Goal: Task Accomplishment & Management: Complete application form

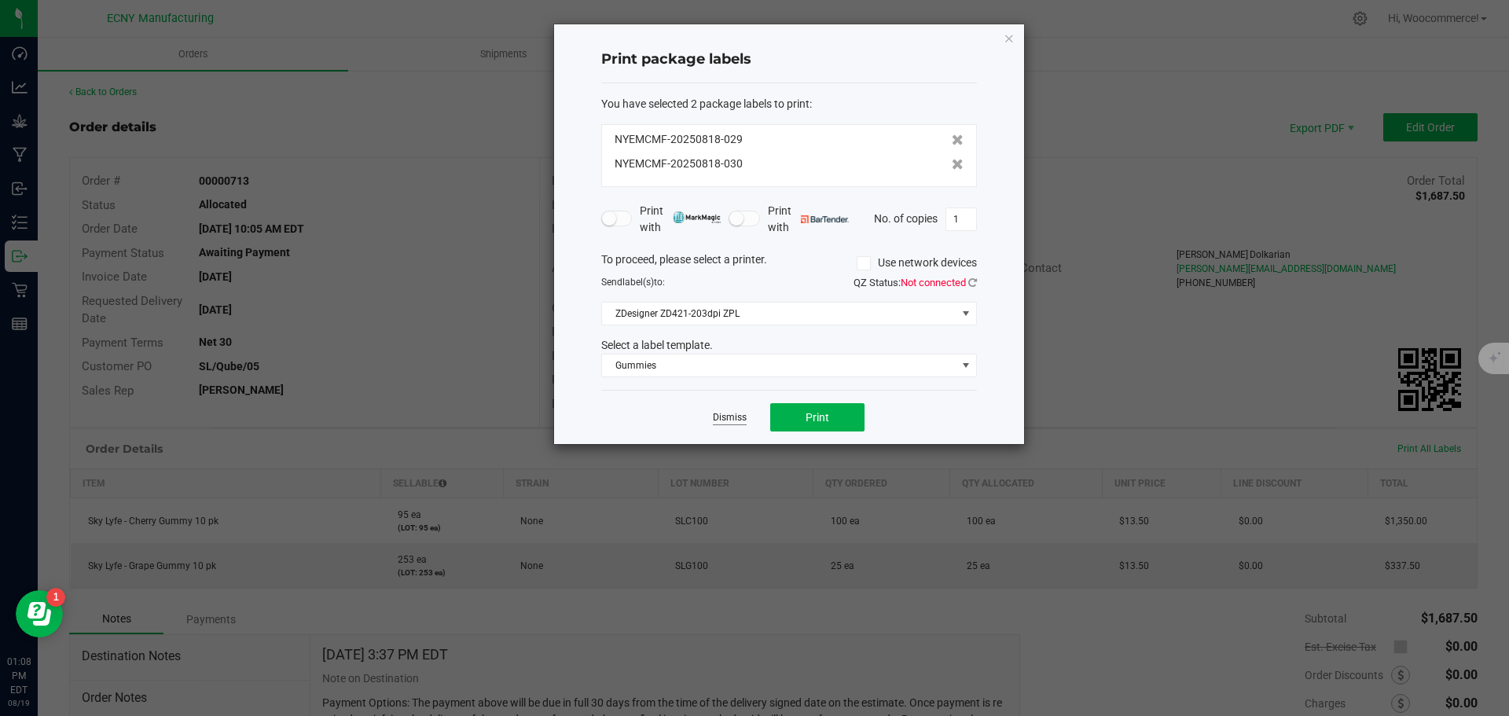
click at [720, 420] on link "Dismiss" at bounding box center [730, 417] width 34 height 13
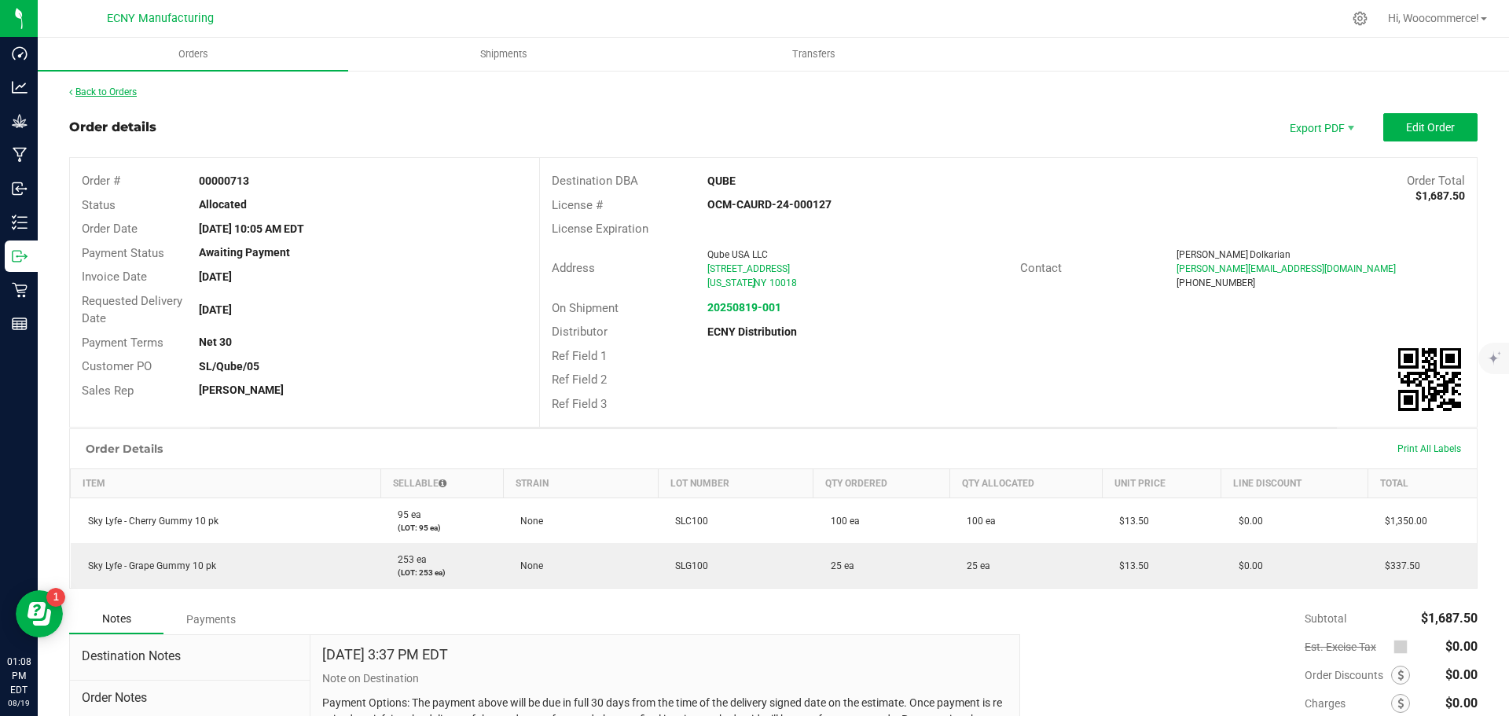
click at [135, 94] on link "Back to Orders" at bounding box center [103, 91] width 68 height 11
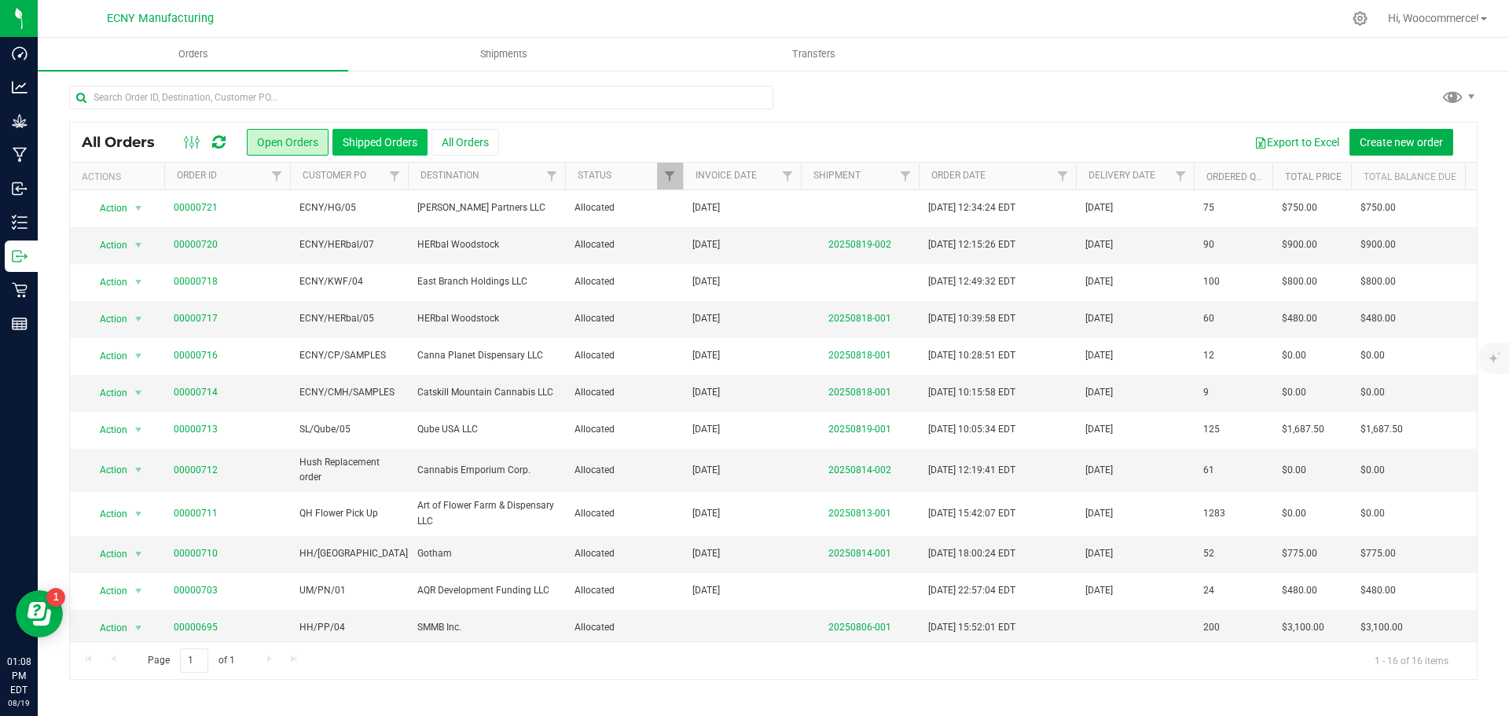
click at [423, 150] on button "Shipped Orders" at bounding box center [379, 142] width 95 height 27
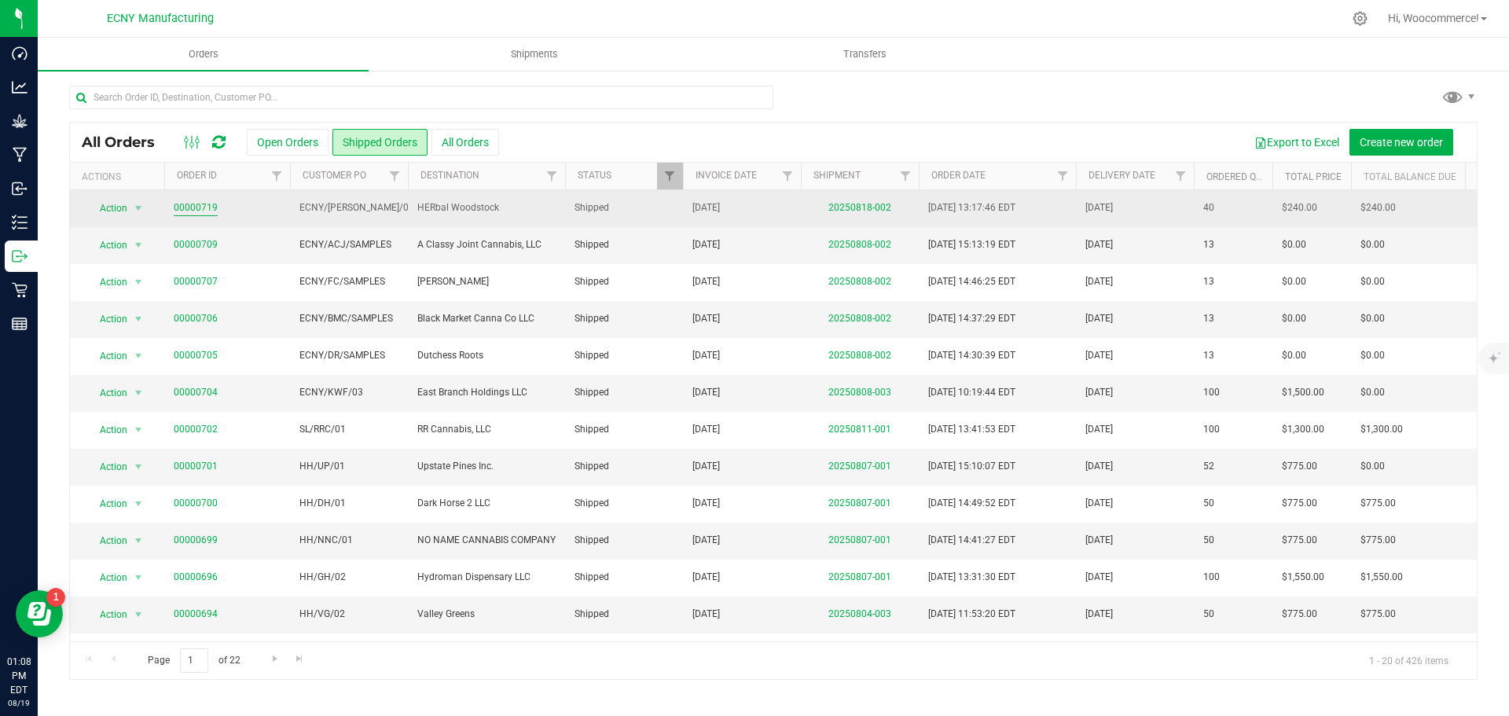
click at [190, 208] on link "00000719" at bounding box center [196, 207] width 44 height 15
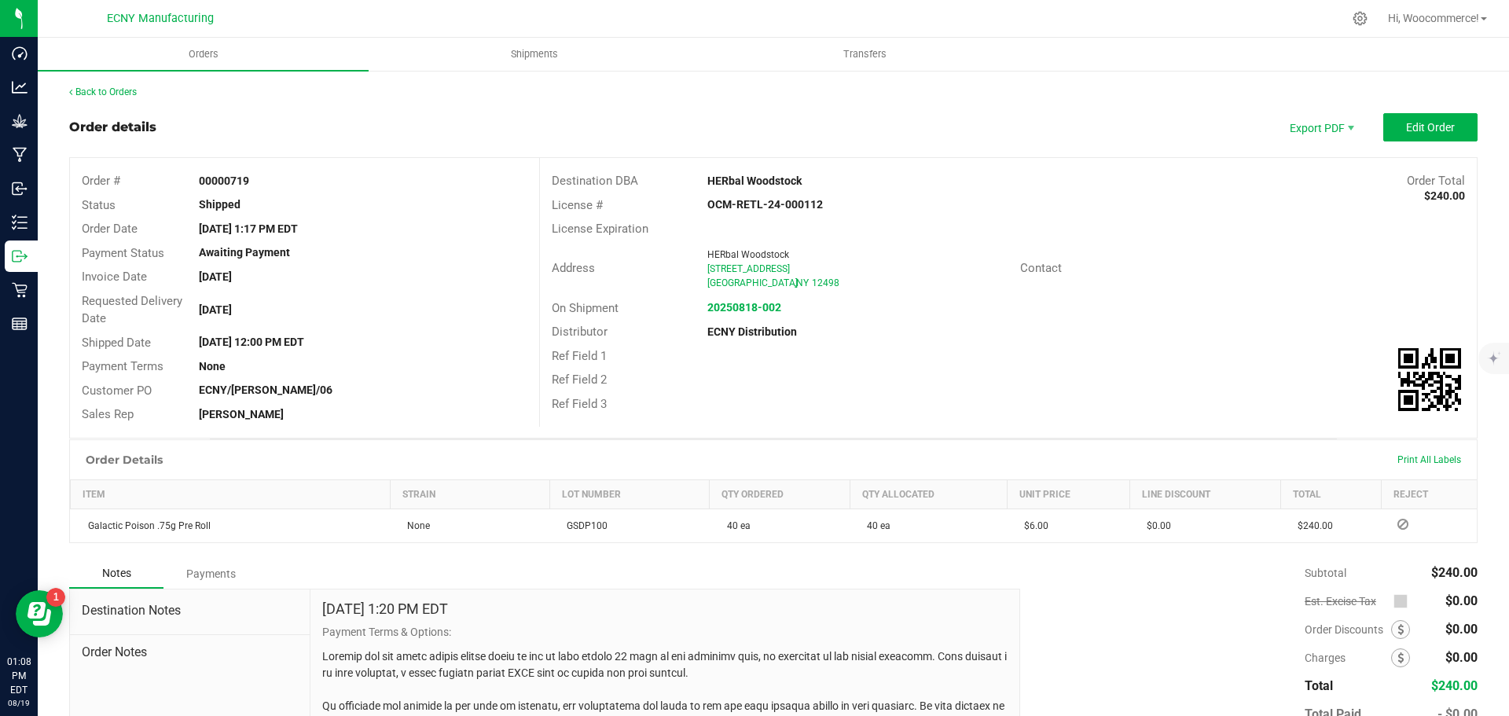
click at [1398, 453] on div "Print All Labels" at bounding box center [1428, 459] width 79 height 13
click at [1398, 457] on span "Print All Labels" at bounding box center [1429, 459] width 64 height 11
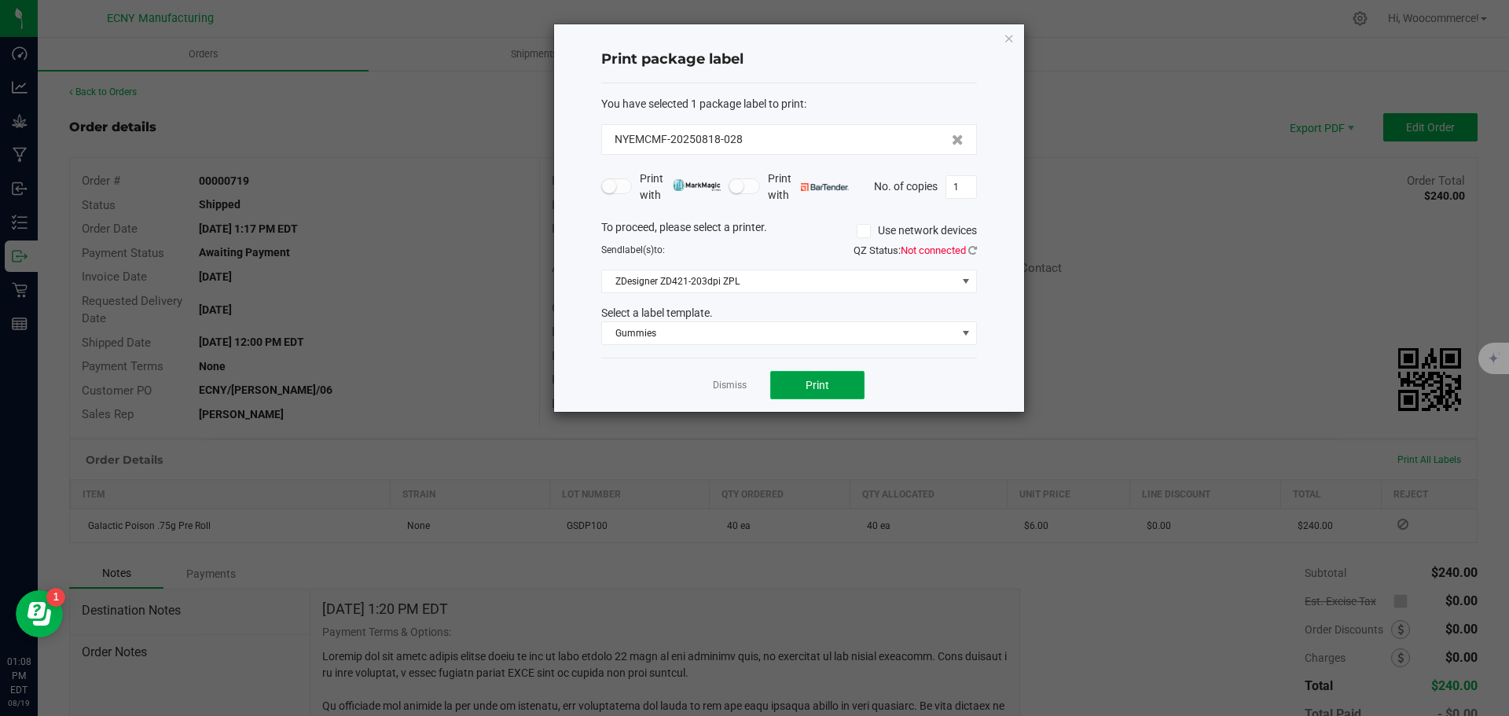
click at [792, 387] on button "Print" at bounding box center [817, 385] width 94 height 28
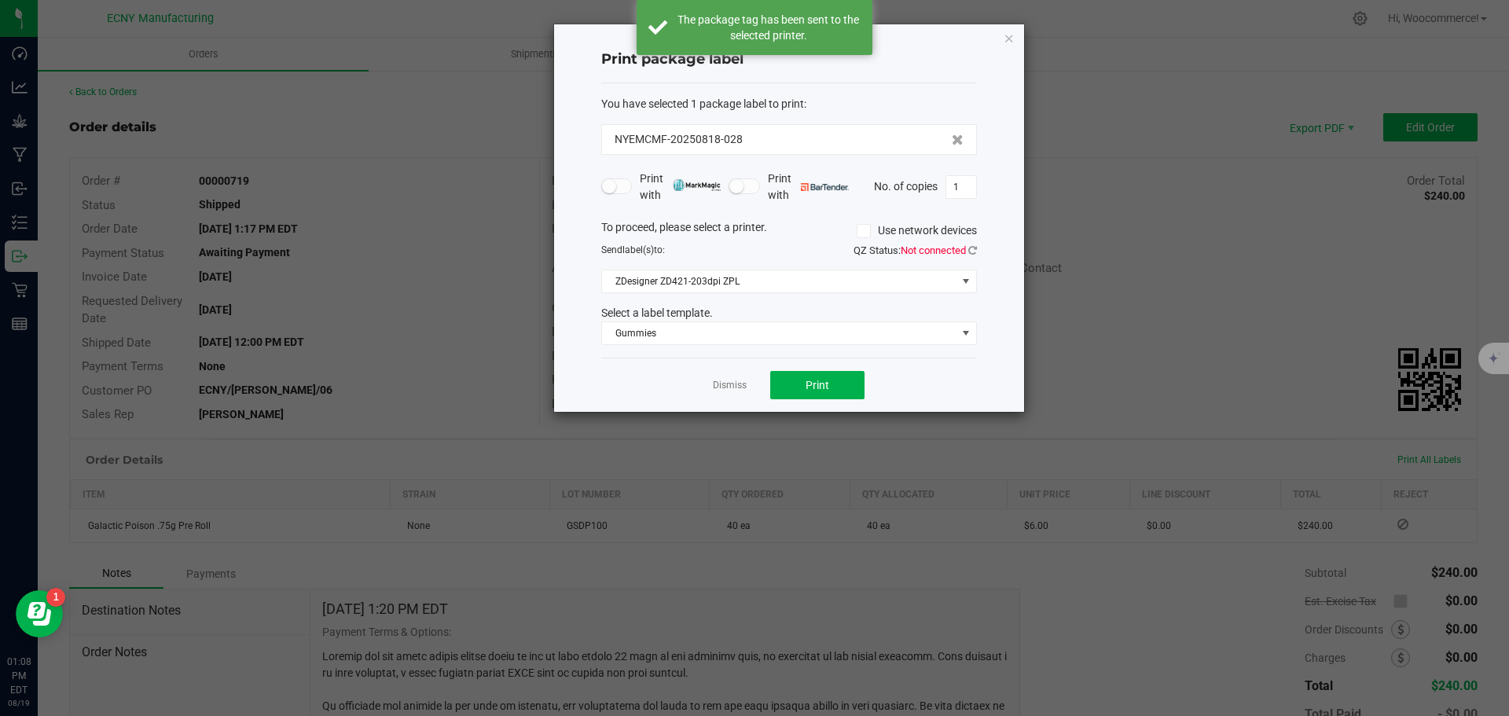
click at [999, 49] on div "Print package label You have selected 1 package label to print : NYEMCMF-202508…" at bounding box center [789, 217] width 470 height 387
click at [1001, 43] on div "Print package label You have selected 1 package label to print : NYEMCMF-202508…" at bounding box center [789, 217] width 470 height 387
click at [1010, 39] on icon "button" at bounding box center [1009, 37] width 11 height 19
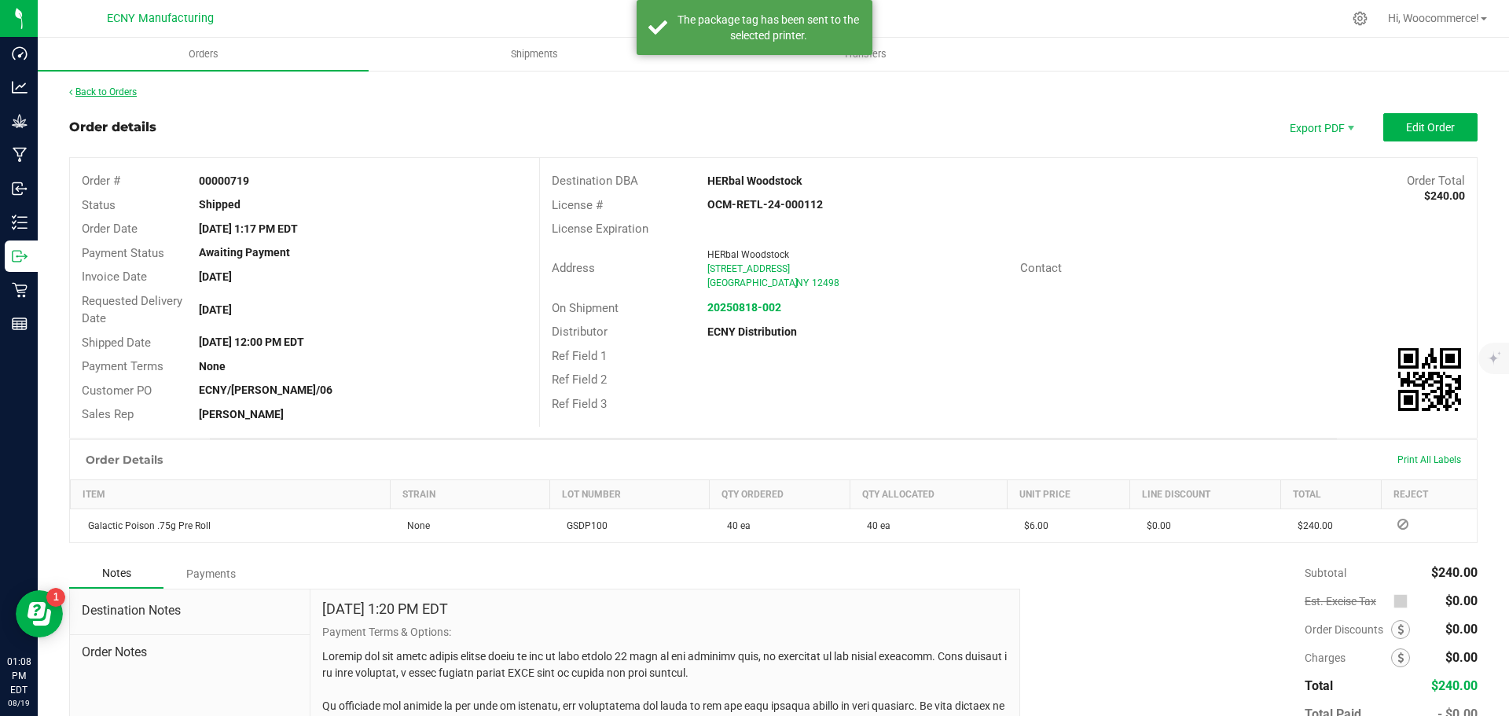
click at [88, 94] on link "Back to Orders" at bounding box center [103, 91] width 68 height 11
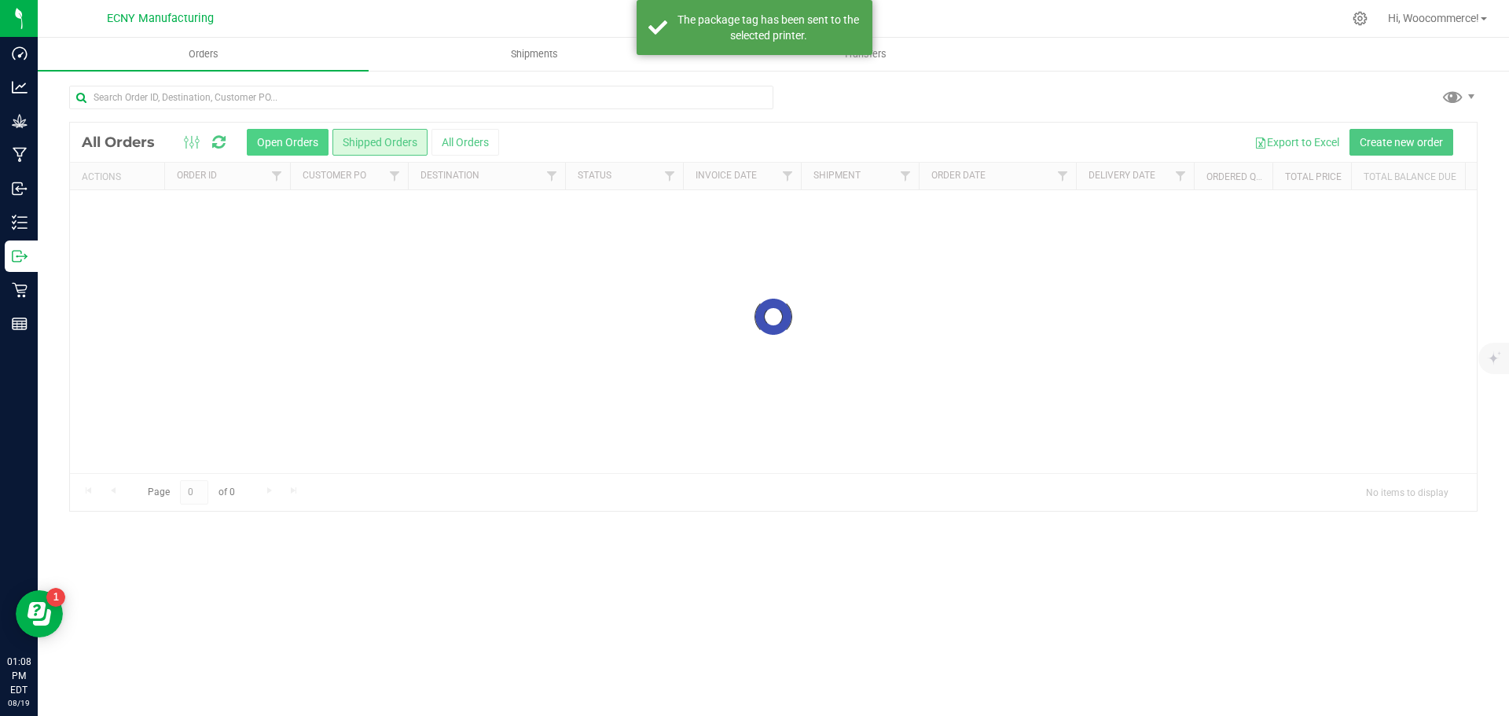
click at [295, 133] on button "Open Orders" at bounding box center [288, 142] width 82 height 27
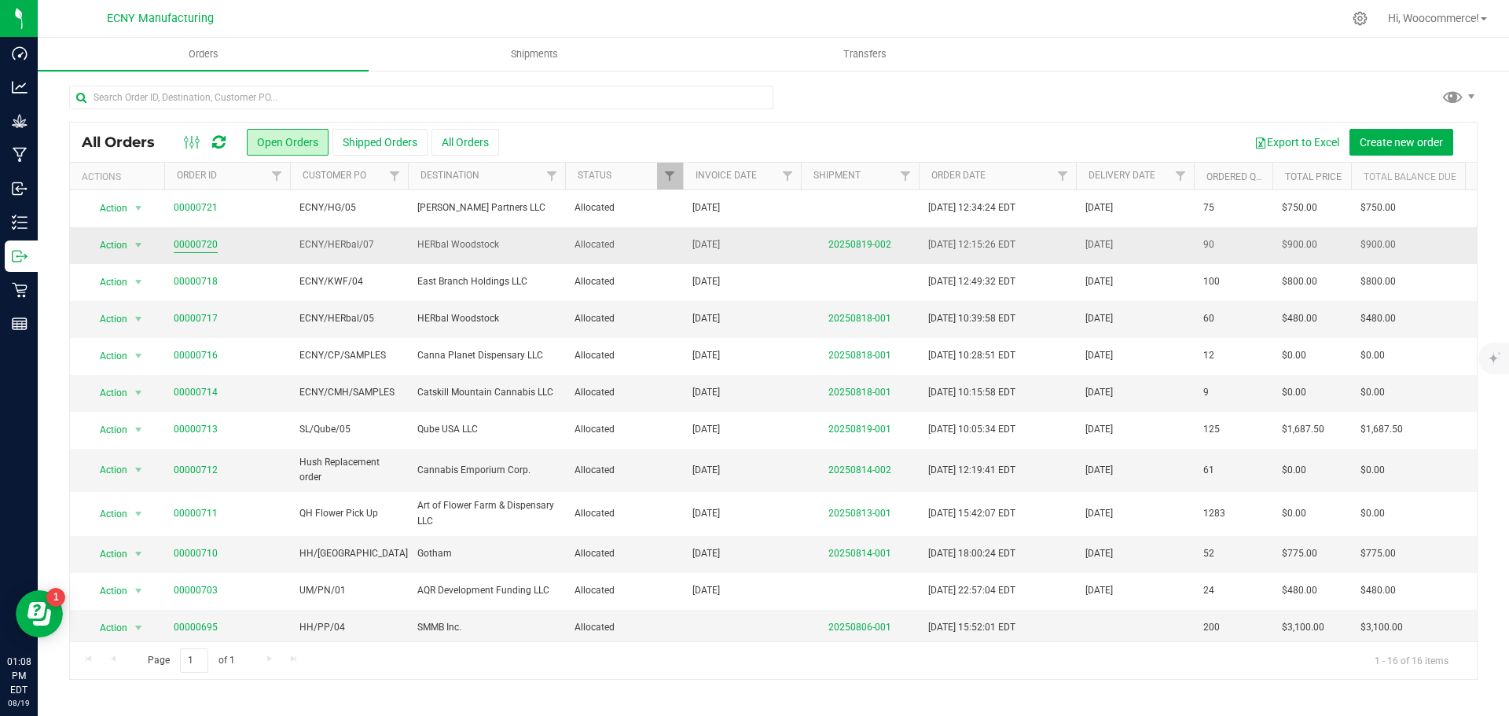
click at [189, 240] on link "00000720" at bounding box center [196, 244] width 44 height 15
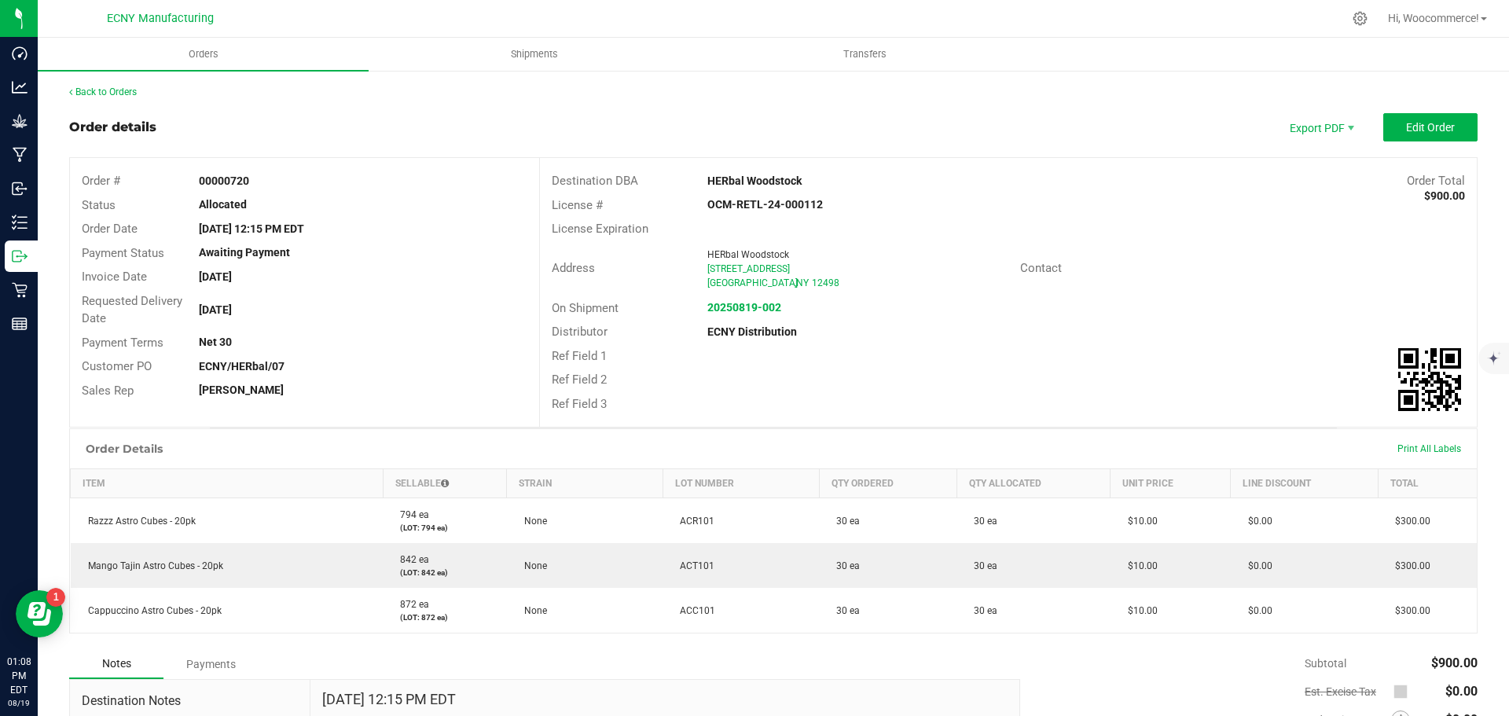
click at [1403, 438] on div "Print All Labels" at bounding box center [1428, 448] width 79 height 33
click at [1403, 446] on span "Print All Labels" at bounding box center [1429, 448] width 64 height 11
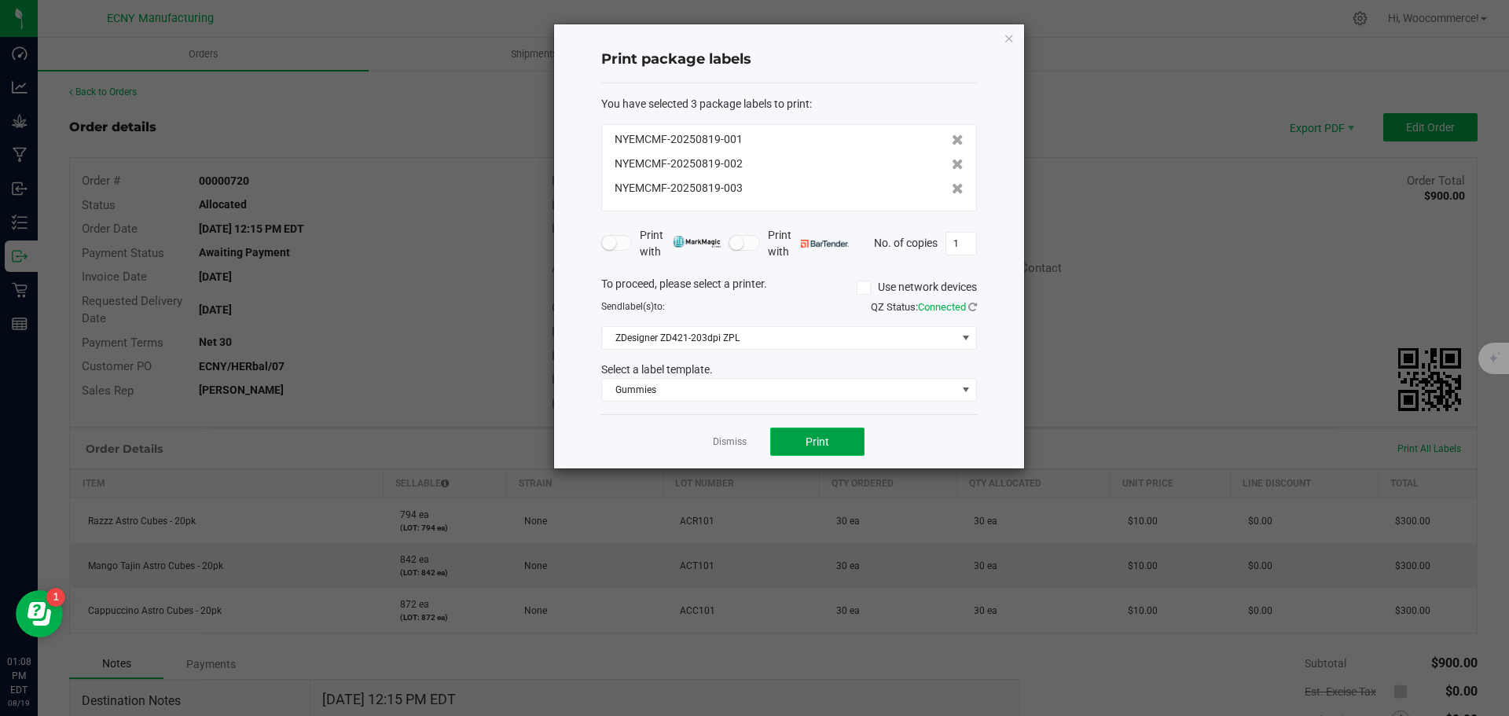
click at [824, 442] on span "Print" at bounding box center [817, 441] width 24 height 13
click at [734, 438] on link "Dismiss" at bounding box center [730, 441] width 34 height 13
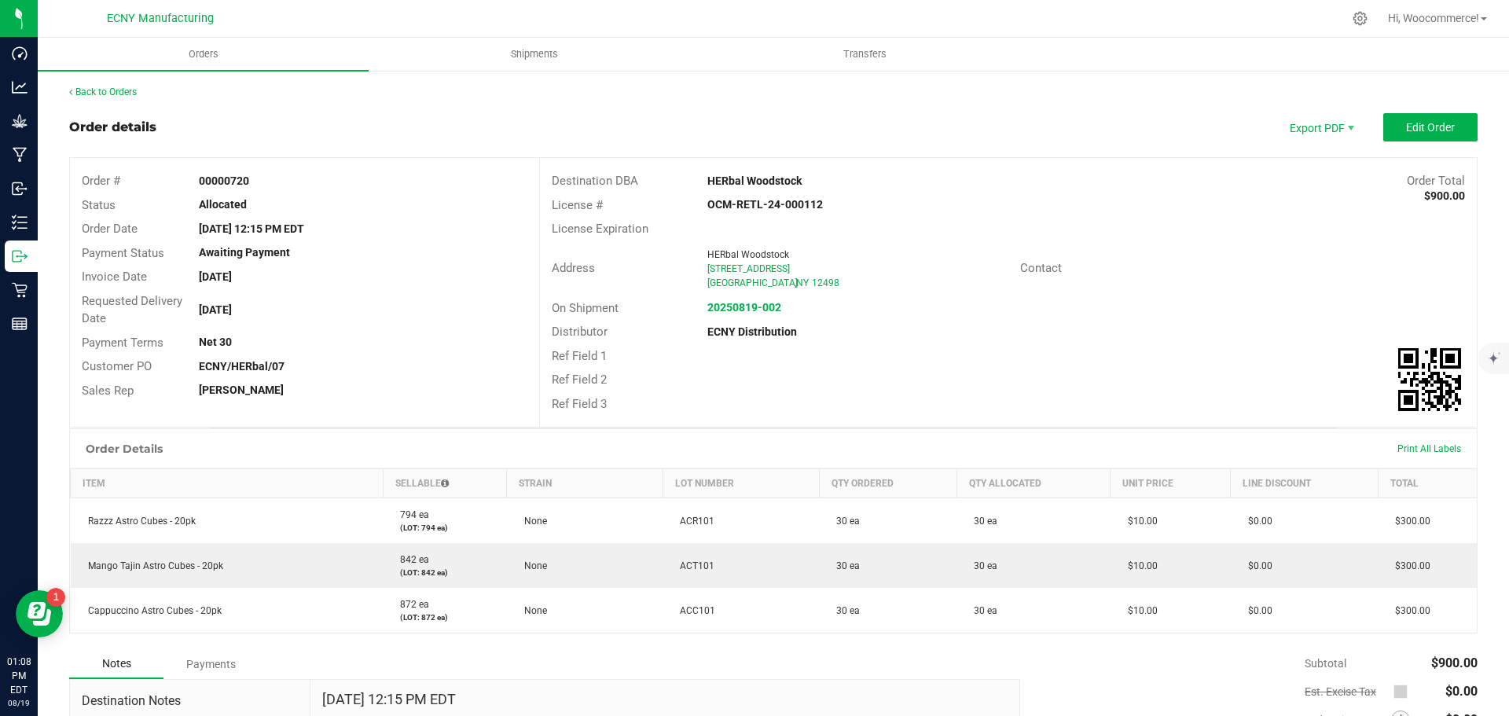
click at [1226, 405] on div "Ref Field 3" at bounding box center [1008, 404] width 937 height 24
click at [1432, 446] on span "Print All Labels" at bounding box center [1429, 448] width 64 height 11
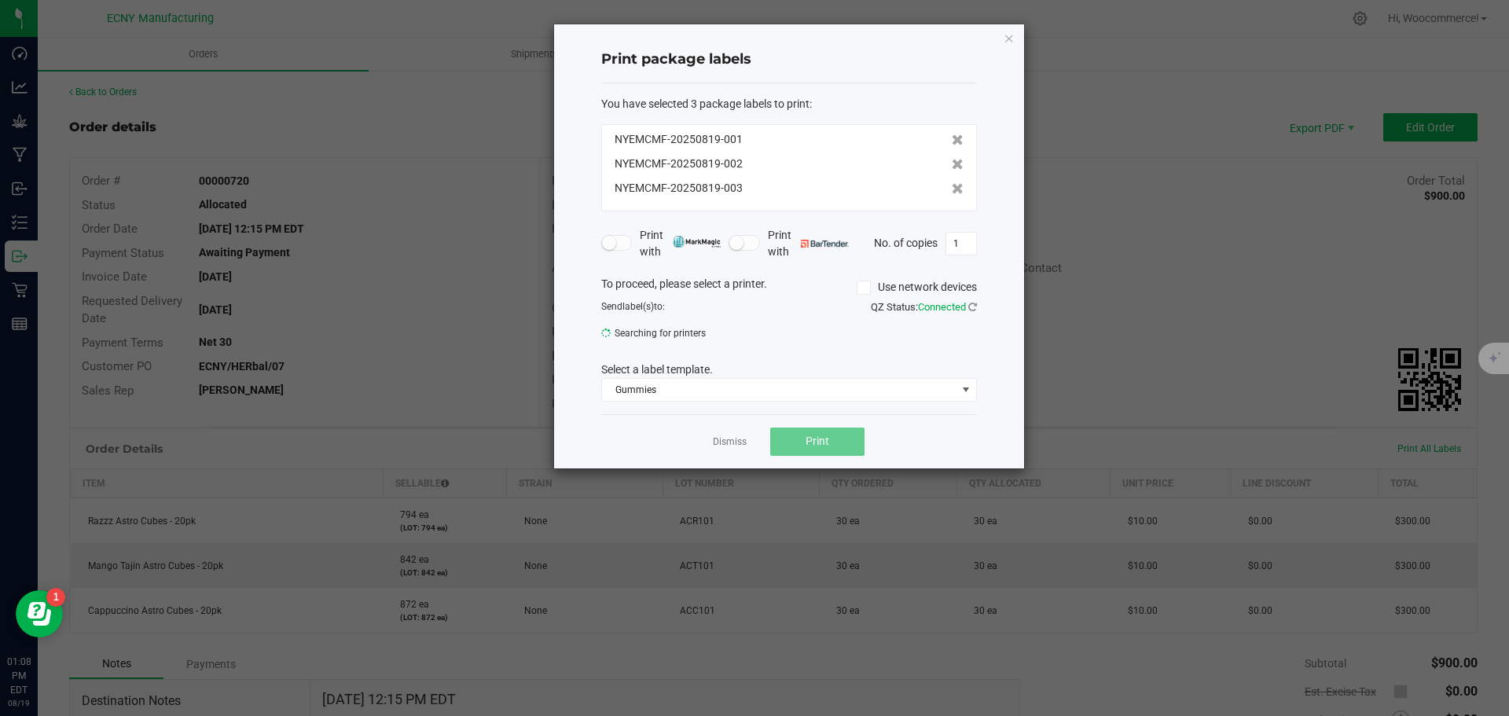
click at [852, 317] on div "Send label(s) to: Searching for printers QZ Status: Connected" at bounding box center [788, 318] width 399 height 38
click at [728, 435] on link "Dismiss" at bounding box center [730, 441] width 34 height 13
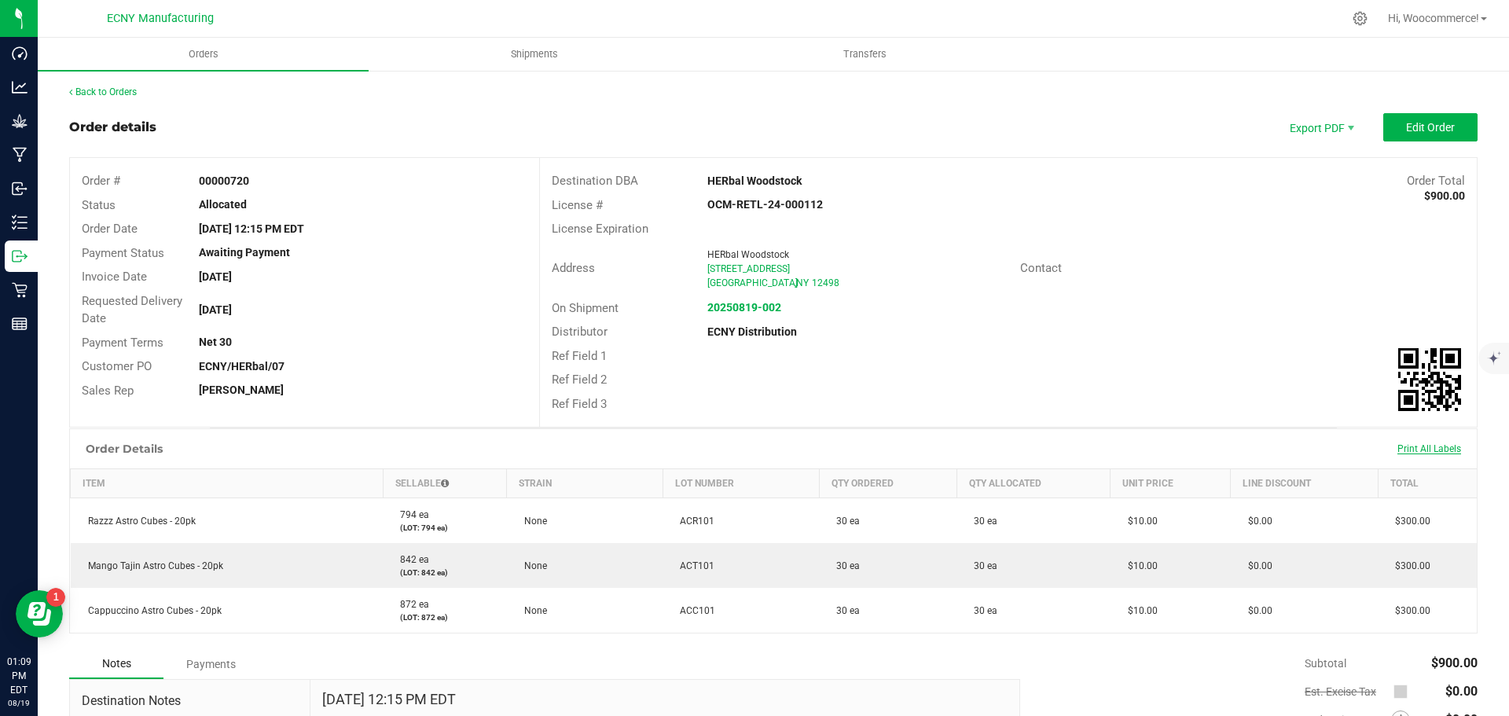
click at [1398, 443] on span "Print All Labels" at bounding box center [1429, 448] width 64 height 11
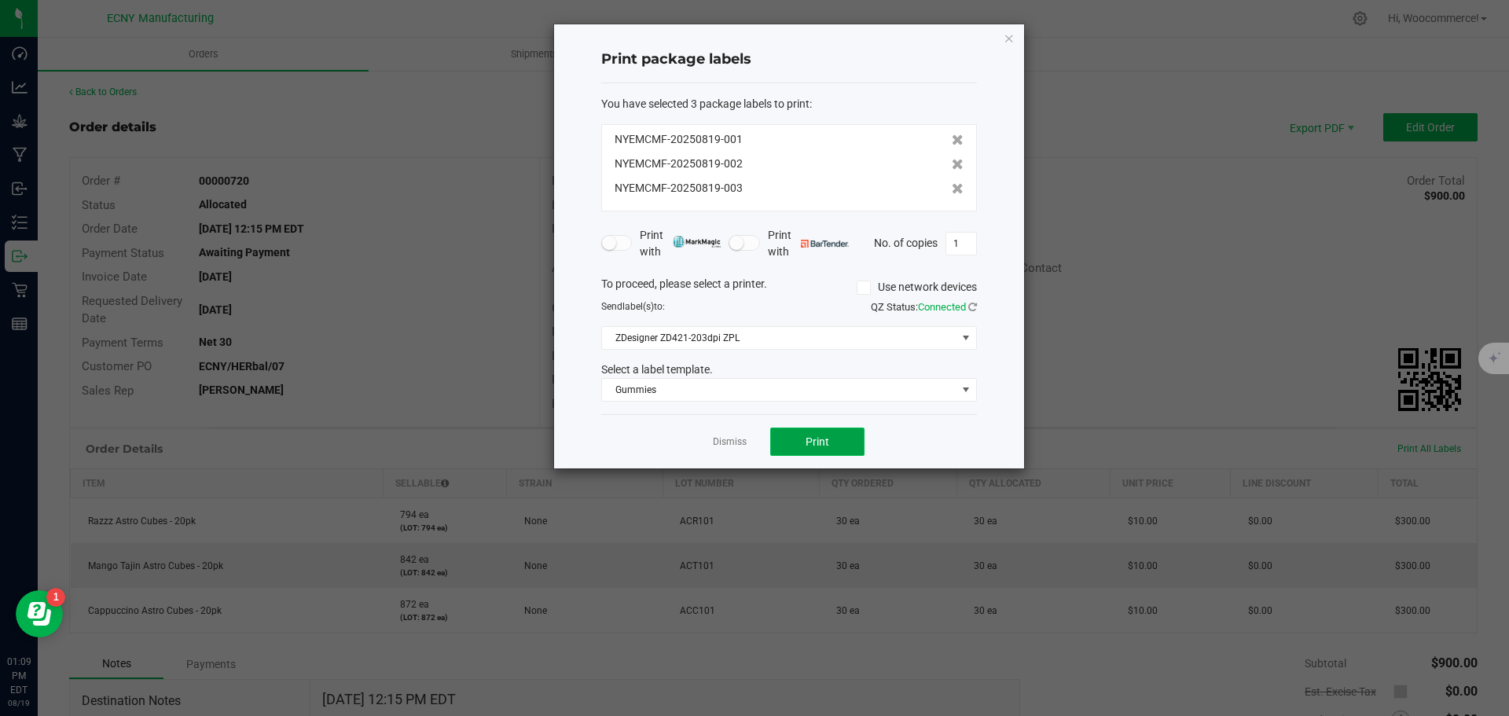
click at [830, 441] on button "Print" at bounding box center [817, 442] width 94 height 28
click at [730, 454] on div "Dismiss Print" at bounding box center [789, 441] width 376 height 54
click at [728, 451] on div "Dismiss Print" at bounding box center [789, 441] width 376 height 54
click at [717, 442] on link "Dismiss" at bounding box center [730, 441] width 34 height 13
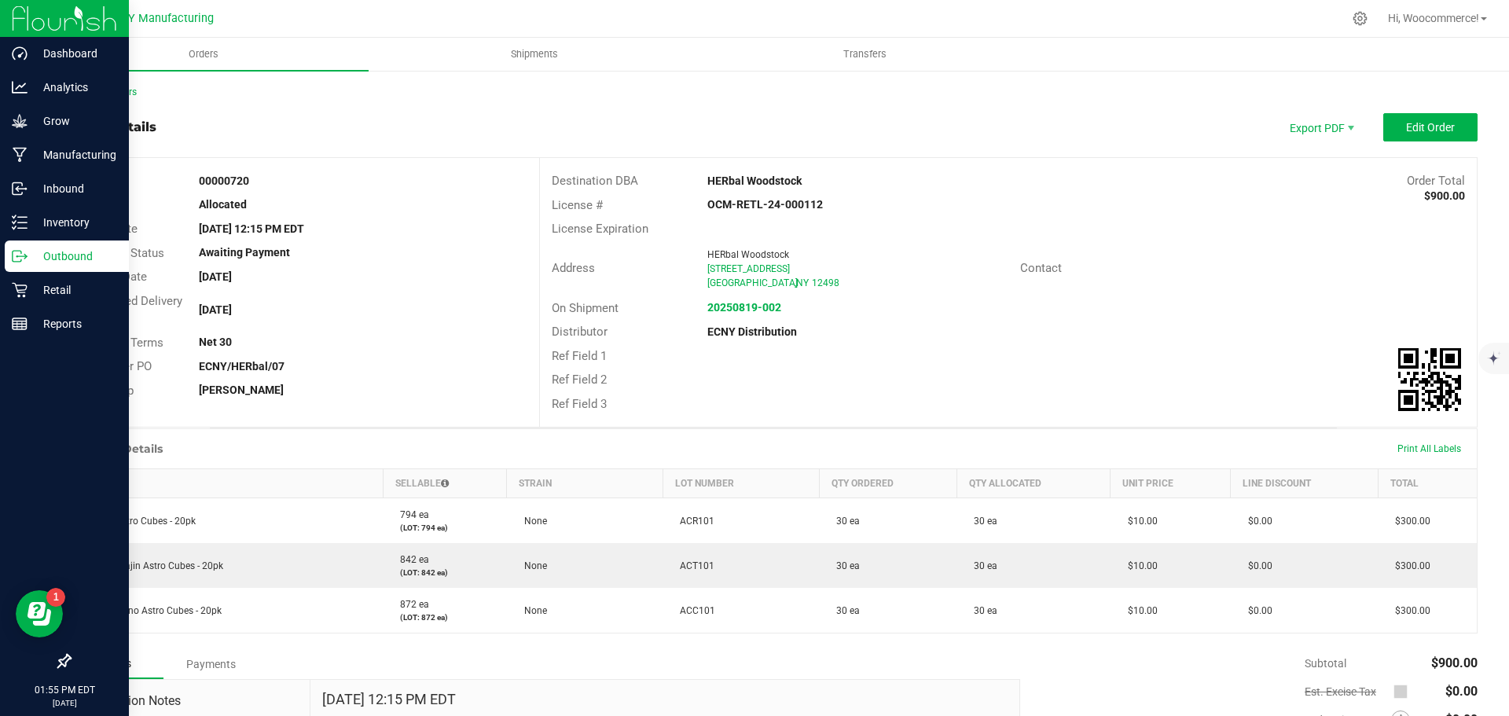
click at [25, 245] on div "Outbound" at bounding box center [67, 255] width 124 height 31
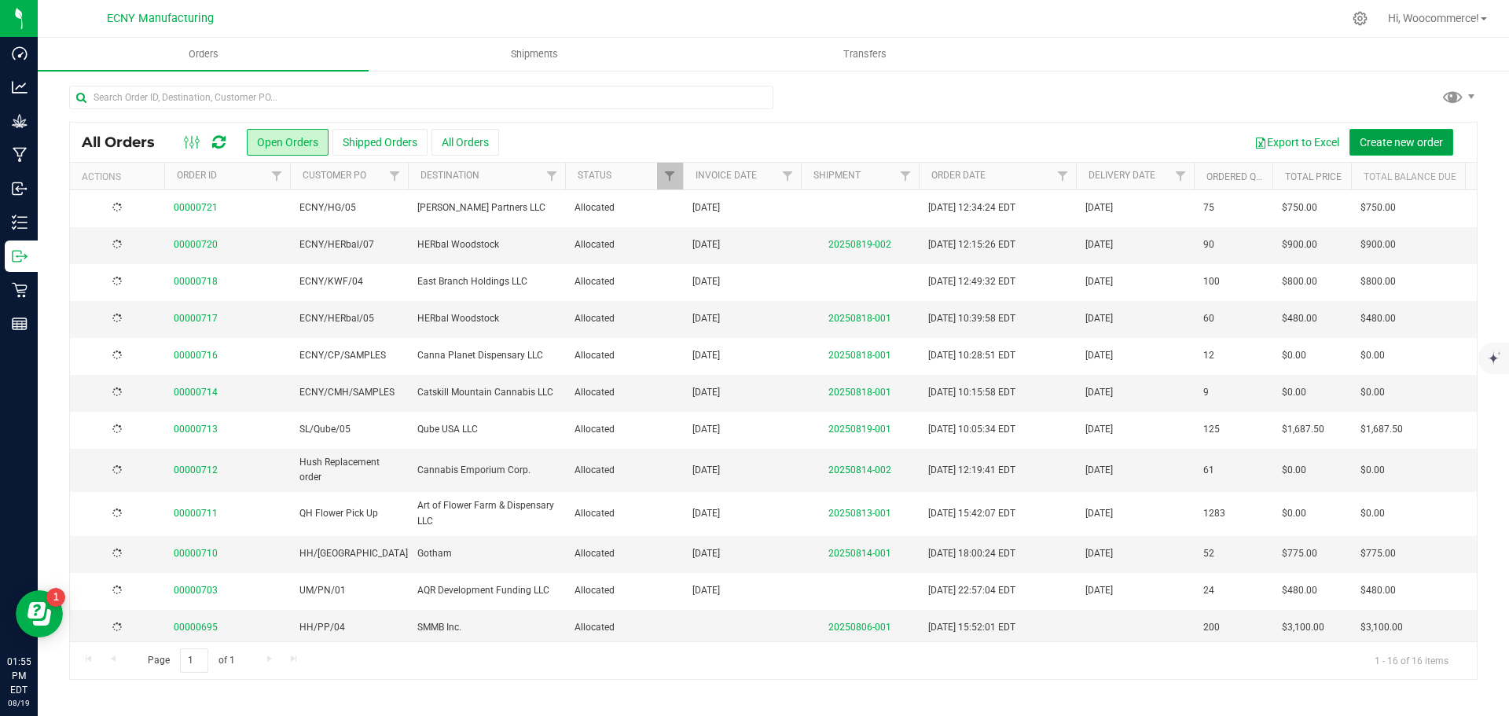
click at [1387, 137] on span "Create new order" at bounding box center [1401, 142] width 83 height 13
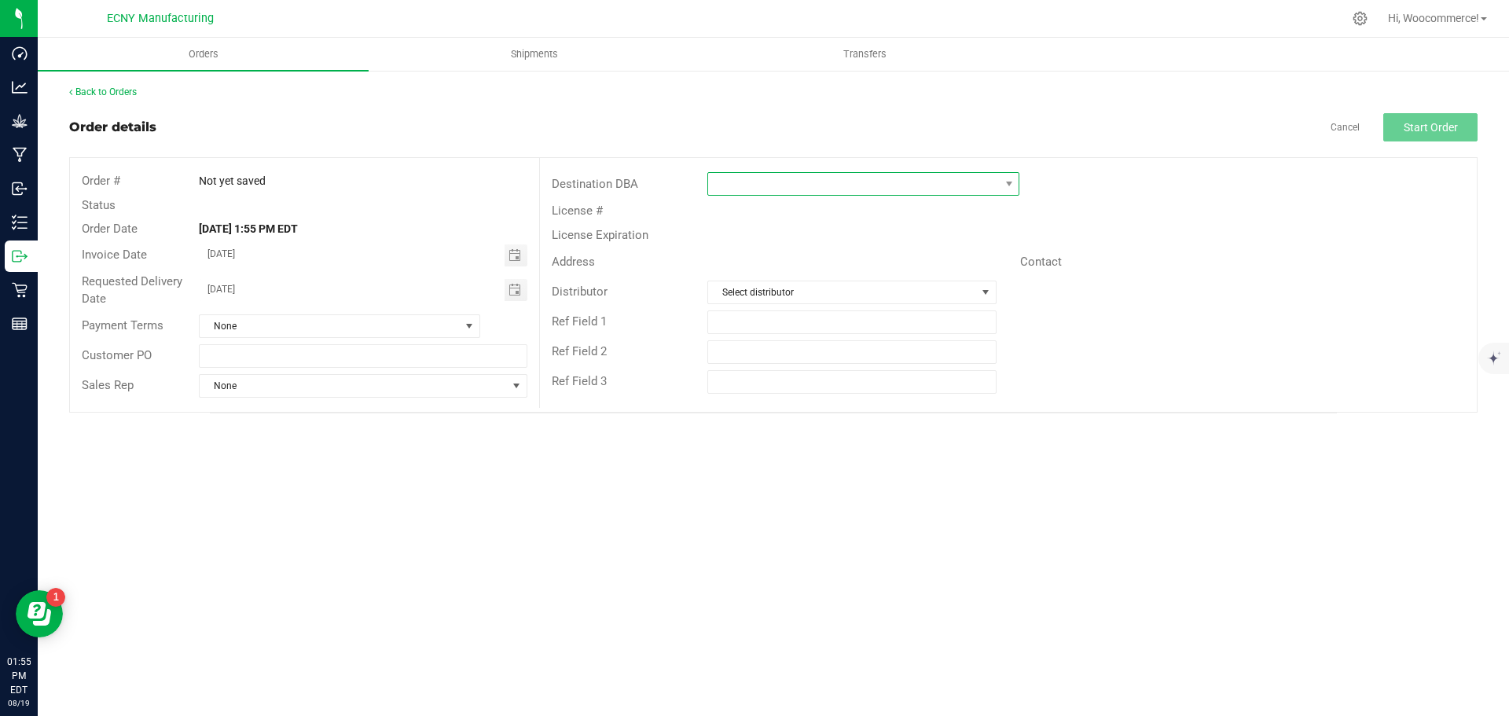
click at [801, 175] on span at bounding box center [853, 184] width 291 height 22
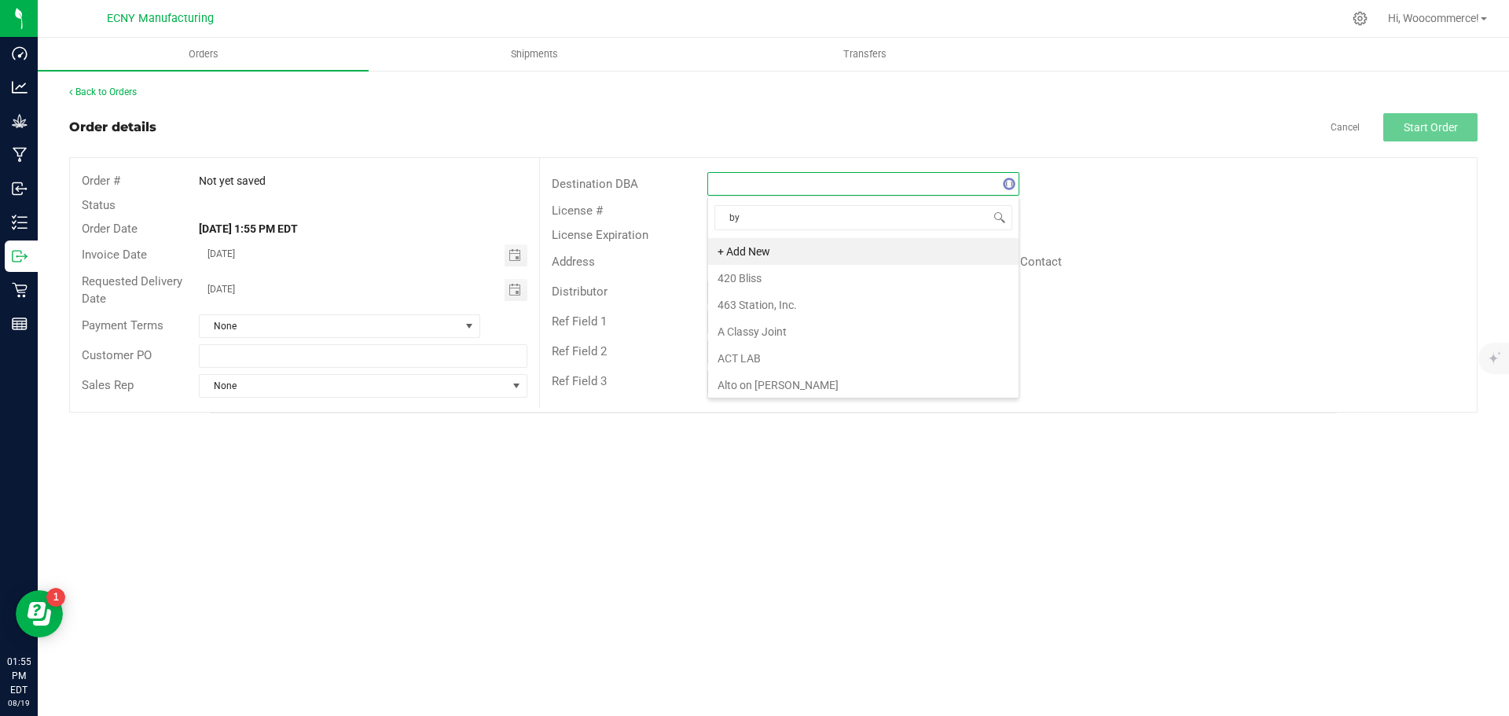
type input "byg"
click at [712, 257] on li "BYG LLC" at bounding box center [863, 251] width 310 height 27
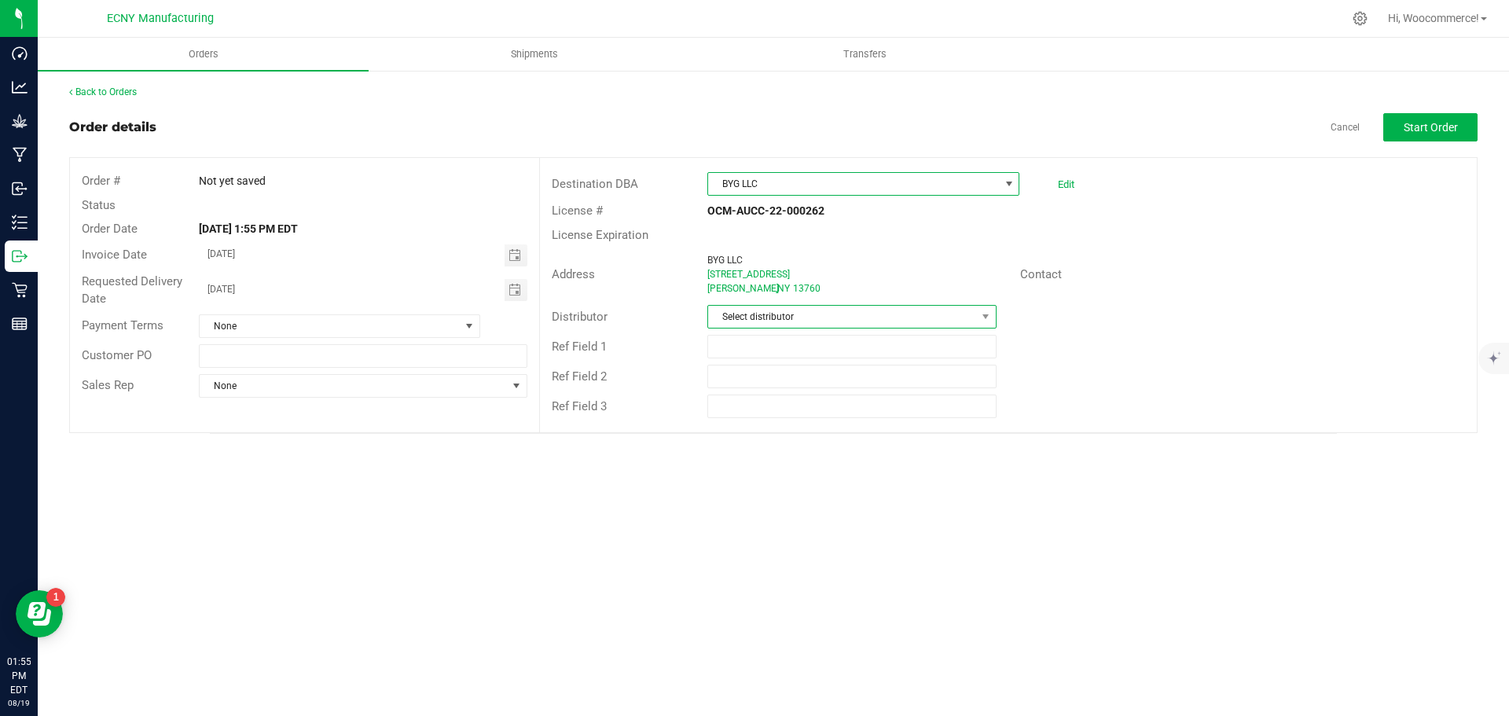
click at [725, 317] on span "Select distributor" at bounding box center [841, 317] width 267 height 22
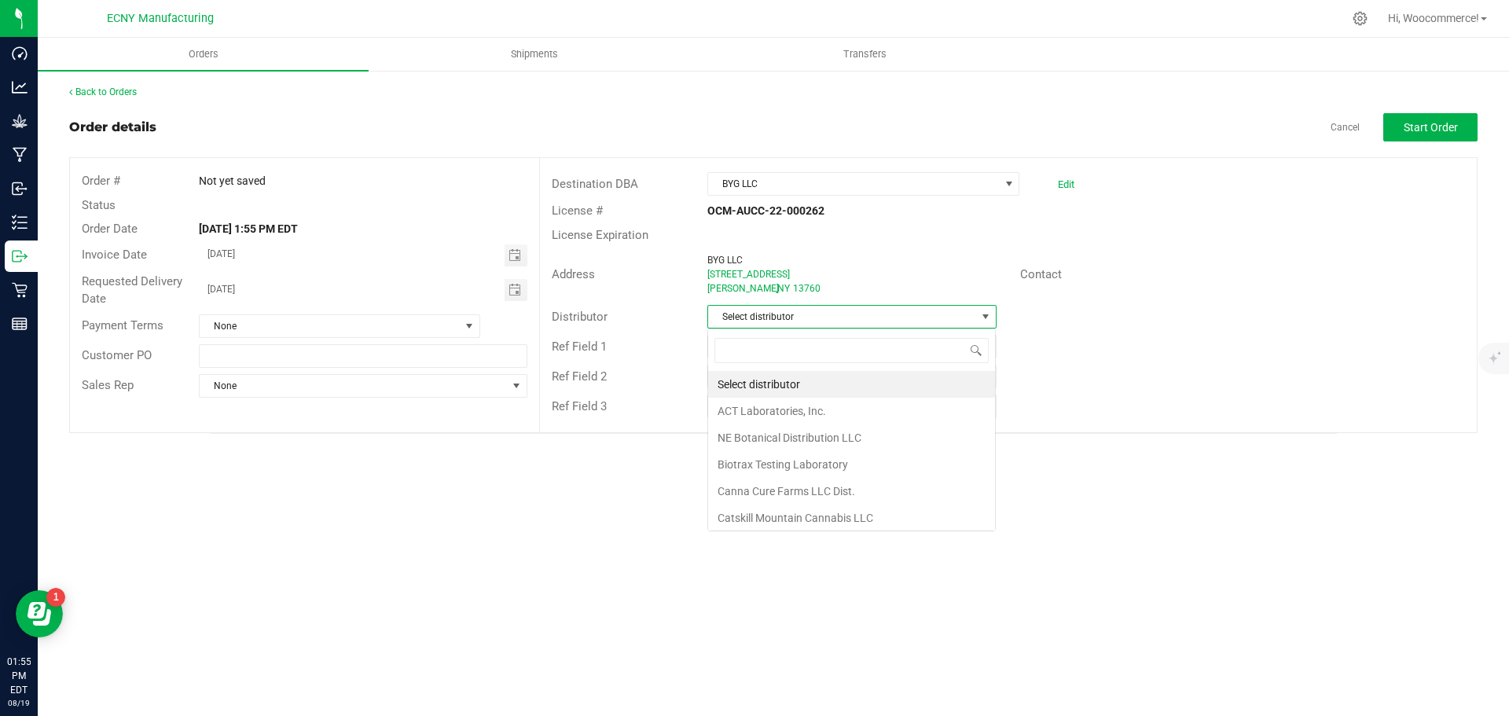
scroll to position [24, 289]
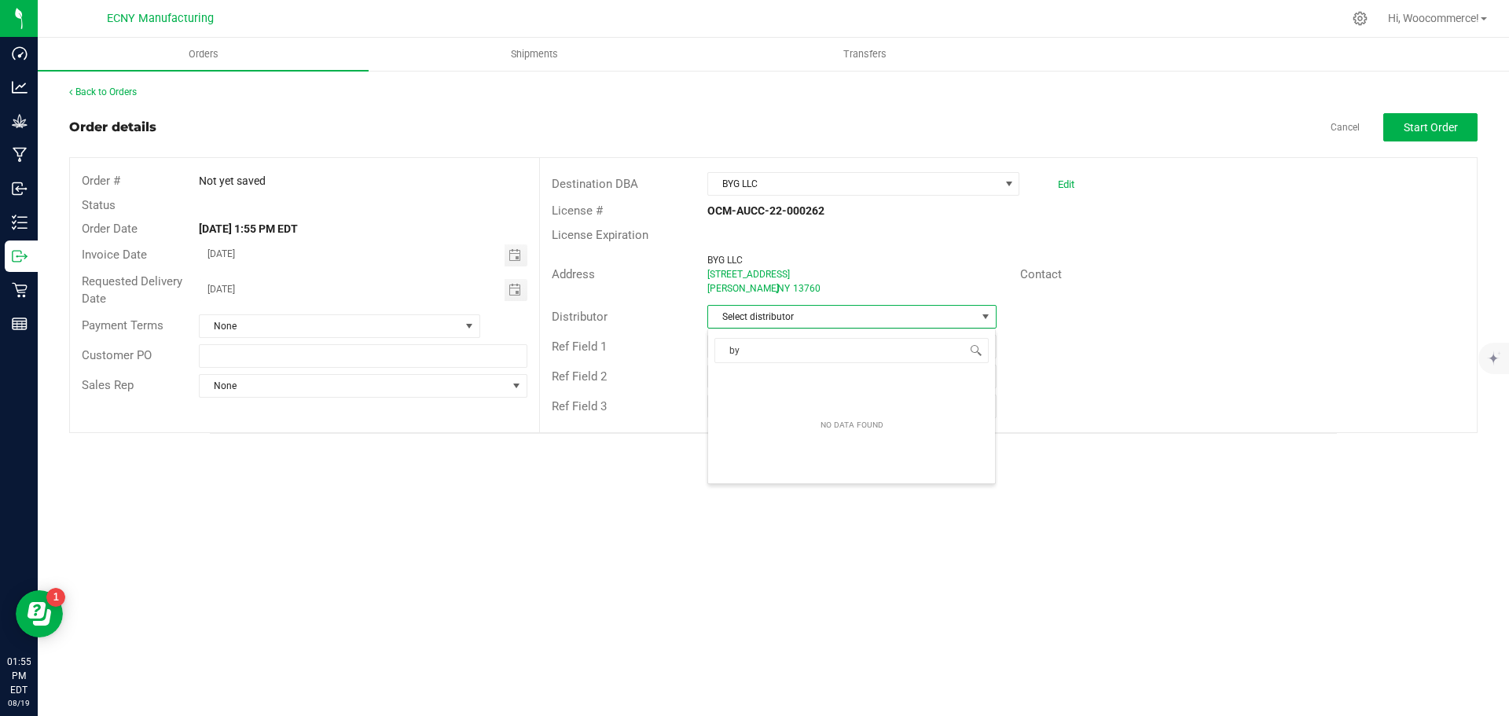
type input "b"
type input "ecny"
click at [738, 378] on li "ECNY Distribution" at bounding box center [851, 384] width 287 height 27
click at [490, 351] on input "text" at bounding box center [363, 356] width 328 height 24
type input "THC pick Up"
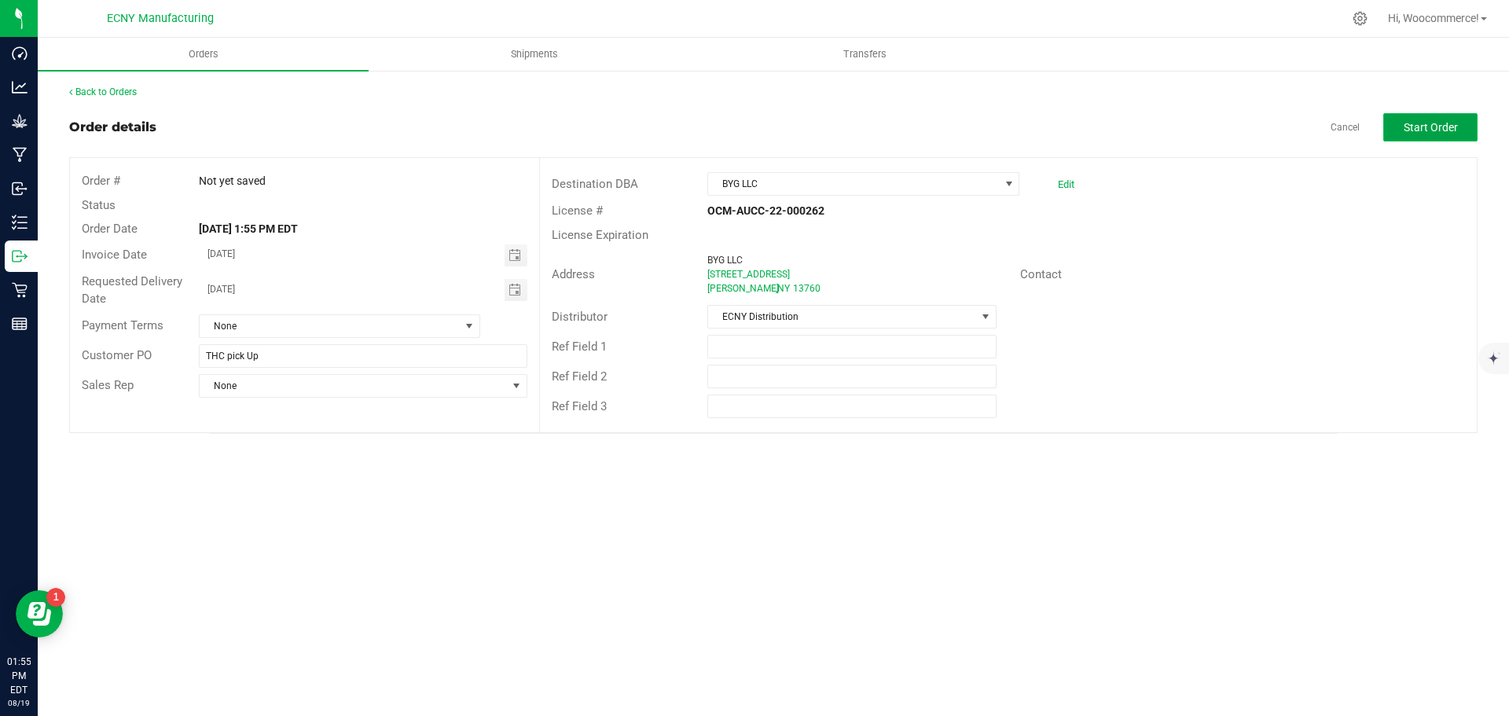
click at [1446, 129] on span "Start Order" at bounding box center [1431, 127] width 54 height 13
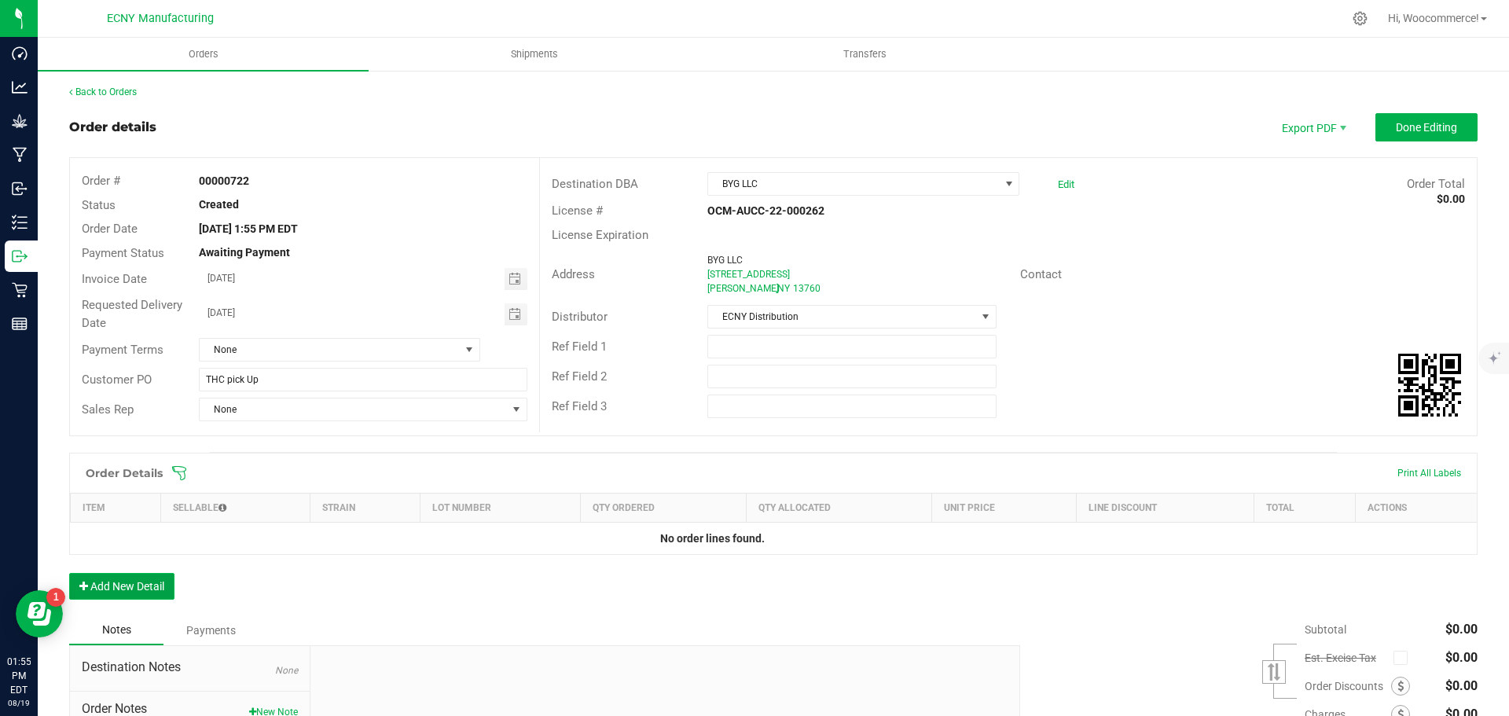
click at [125, 582] on button "Add New Detail" at bounding box center [121, 586] width 105 height 27
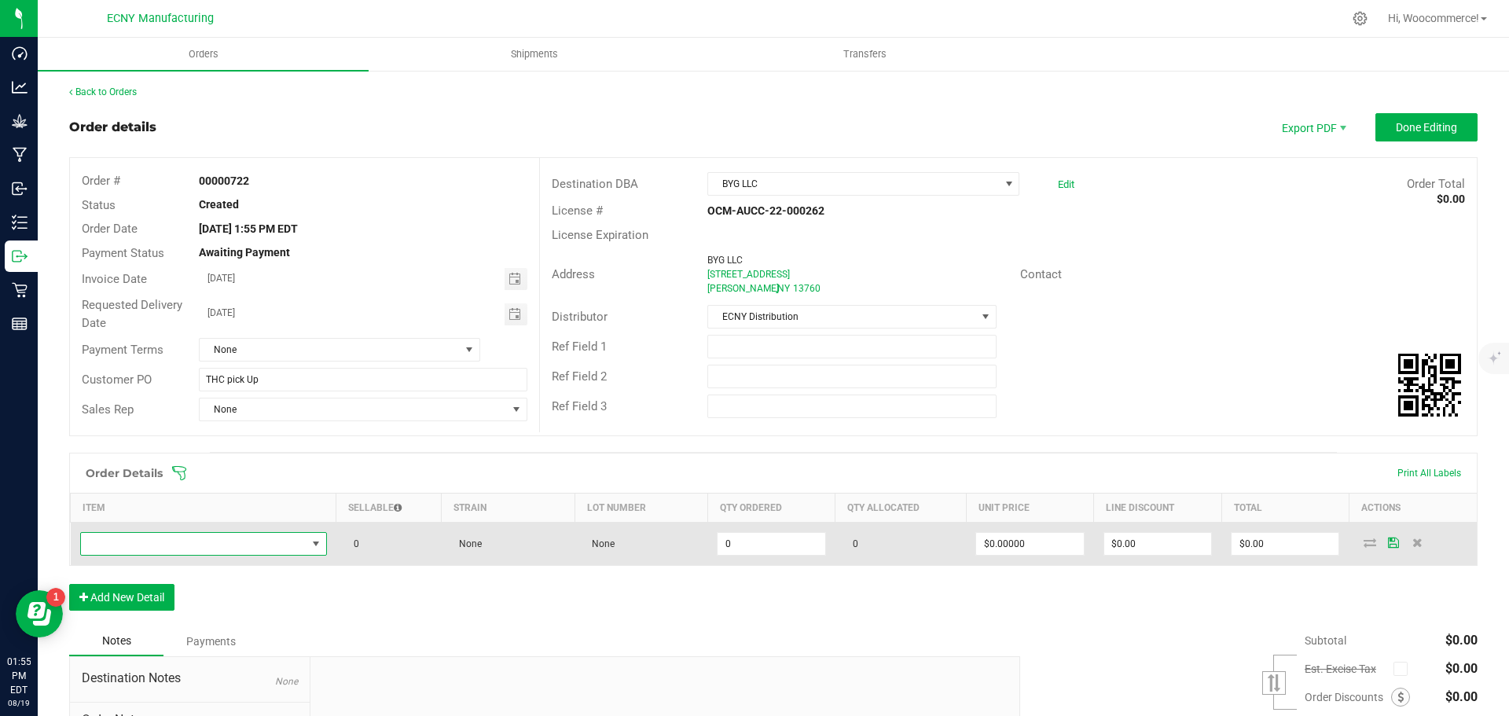
click at [117, 548] on span "NO DATA FOUND" at bounding box center [194, 544] width 226 height 22
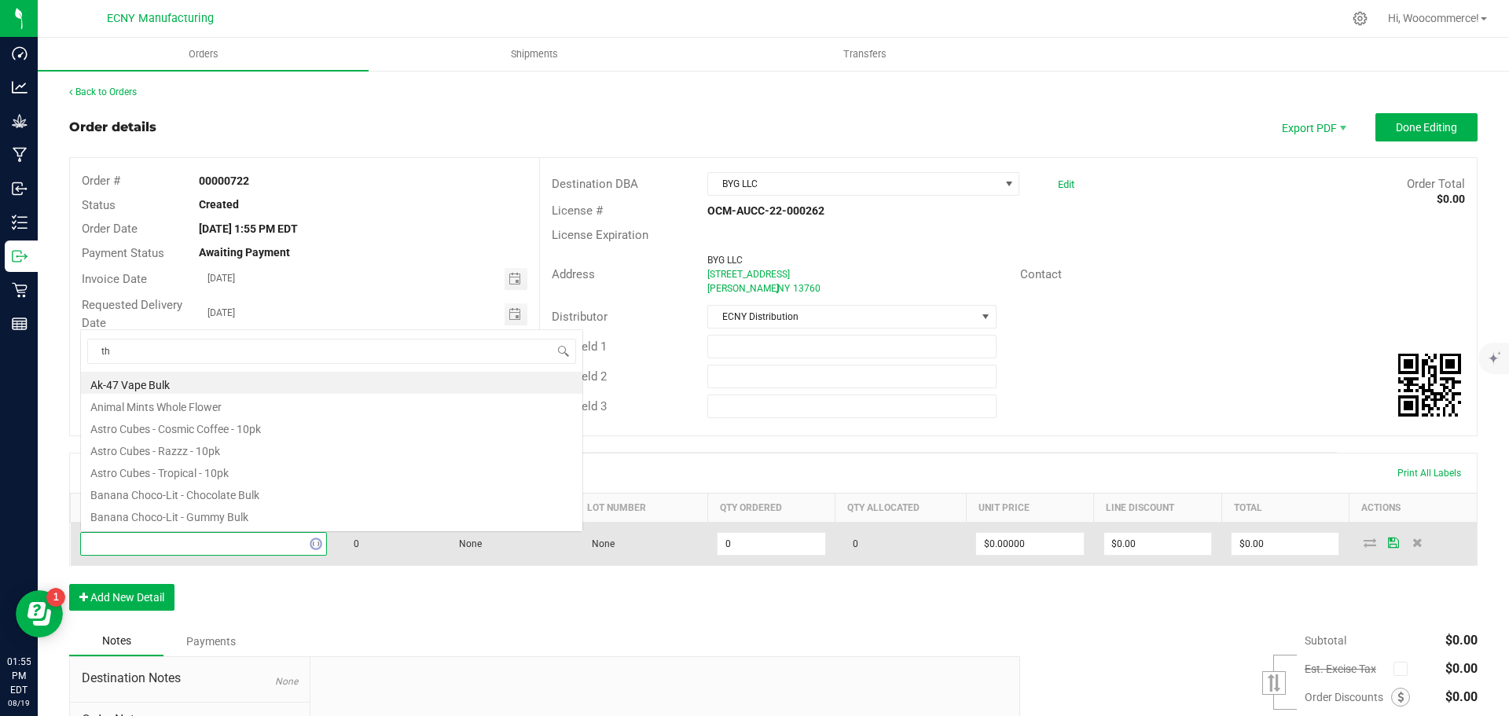
scroll to position [1, 0]
type input "thc di"
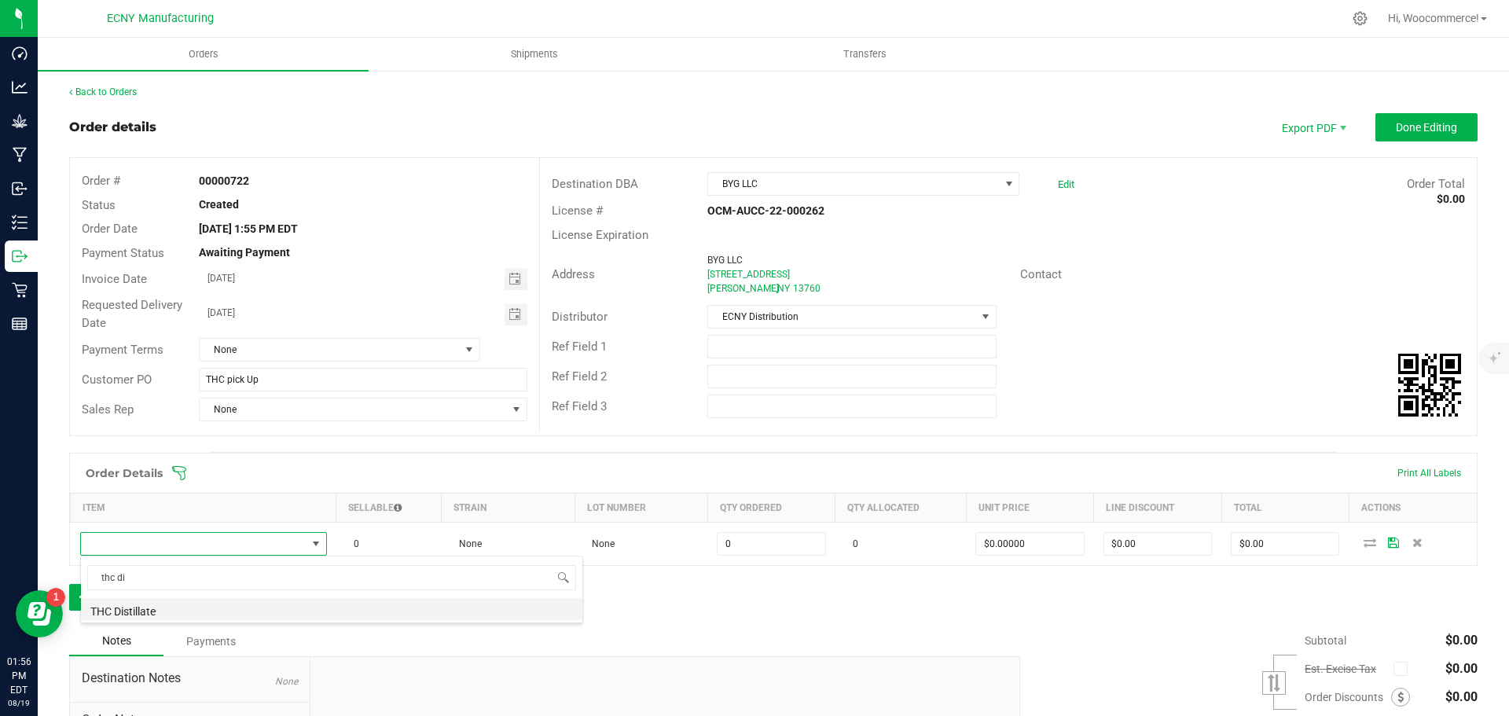
click at [119, 619] on li "THC Distillate" at bounding box center [331, 609] width 501 height 22
type input "0.0000 g"
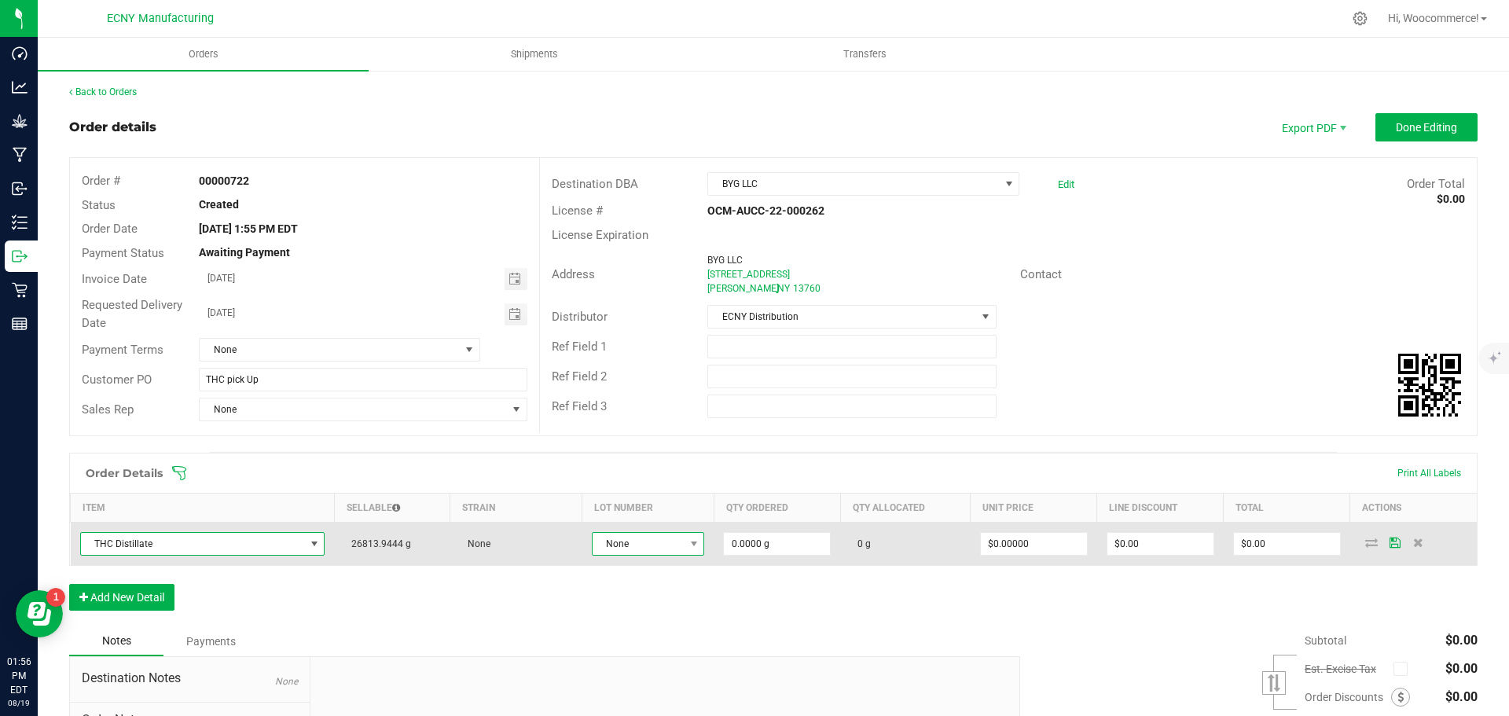
click at [675, 541] on span "None" at bounding box center [639, 544] width 92 height 22
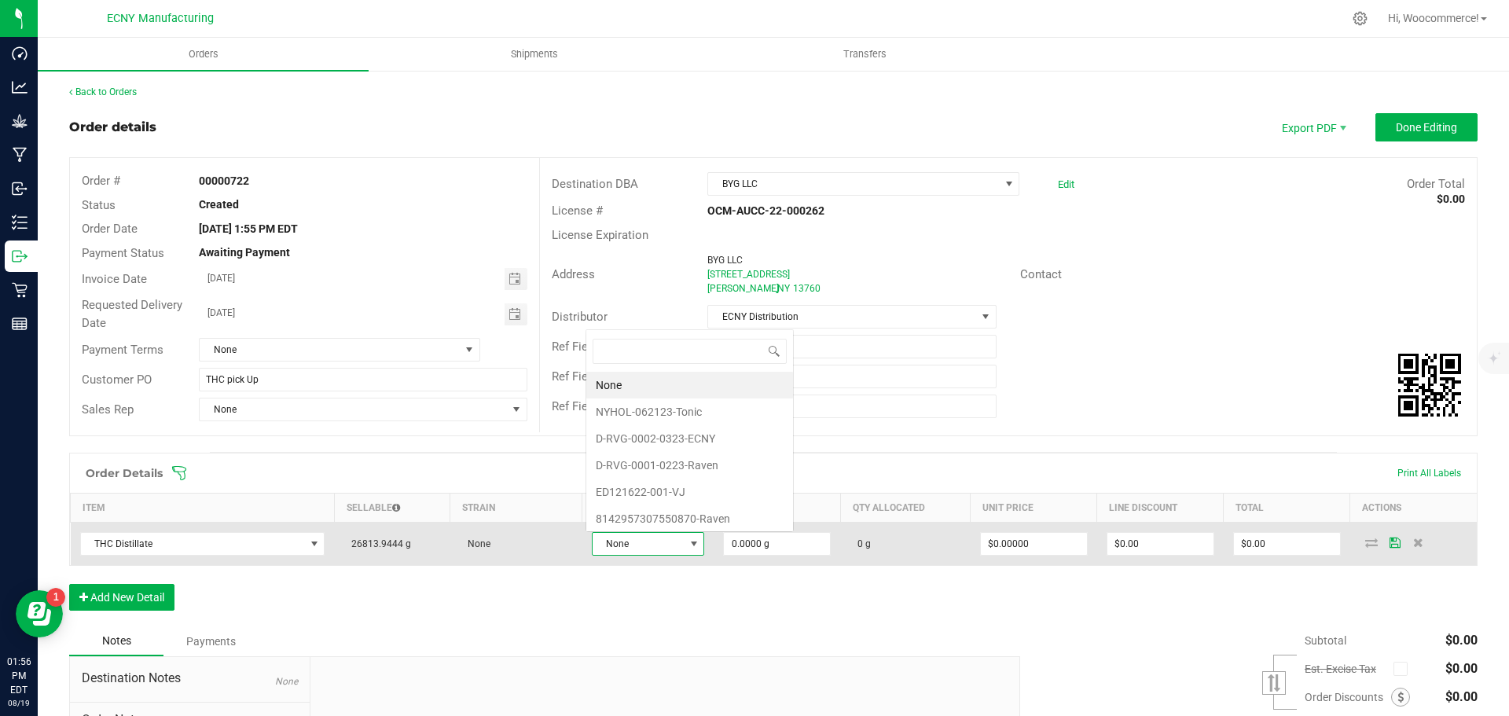
scroll to position [24, 112]
type input "byg"
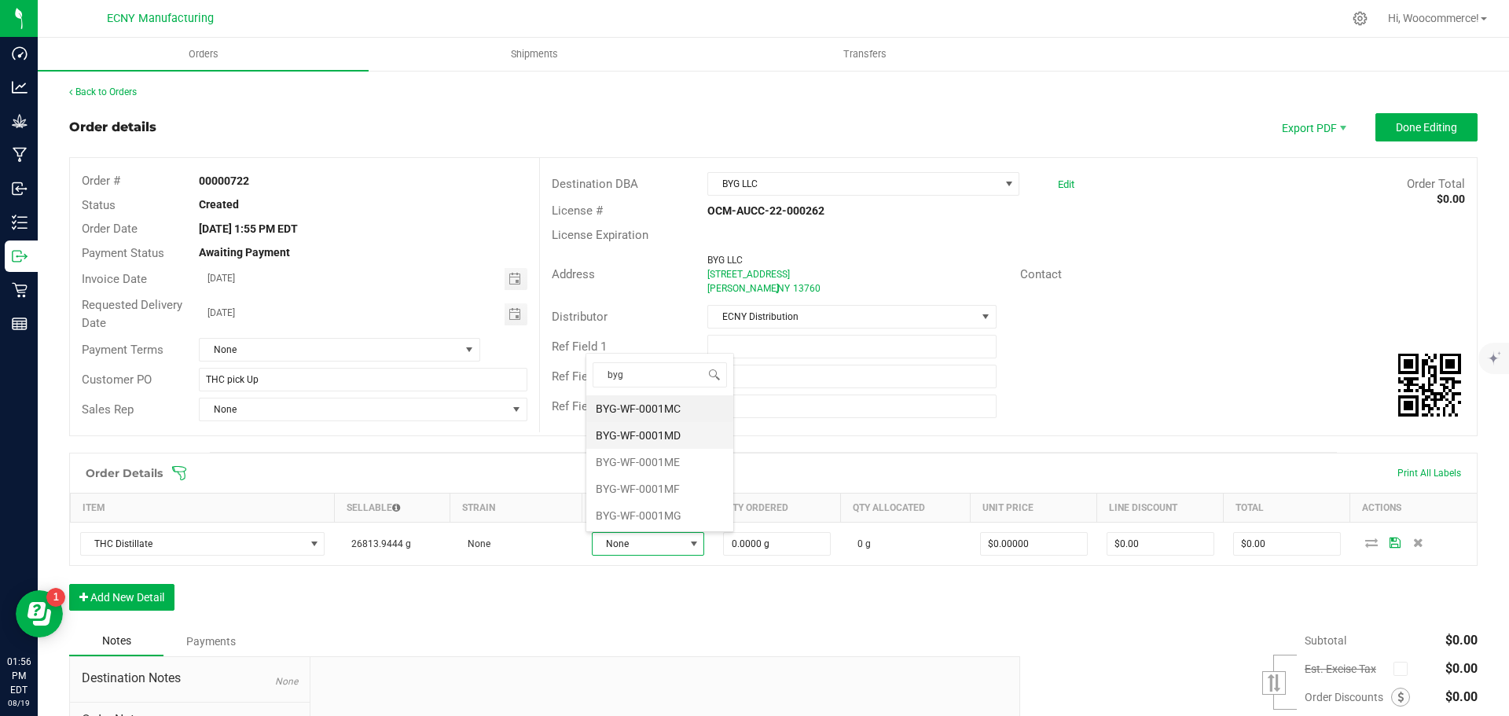
click at [681, 435] on li "BYG-WF-0001MD" at bounding box center [659, 435] width 147 height 27
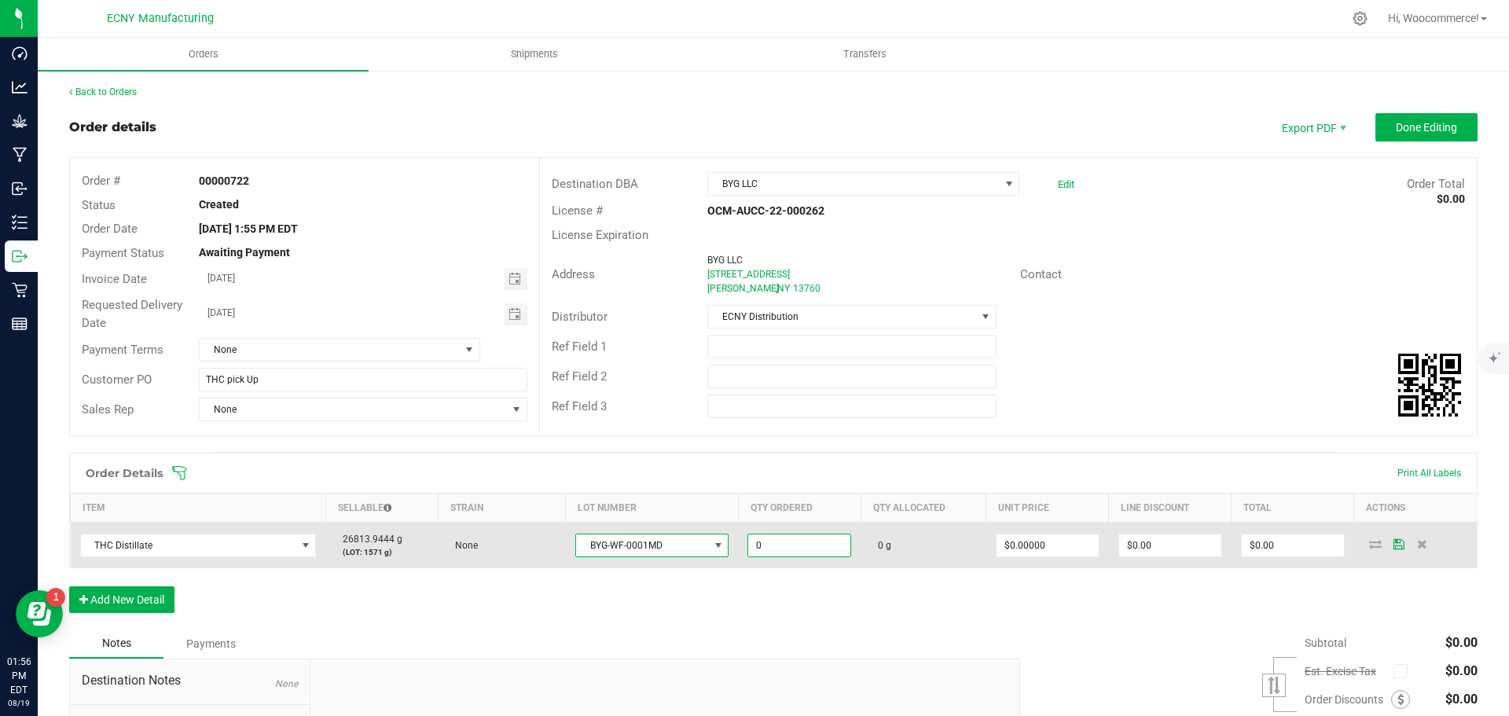
click at [761, 551] on input "0" at bounding box center [799, 545] width 102 height 22
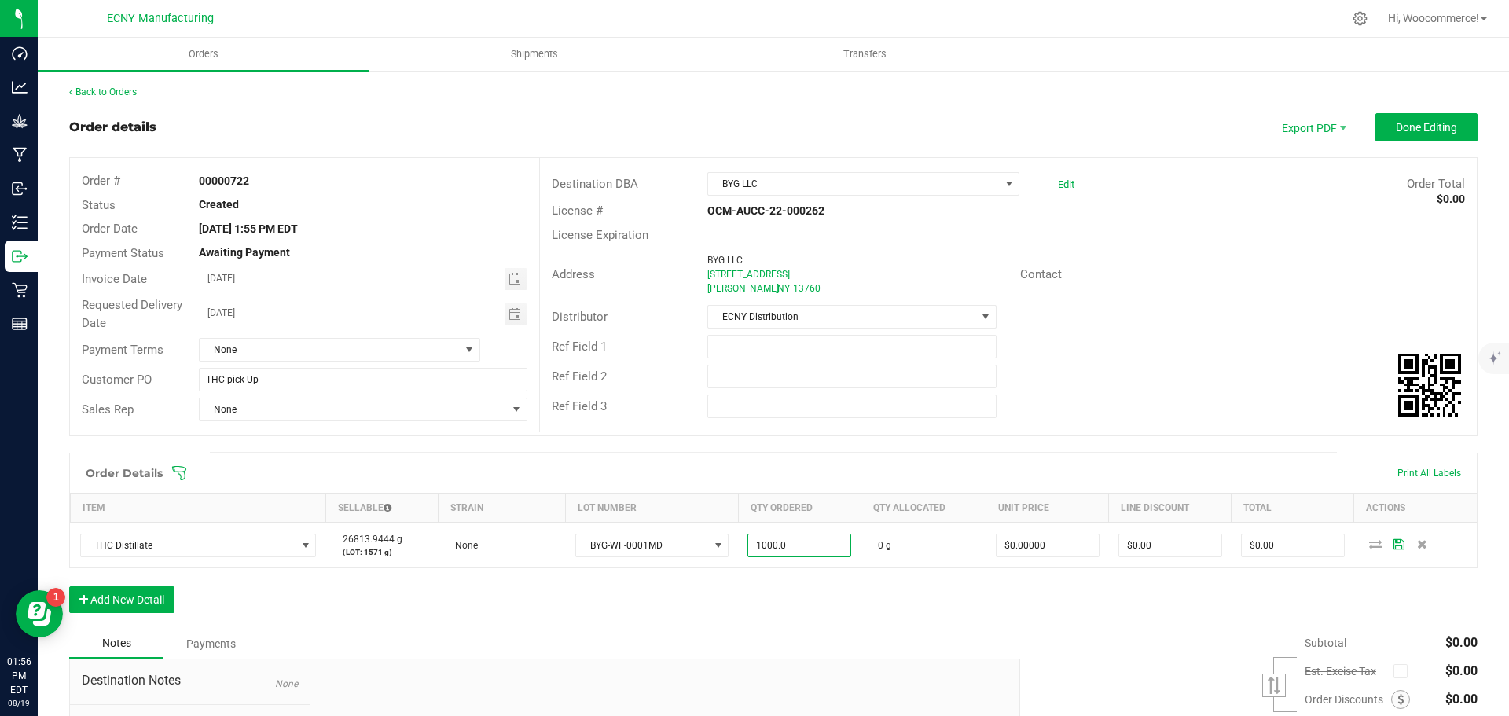
type input "1000.0000 g"
click at [798, 615] on div "Order Details Print All Labels Item Sellable Strain Lot Number Qty Ordered Qty …" at bounding box center [773, 541] width 1408 height 176
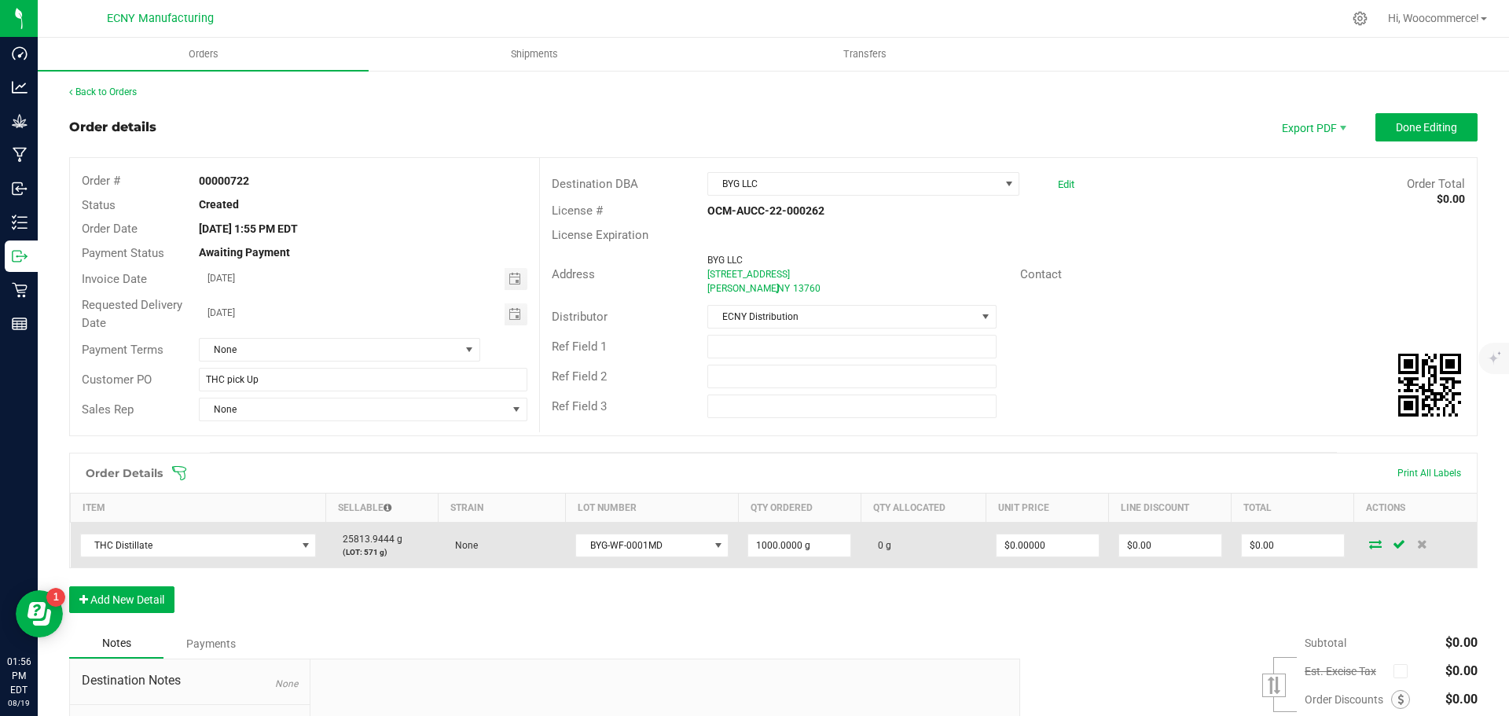
click at [1369, 540] on icon at bounding box center [1375, 543] width 13 height 9
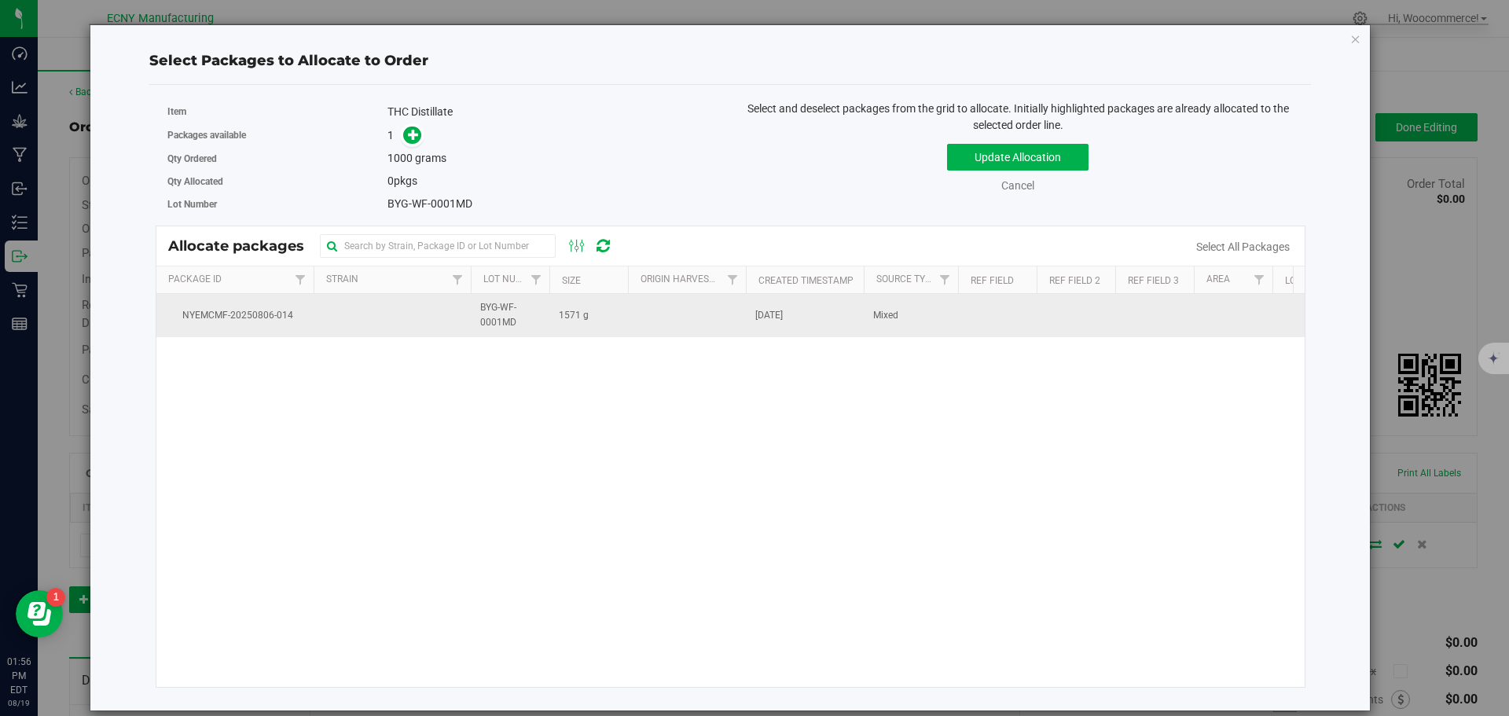
click at [606, 320] on td "1571 g" at bounding box center [588, 315] width 79 height 42
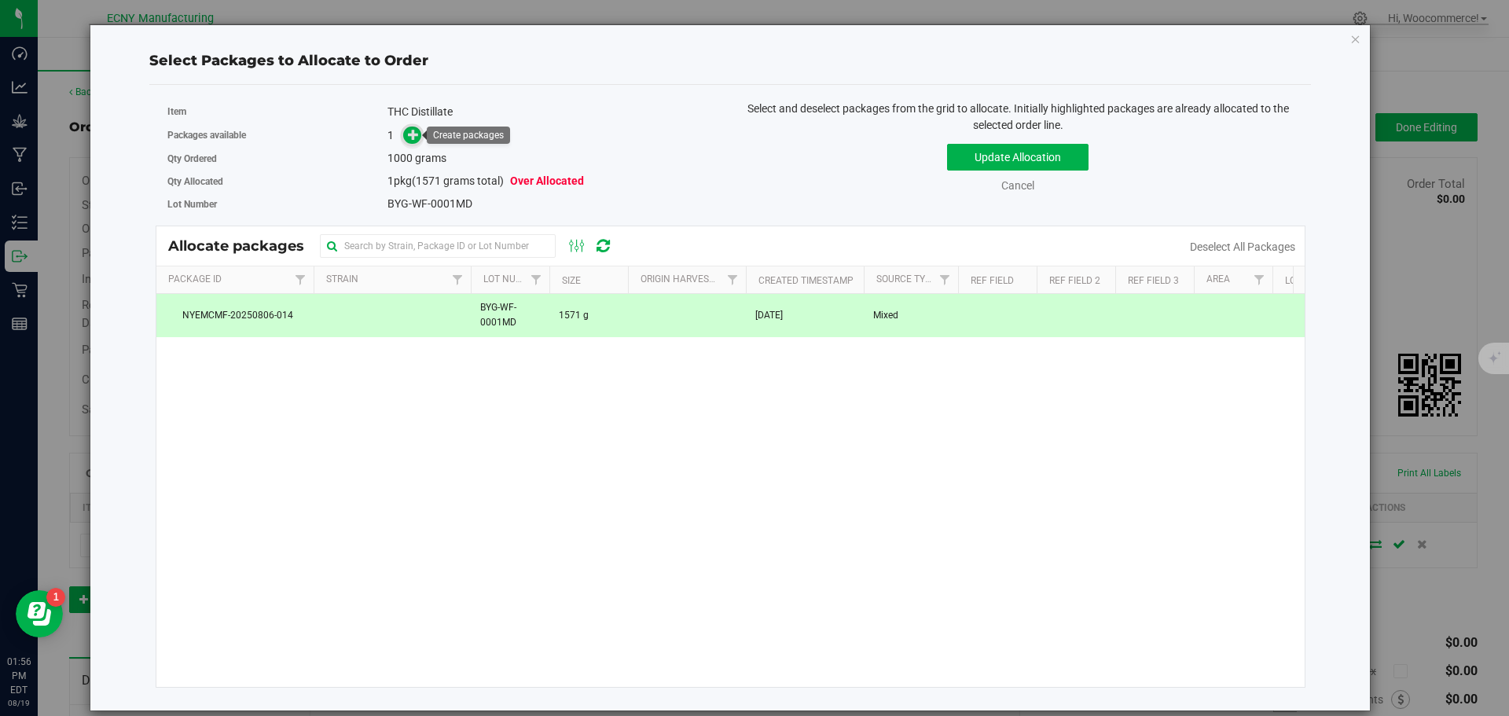
click at [406, 135] on span at bounding box center [412, 135] width 19 height 19
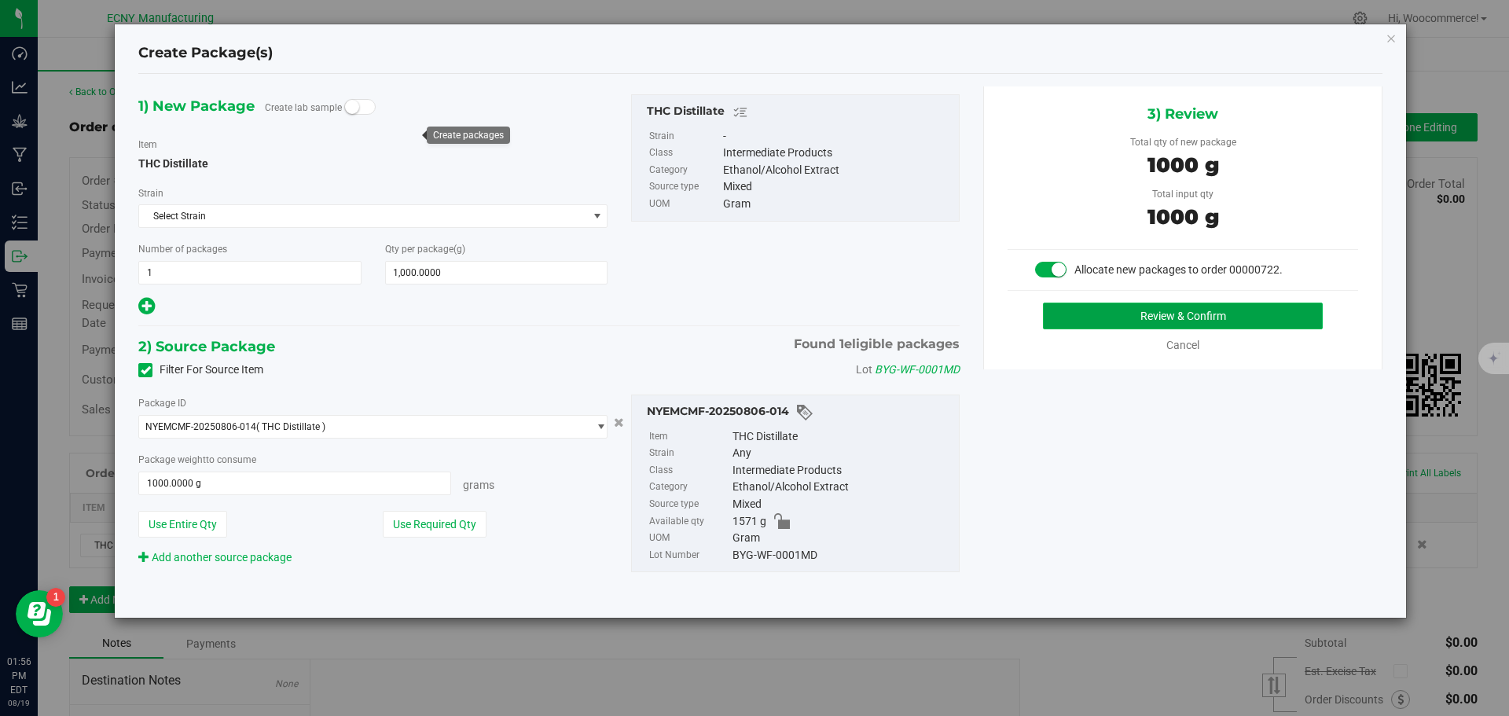
click at [1078, 304] on button "Review & Confirm" at bounding box center [1183, 316] width 280 height 27
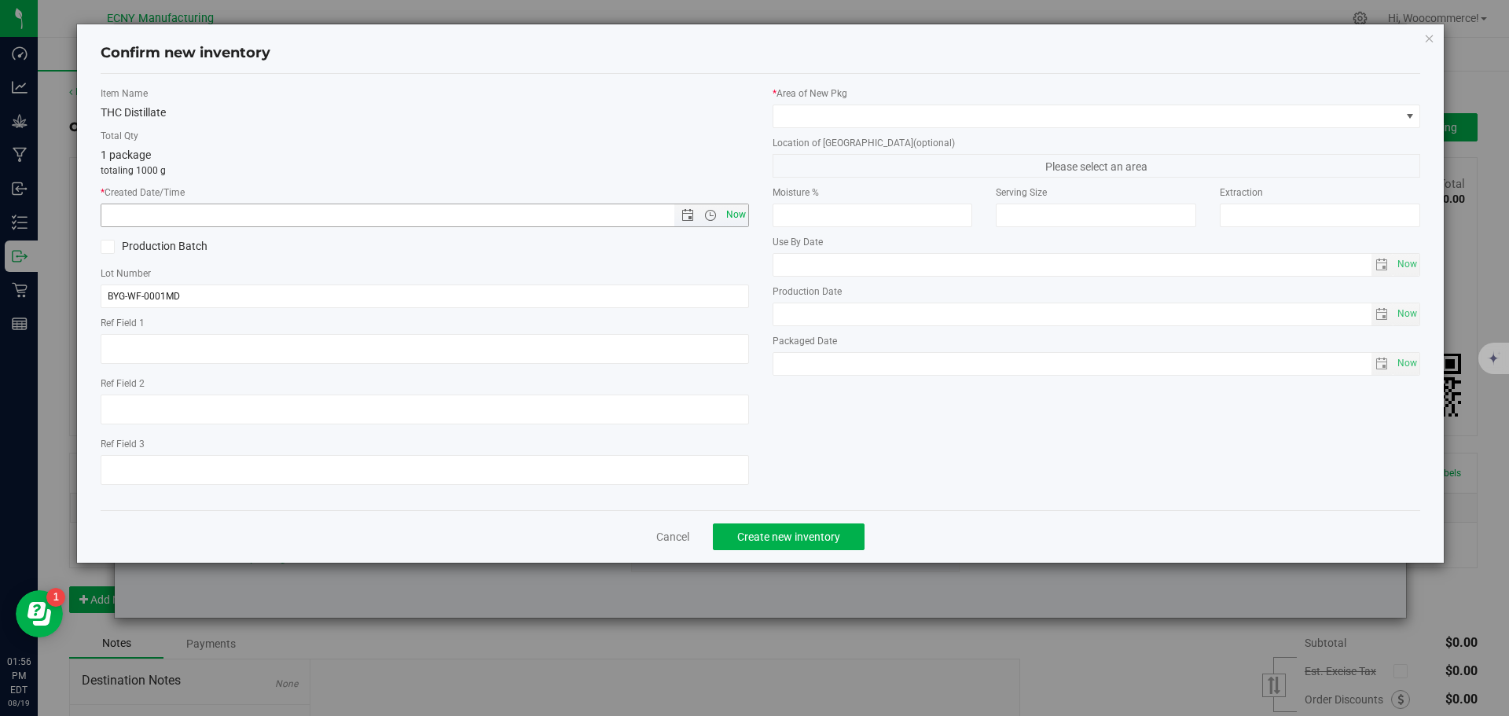
click at [743, 223] on span "Now" at bounding box center [735, 215] width 27 height 23
type input "[DATE] 1:56 PM"
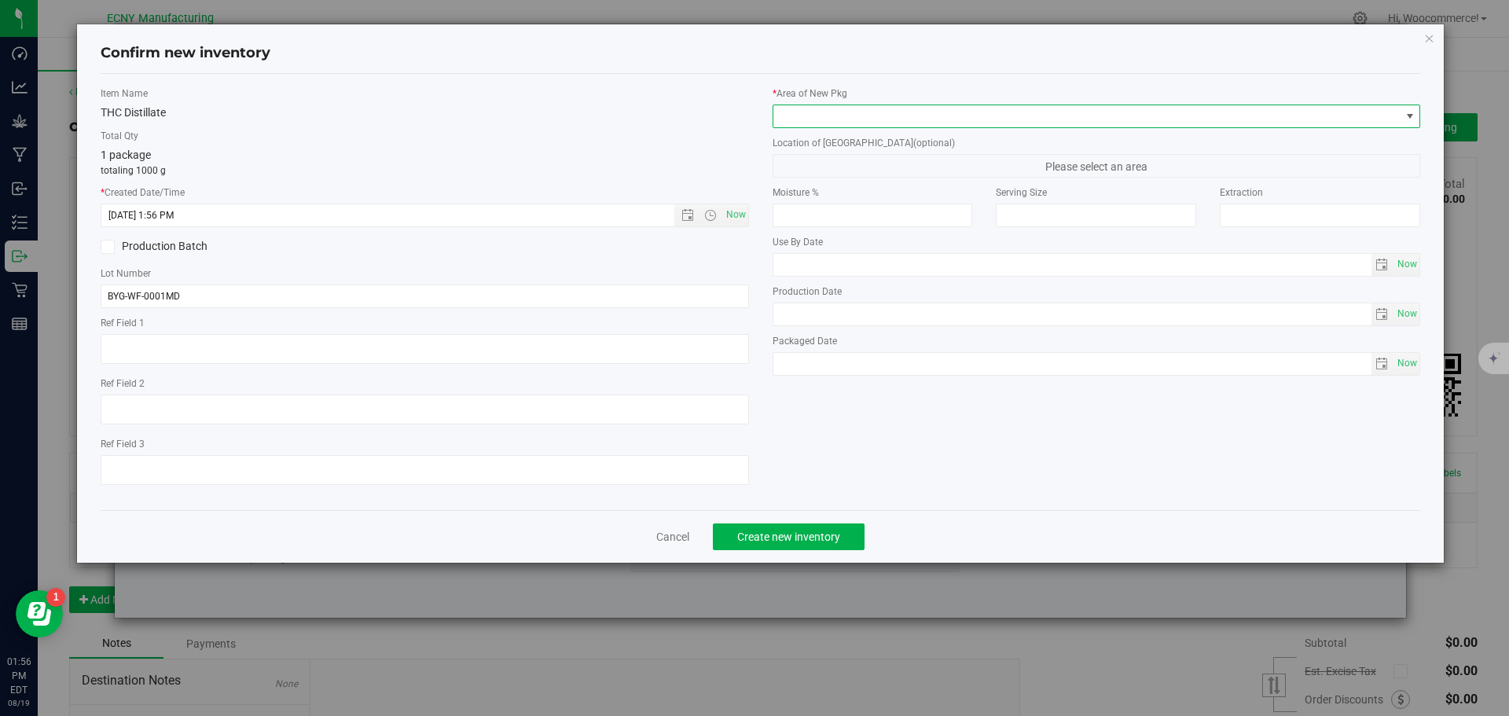
click at [794, 122] on span at bounding box center [1086, 116] width 627 height 22
click at [789, 176] on li "Storage Room 1" at bounding box center [1096, 181] width 647 height 22
click at [761, 535] on span "Create new inventory" at bounding box center [788, 536] width 103 height 13
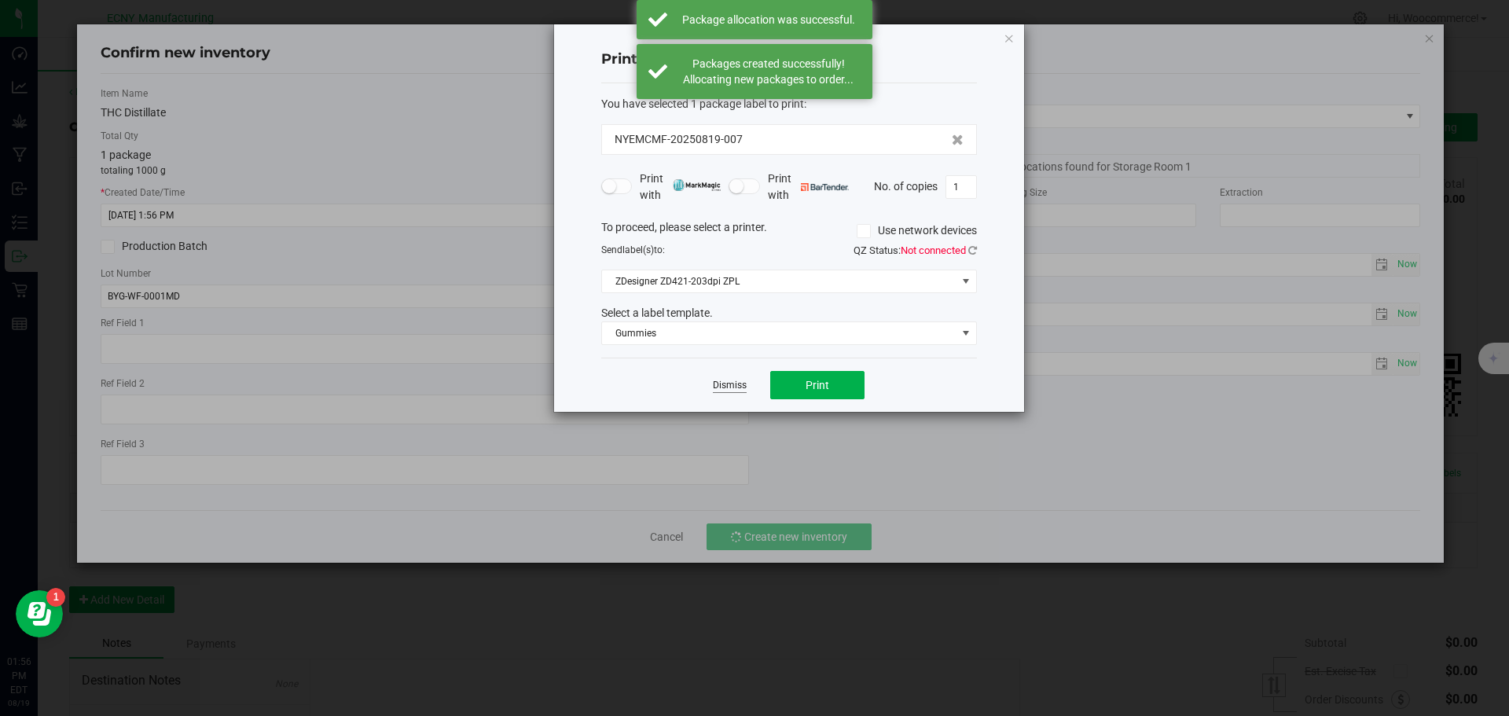
click at [738, 383] on link "Dismiss" at bounding box center [730, 385] width 34 height 13
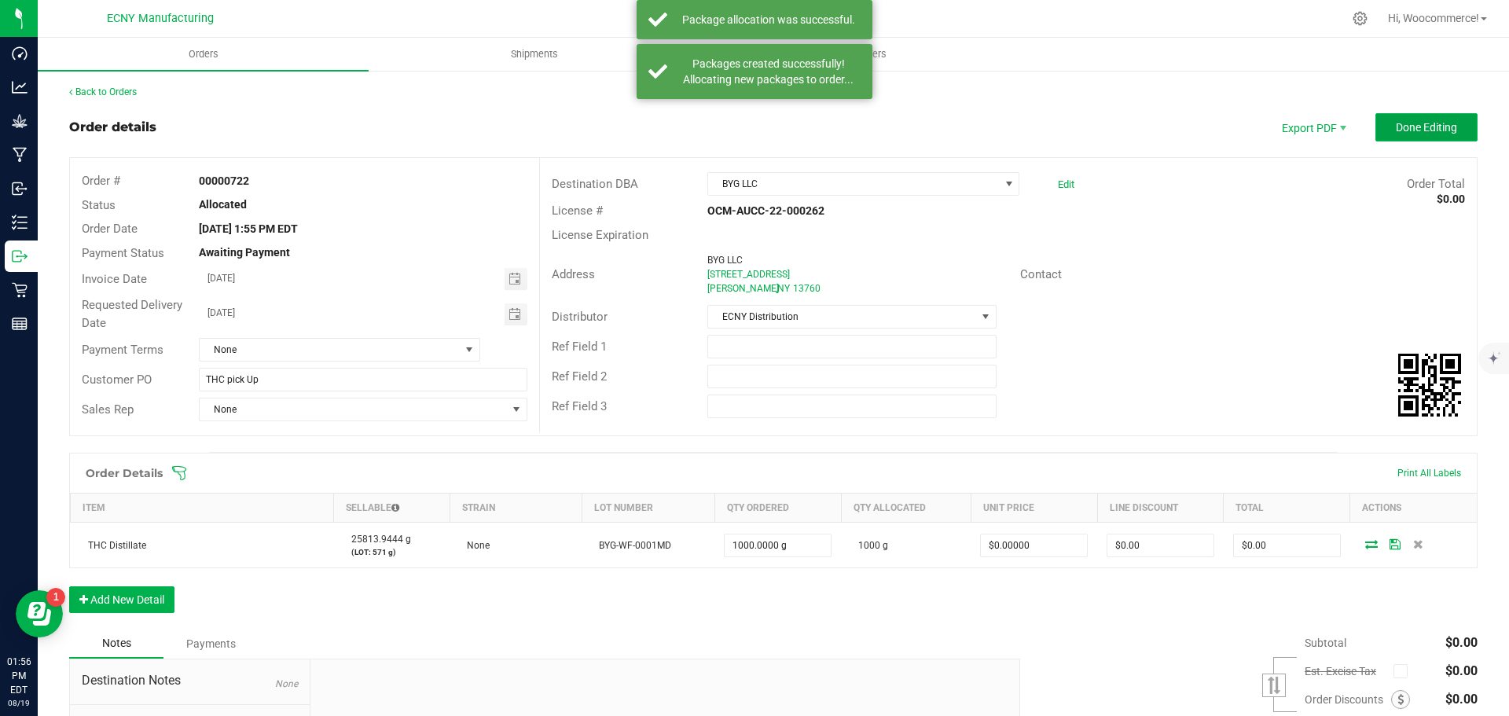
click at [1412, 121] on span "Done Editing" at bounding box center [1426, 127] width 61 height 13
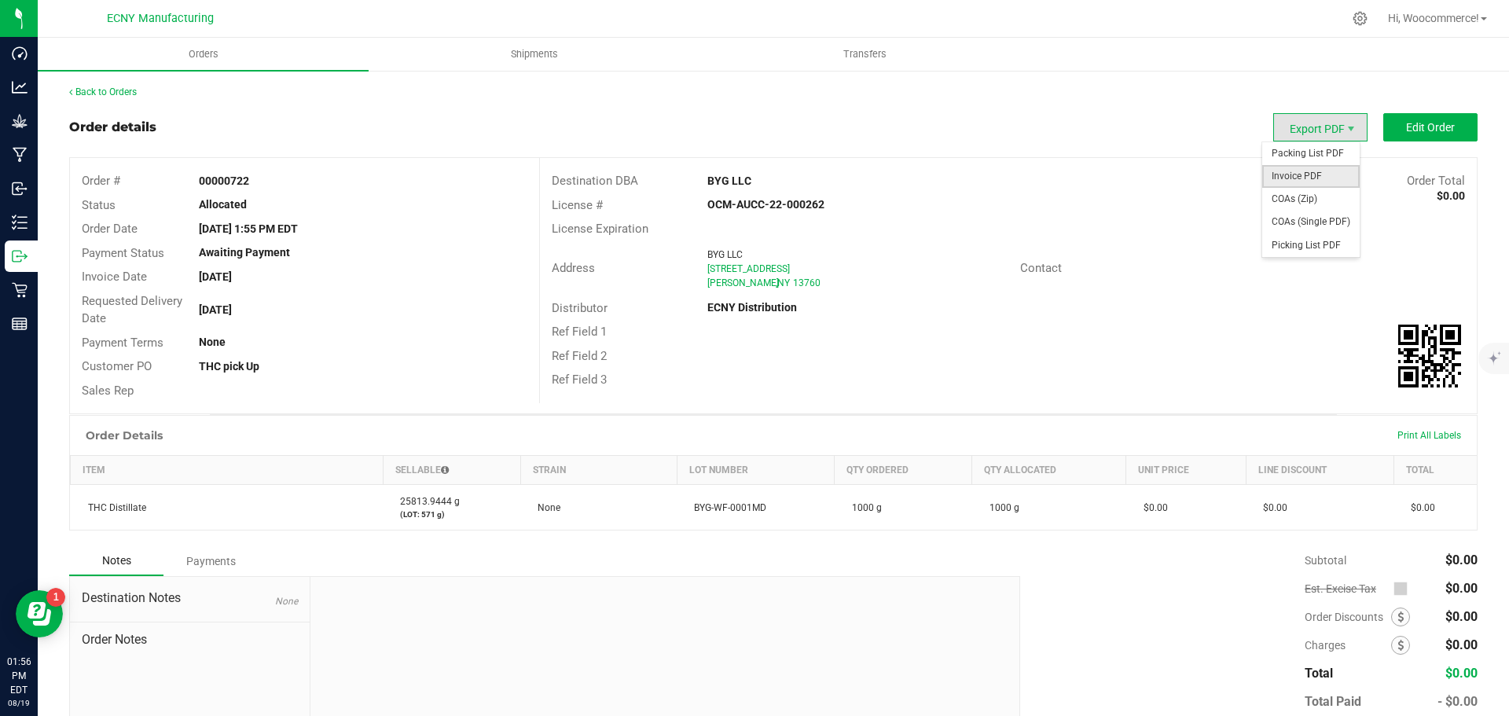
click at [1278, 181] on span "Invoice PDF" at bounding box center [1310, 176] width 97 height 23
click at [515, 75] on div "Back to Orders Order details Export PDF Edit Order Order # 00000722 Status Allo…" at bounding box center [773, 436] width 1471 height 735
click at [513, 62] on uib-tab-heading "Shipments" at bounding box center [533, 54] width 329 height 31
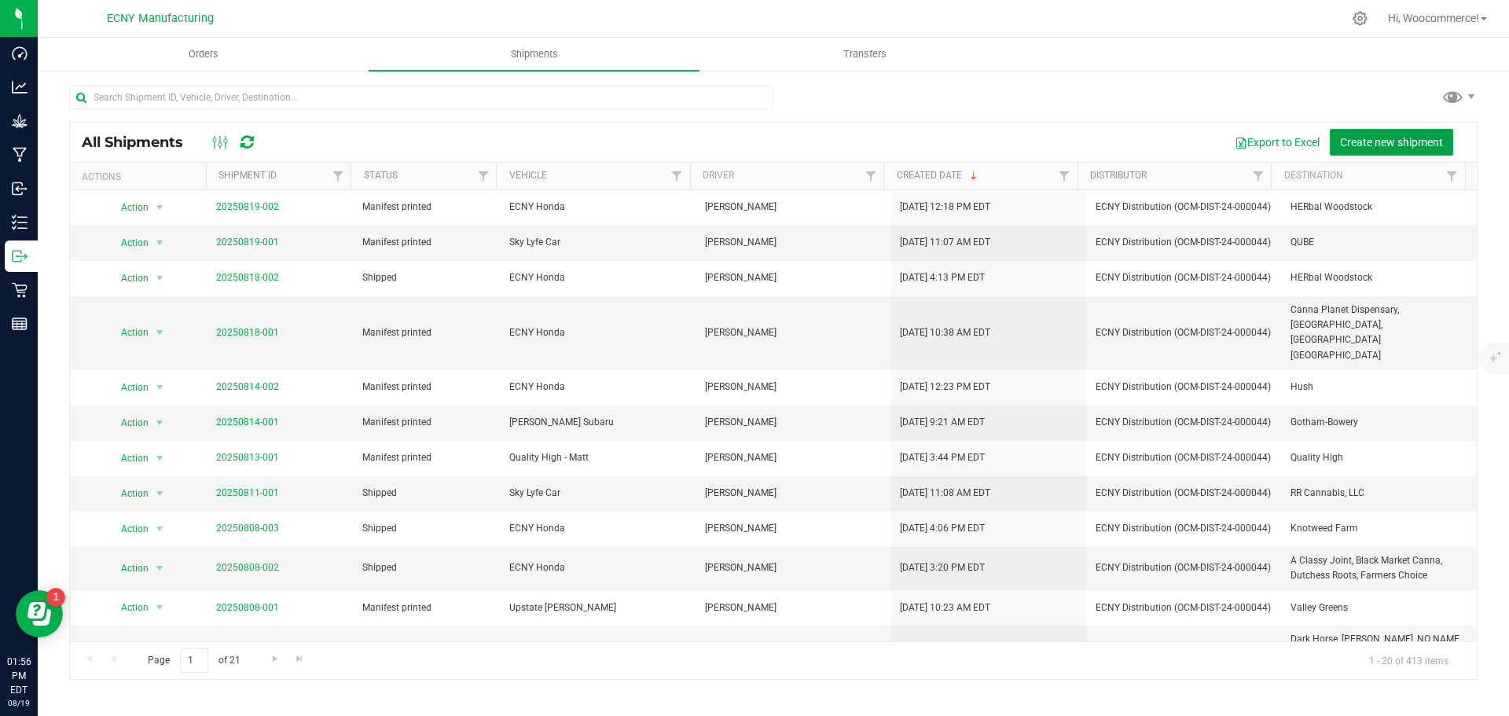
click at [1349, 142] on span "Create new shipment" at bounding box center [1391, 142] width 103 height 13
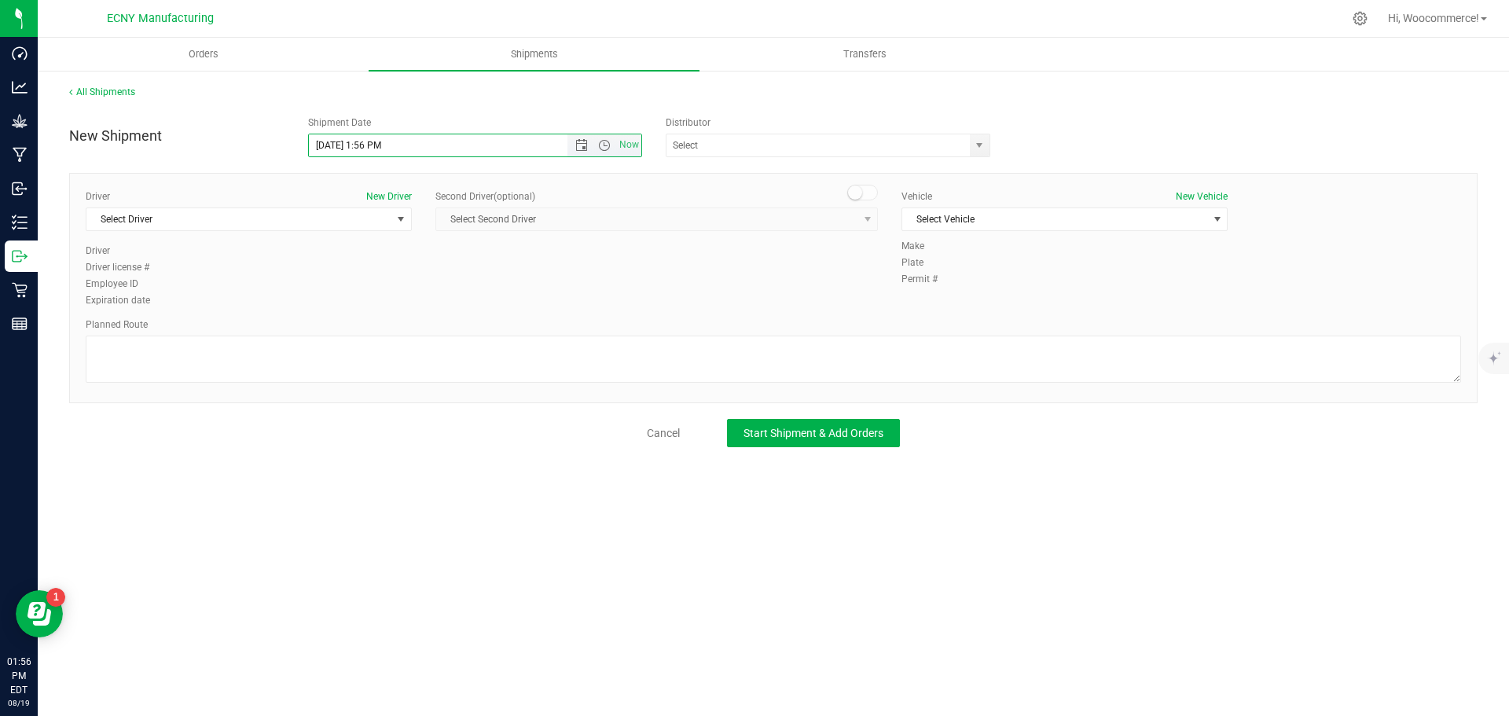
click at [540, 142] on input "[DATE] 1:56 PM" at bounding box center [452, 145] width 286 height 22
type input "[DATE] 4:00PM"
click at [861, 145] on input "text" at bounding box center [813, 145] width 294 height 22
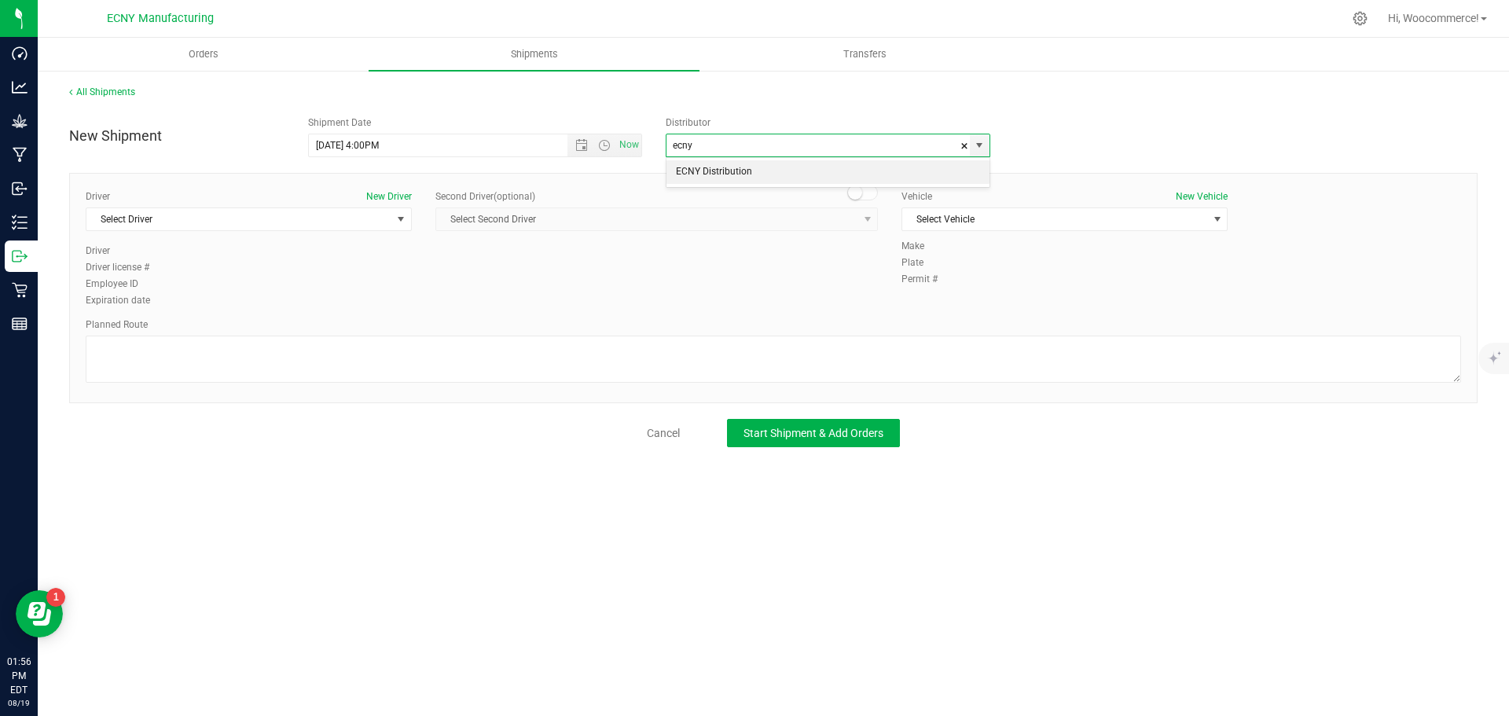
click at [805, 182] on li "ECNY Distribution" at bounding box center [827, 172] width 323 height 24
type input "ECNY Distribution"
click at [391, 214] on span "select" at bounding box center [401, 219] width 20 height 22
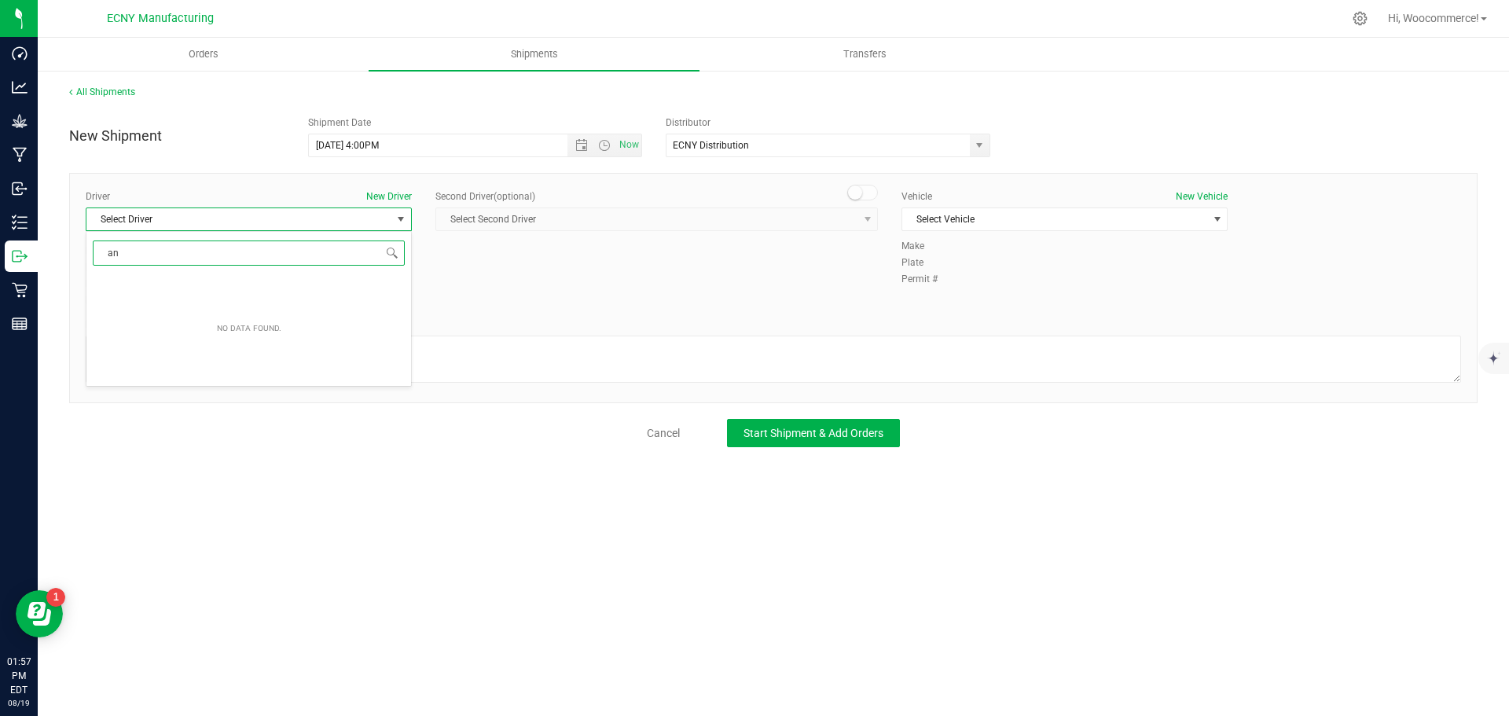
type input "a"
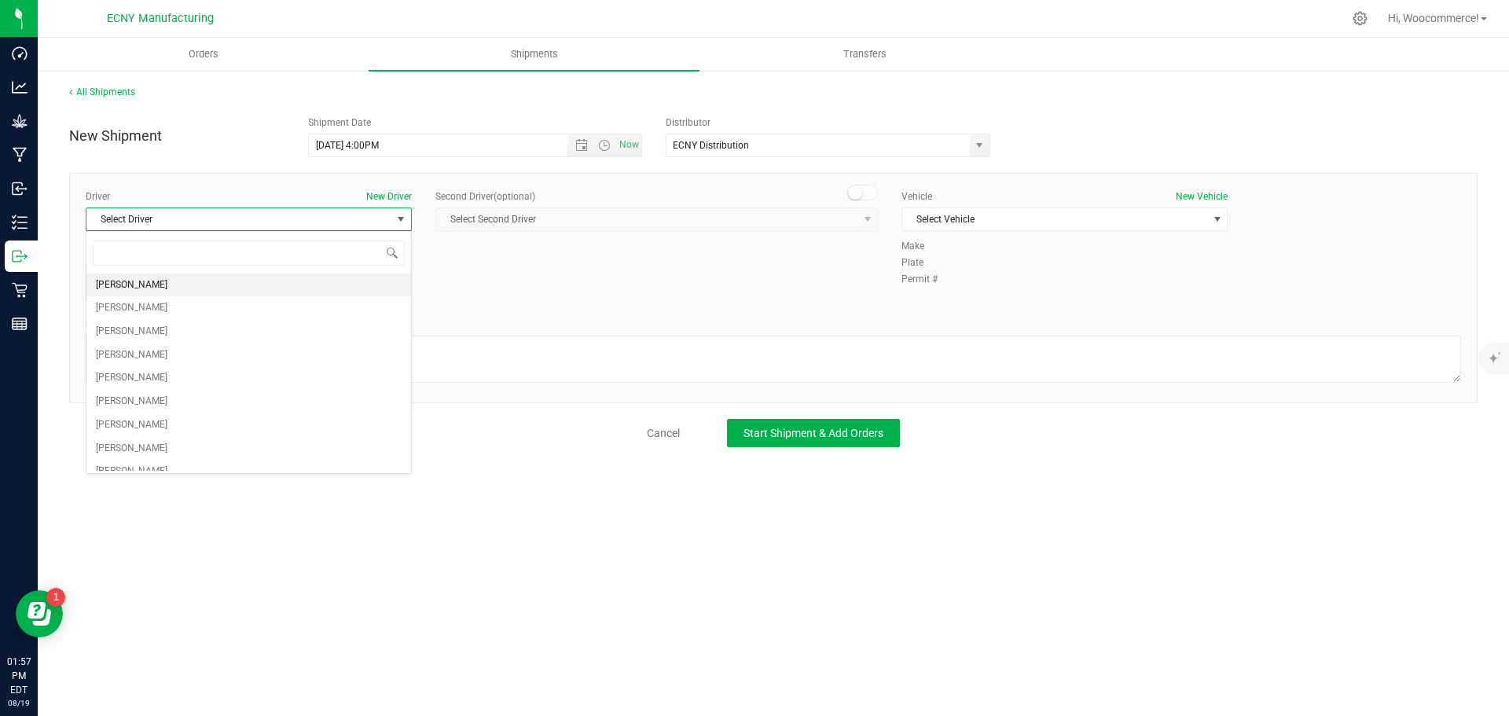
click at [344, 575] on div "Orders Shipments Transfers All Shipments New Shipment Shipment Date [DATE] 4:00…" at bounding box center [773, 377] width 1471 height 678
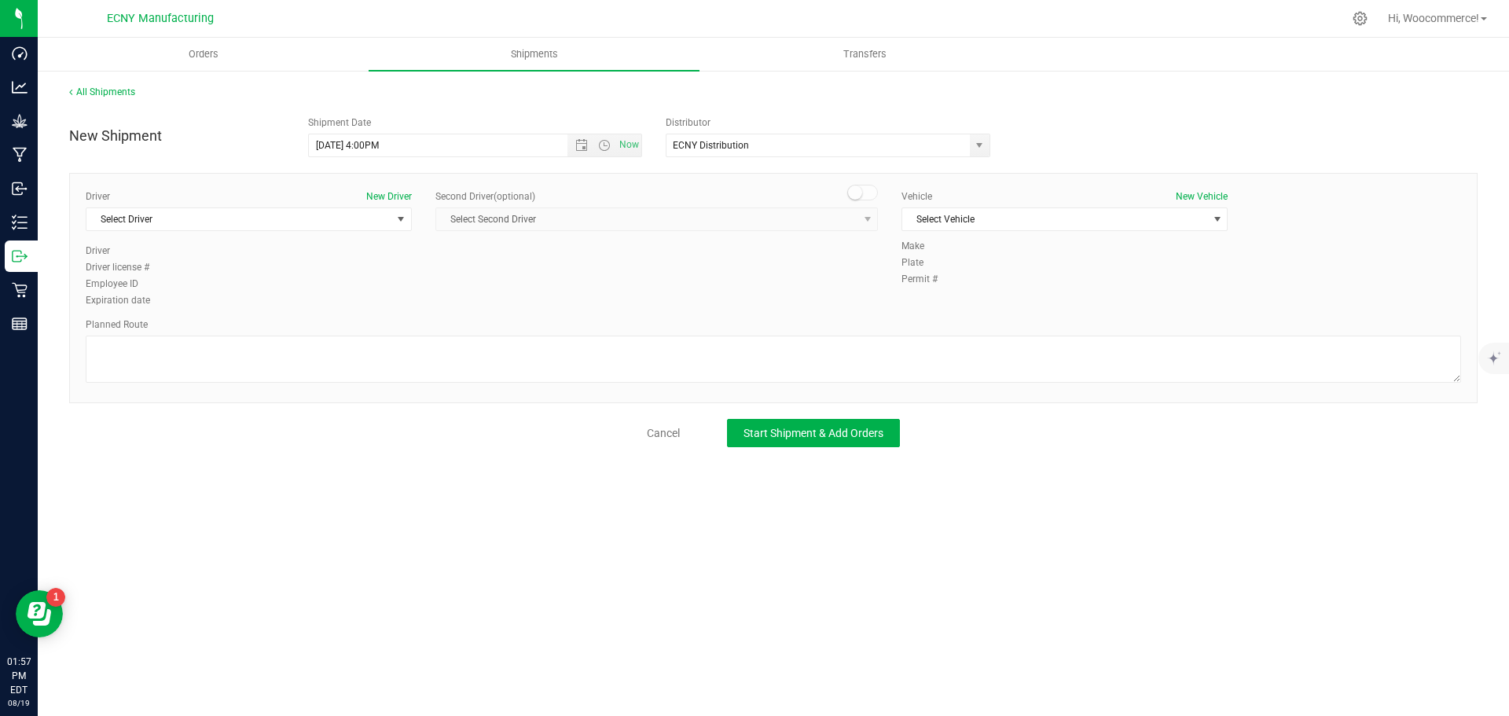
click at [388, 189] on div "Driver New Driver Select Driver Select Driver [PERSON_NAME] [PERSON_NAME] [PERS…" at bounding box center [773, 288] width 1408 height 230
click at [387, 194] on button "New Driver" at bounding box center [389, 196] width 46 height 14
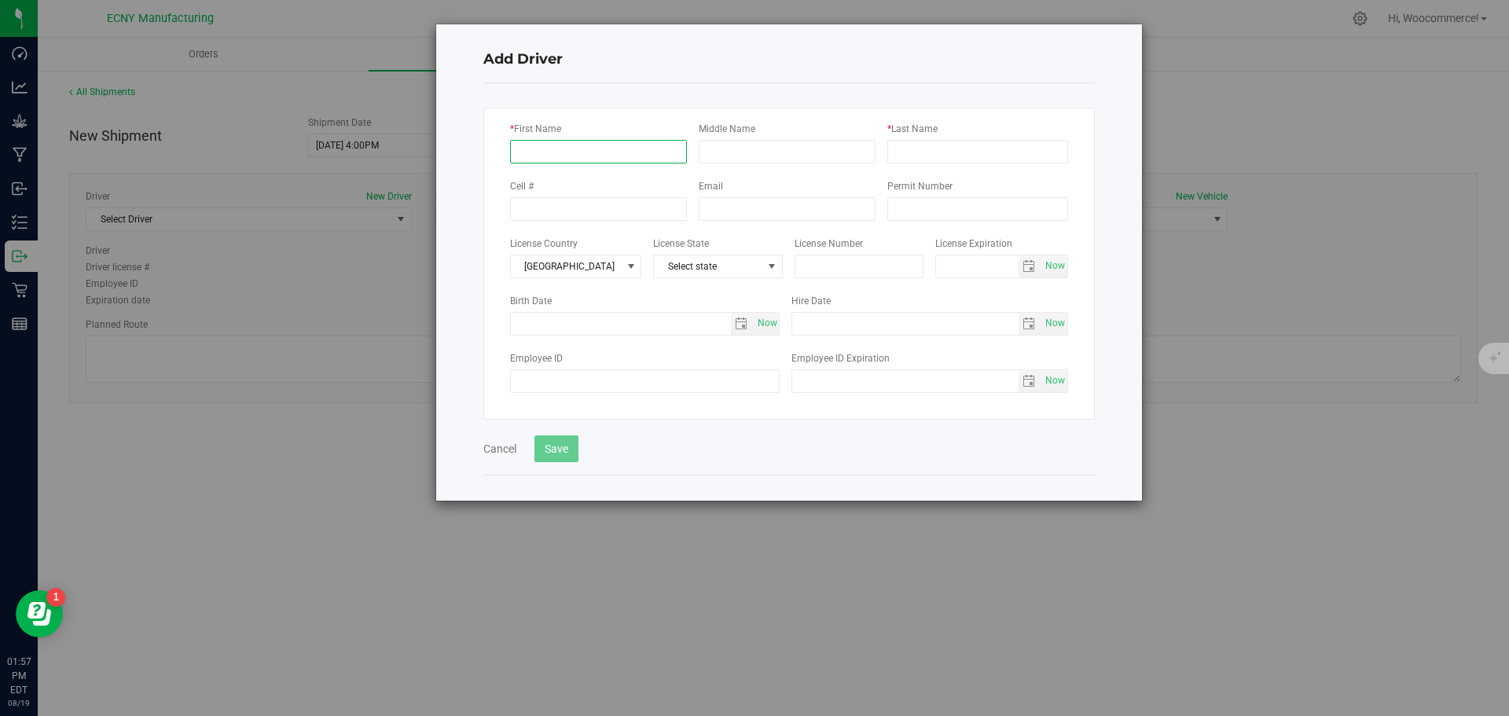
click at [566, 145] on input "* First Name" at bounding box center [598, 152] width 177 height 24
type input "[PERSON_NAME]"
type input "Maslin"
click at [734, 272] on span "Select state" at bounding box center [708, 266] width 108 height 22
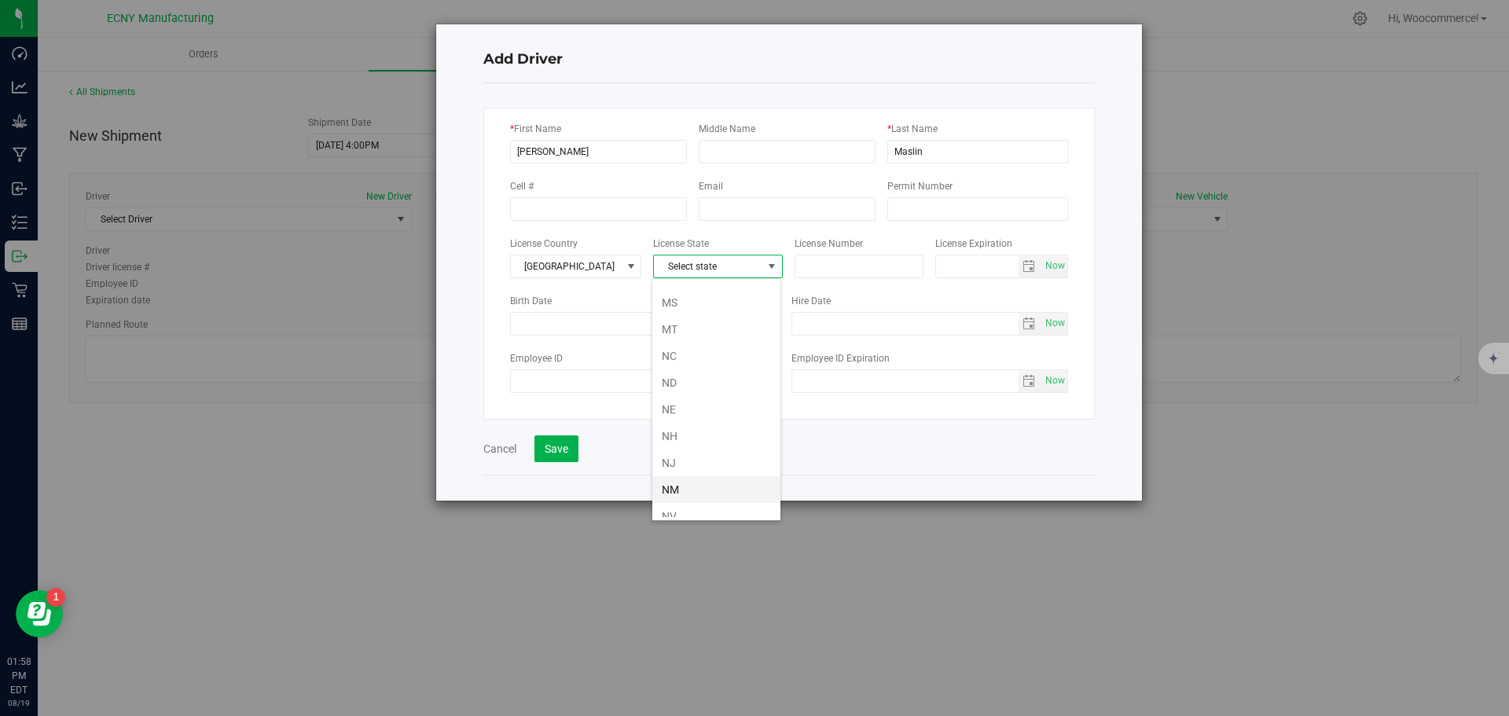
scroll to position [660, 0]
click at [681, 513] on li "NV" at bounding box center [716, 516] width 128 height 27
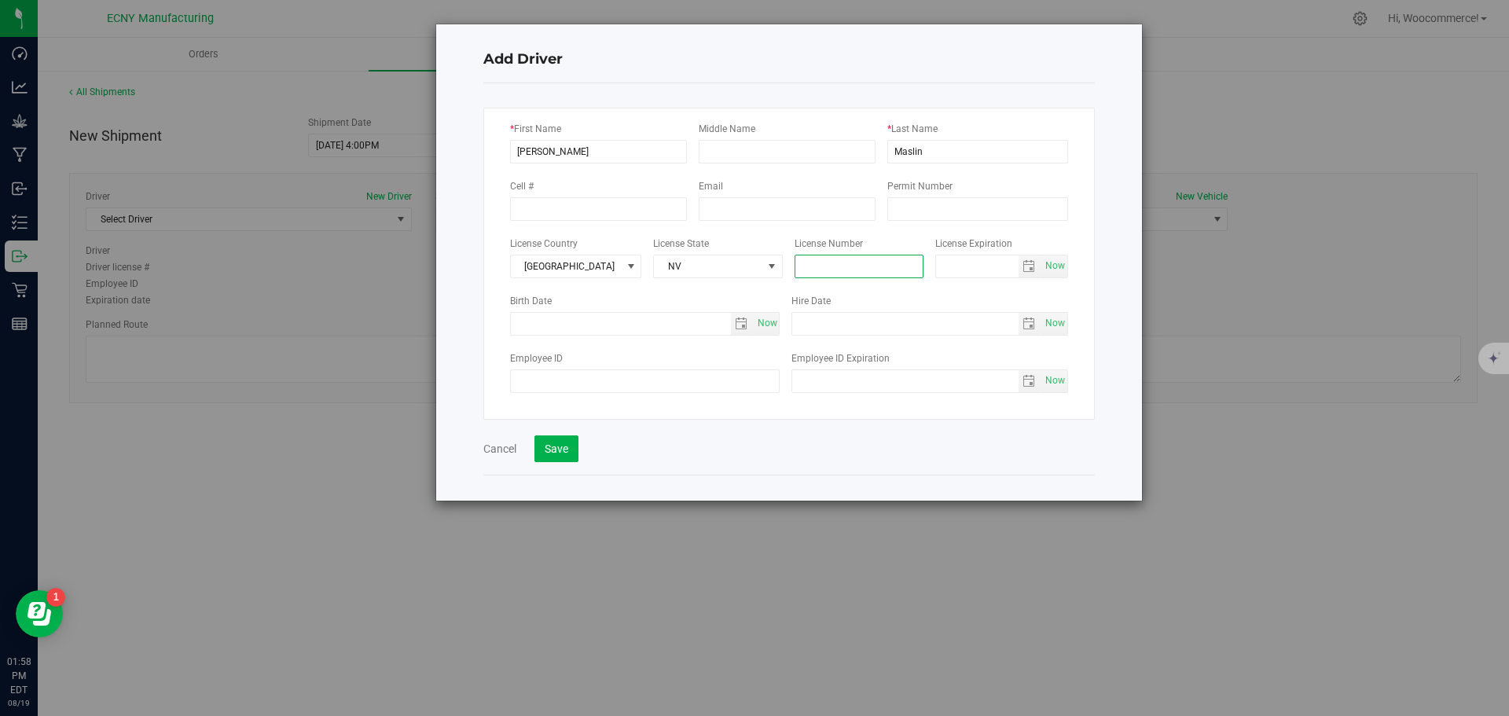
click at [857, 276] on input "text" at bounding box center [859, 267] width 130 height 24
type input "667 159 857"
click at [545, 457] on button "Save" at bounding box center [556, 448] width 44 height 27
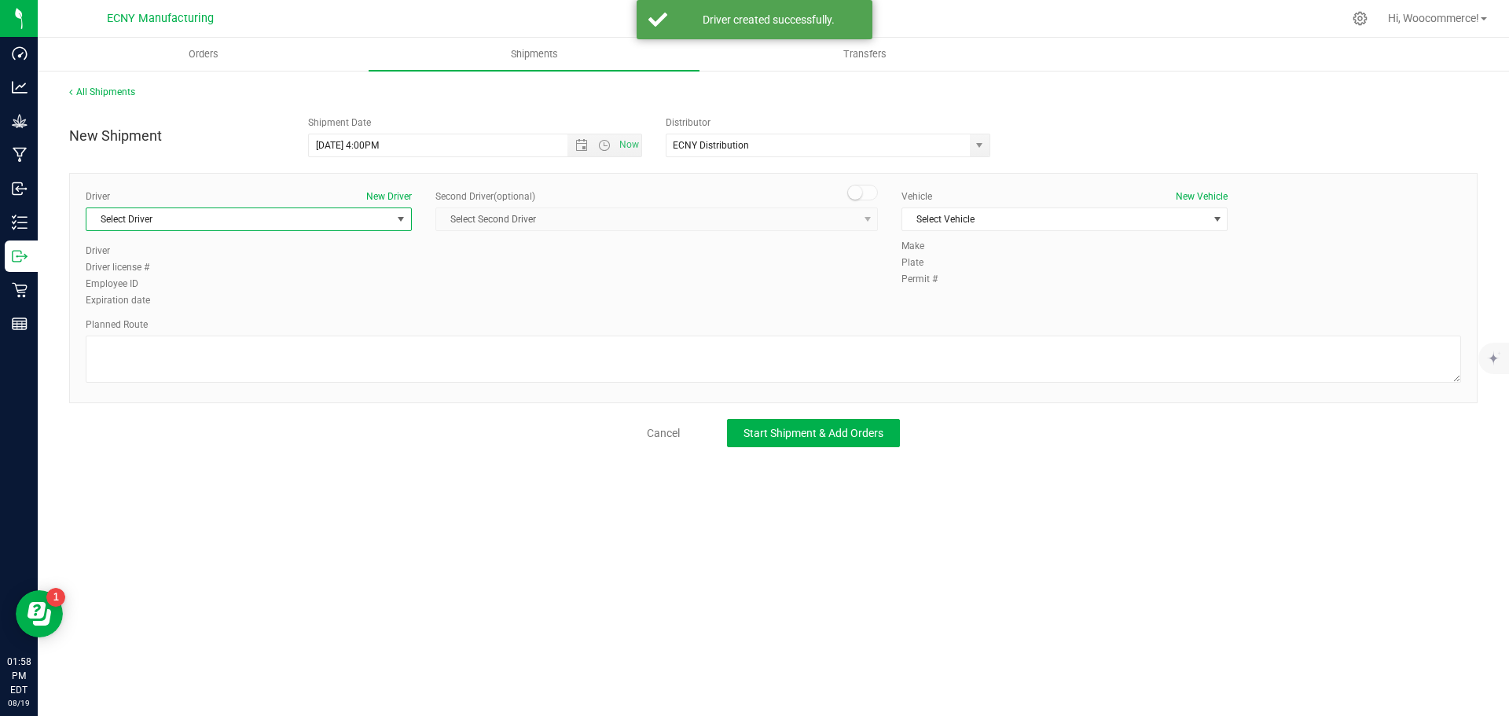
click at [325, 225] on span "Select Driver" at bounding box center [238, 219] width 305 height 22
type input "[PERSON_NAME]"
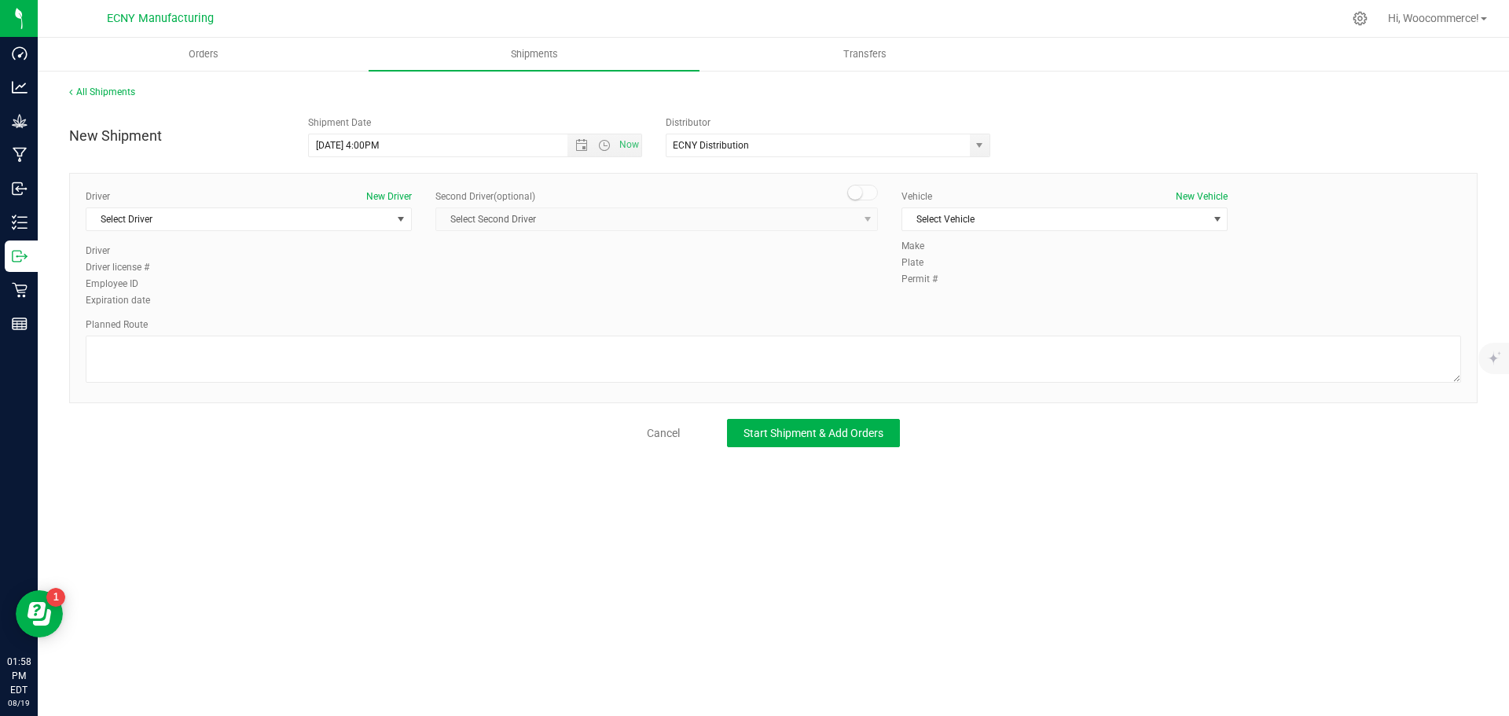
click at [1201, 183] on div "Driver New Driver Select Driver Select Driver Driver Driver license # Employee …" at bounding box center [773, 288] width 1408 height 230
click at [1199, 186] on div "Driver New Driver Select Driver Select Driver Driver Driver license # Employee …" at bounding box center [773, 288] width 1408 height 230
click at [1189, 193] on button "New Vehicle" at bounding box center [1202, 196] width 52 height 14
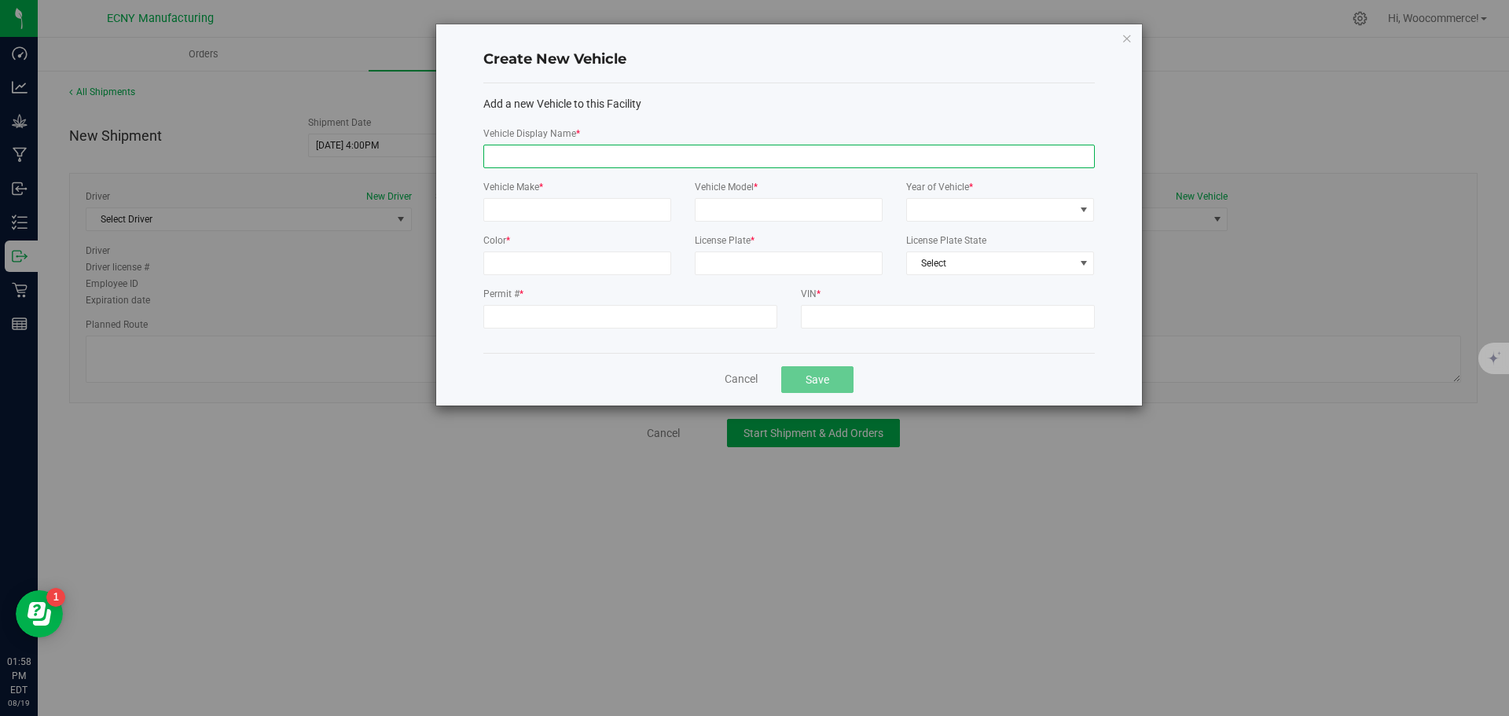
click at [620, 146] on input "Vehicle Display Name *" at bounding box center [788, 157] width 611 height 24
type input "BYG [PERSON_NAME]"
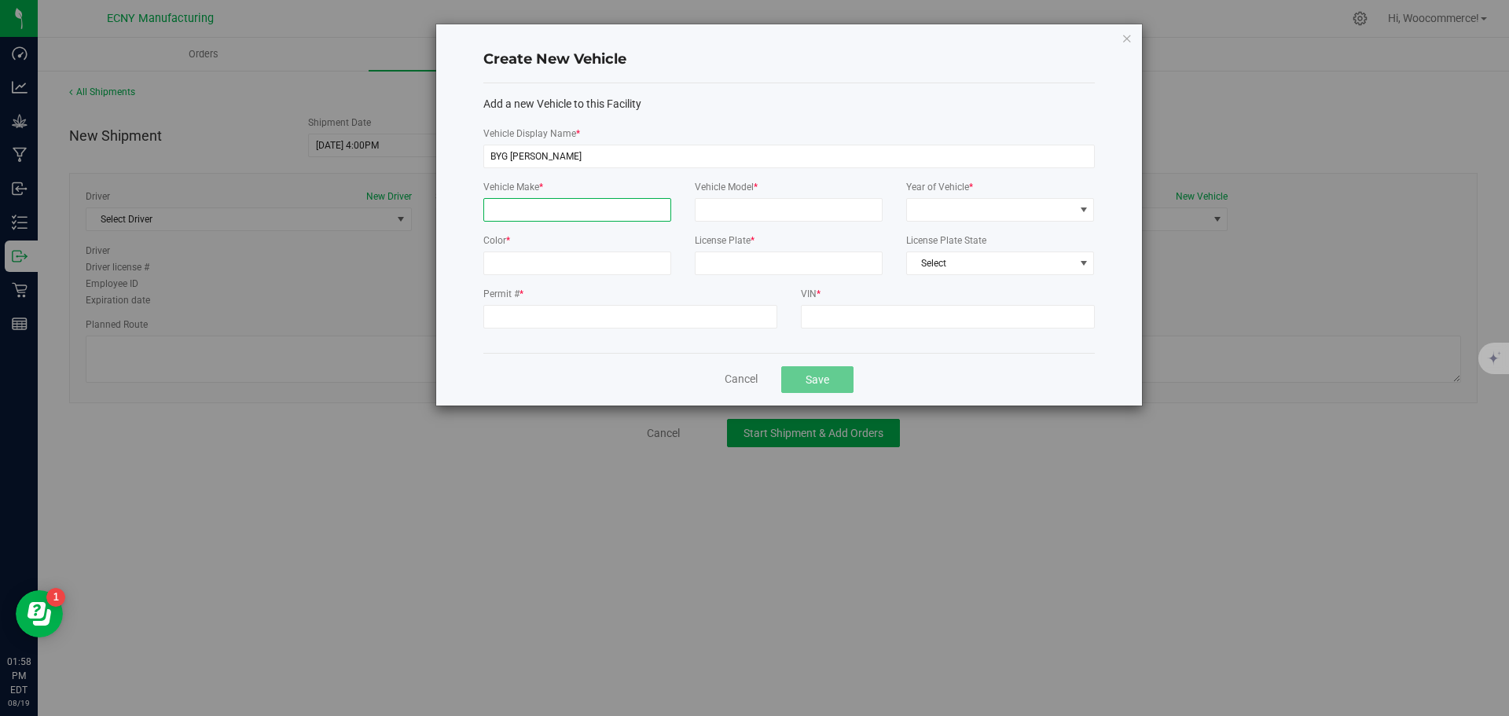
click at [568, 206] on input "Vehicle Make *" at bounding box center [577, 210] width 188 height 24
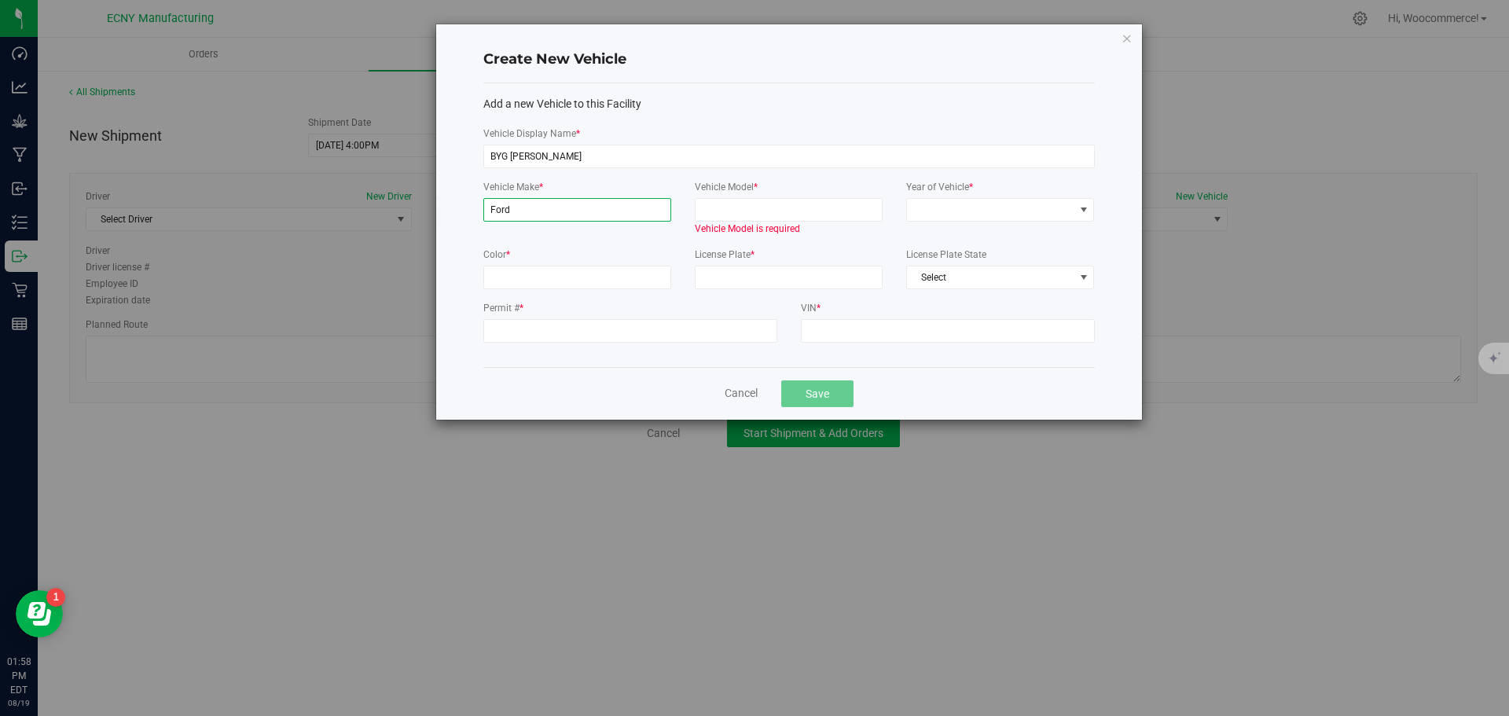
type input "Ford"
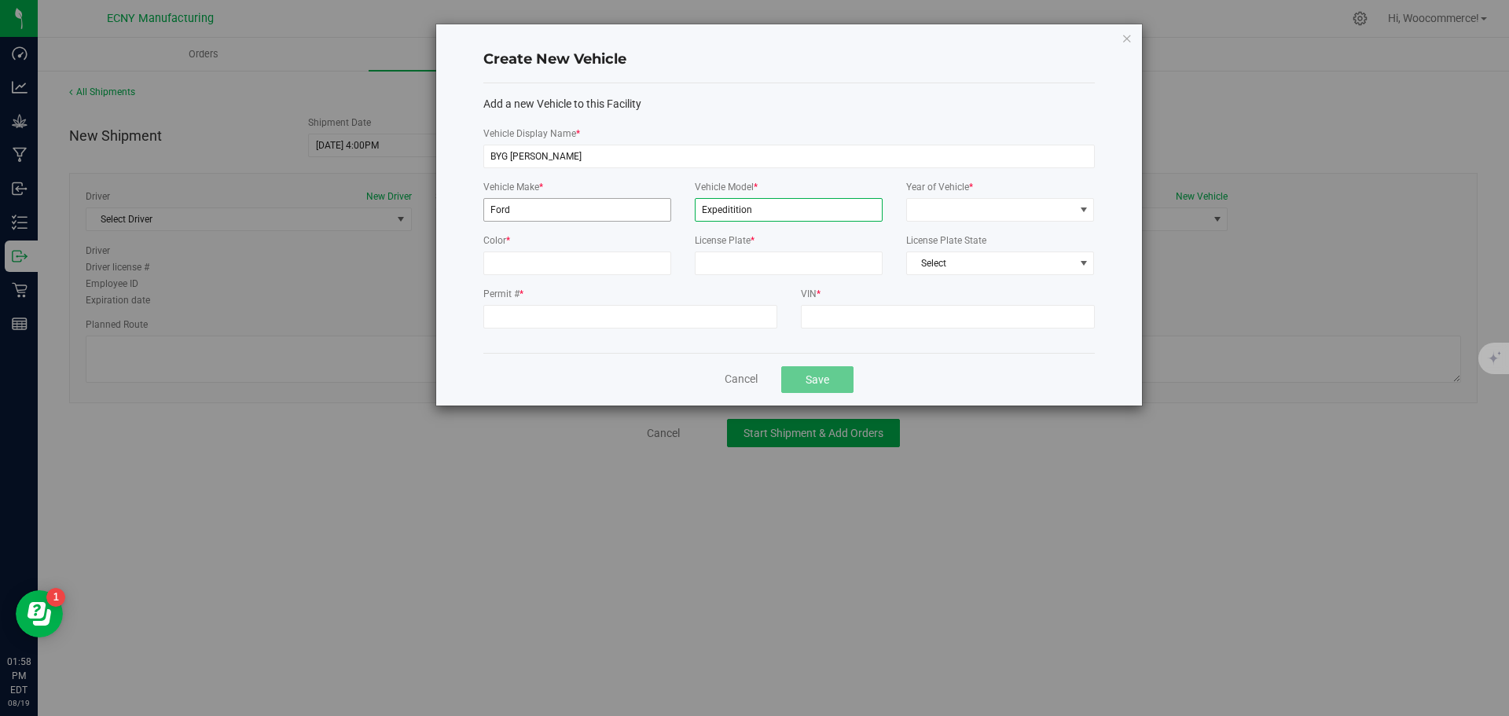
type input "Expeditition"
type input "black"
type input "KNZ3037"
click at [510, 317] on input "Permit # *" at bounding box center [630, 317] width 294 height 24
type input "NA"
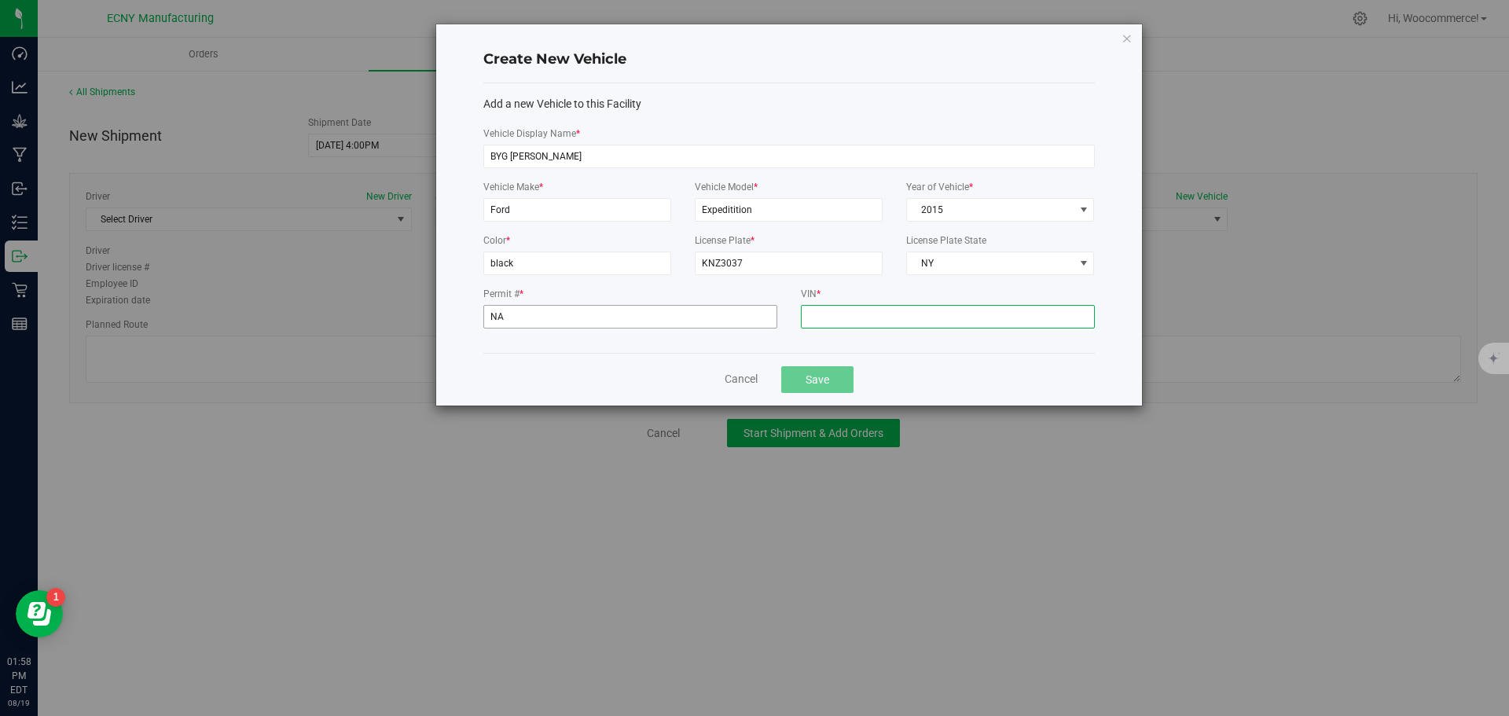
type input "I"
type input "VINBYG"
click at [802, 372] on button "Save" at bounding box center [817, 379] width 72 height 27
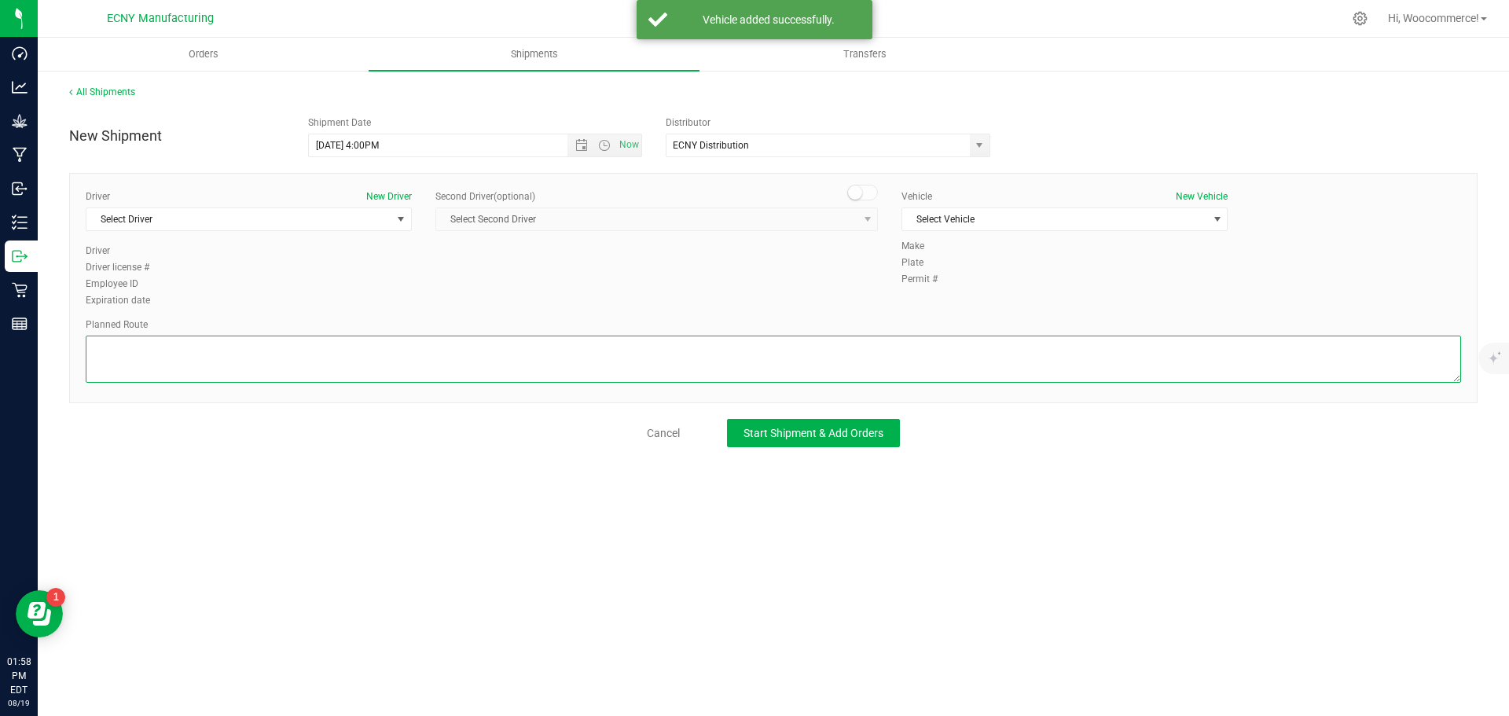
click at [802, 374] on textarea at bounding box center [773, 359] width 1375 height 47
type textarea "GPS"
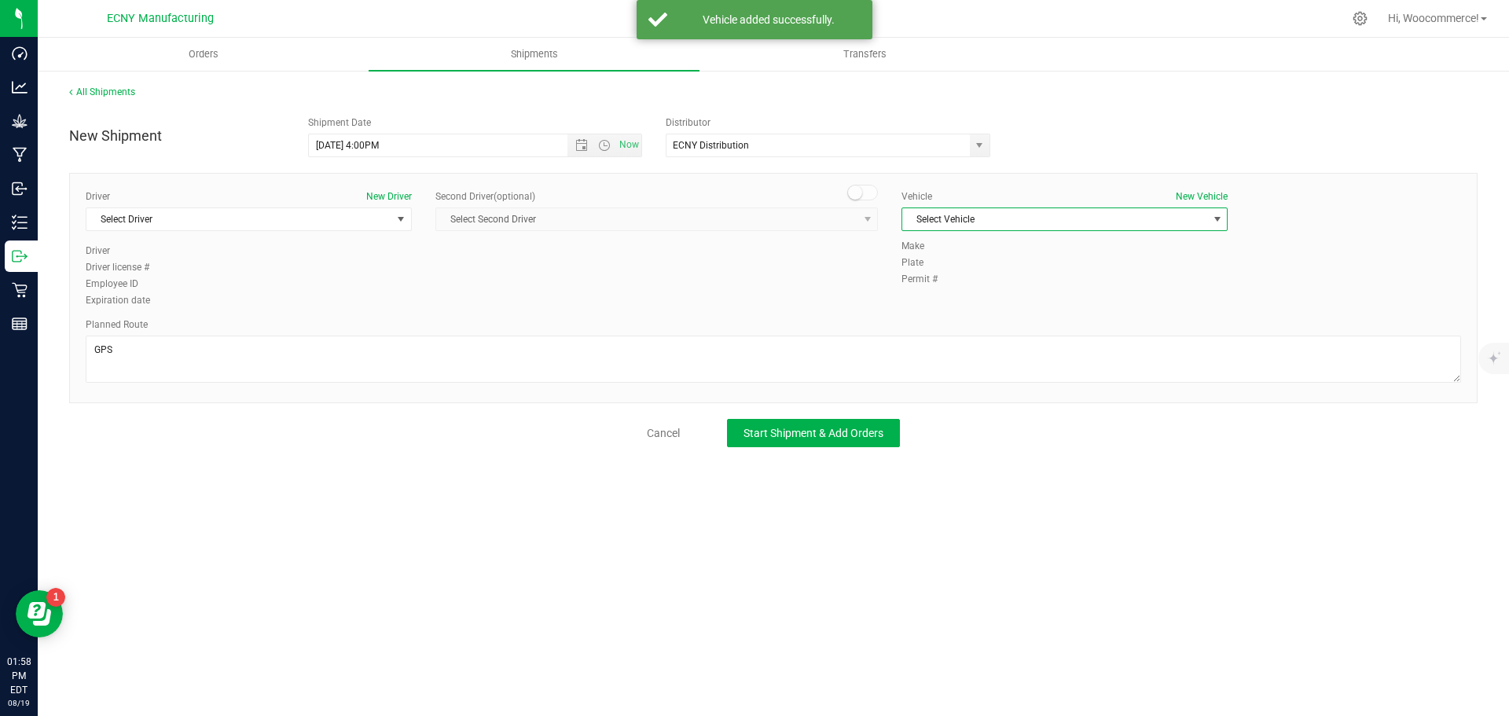
click at [1114, 213] on span "Select Vehicle" at bounding box center [1054, 219] width 305 height 22
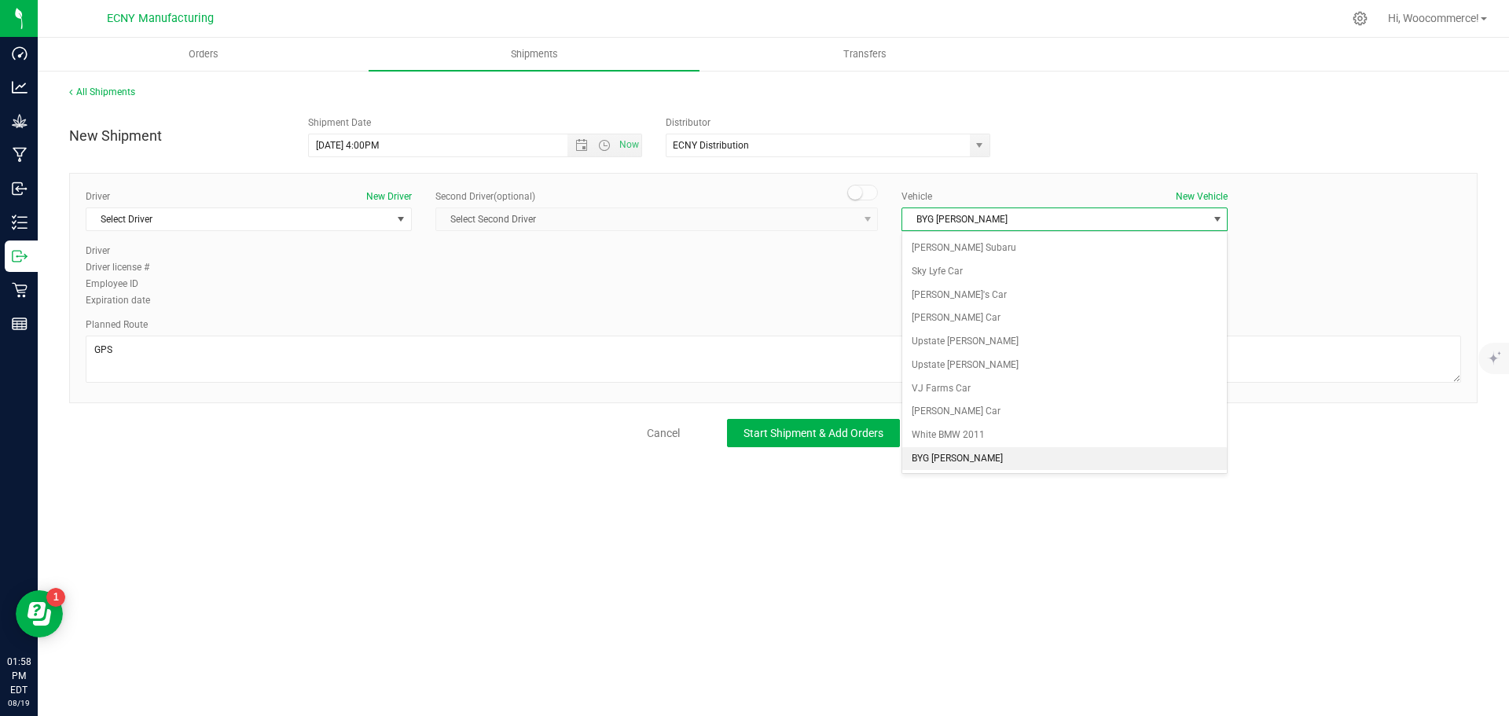
click at [941, 463] on li "BYG [PERSON_NAME]" at bounding box center [1064, 459] width 325 height 24
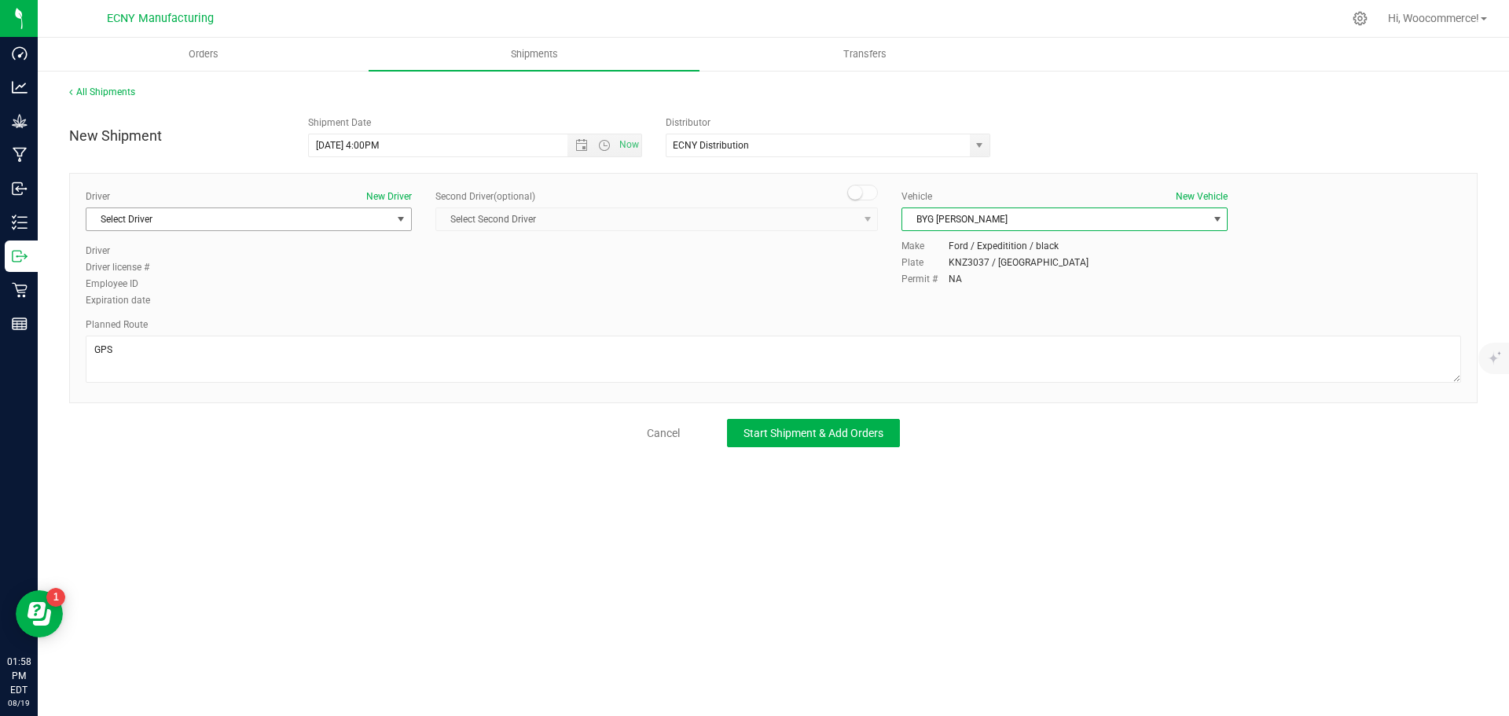
click at [339, 221] on span "Select Driver" at bounding box center [238, 219] width 305 height 22
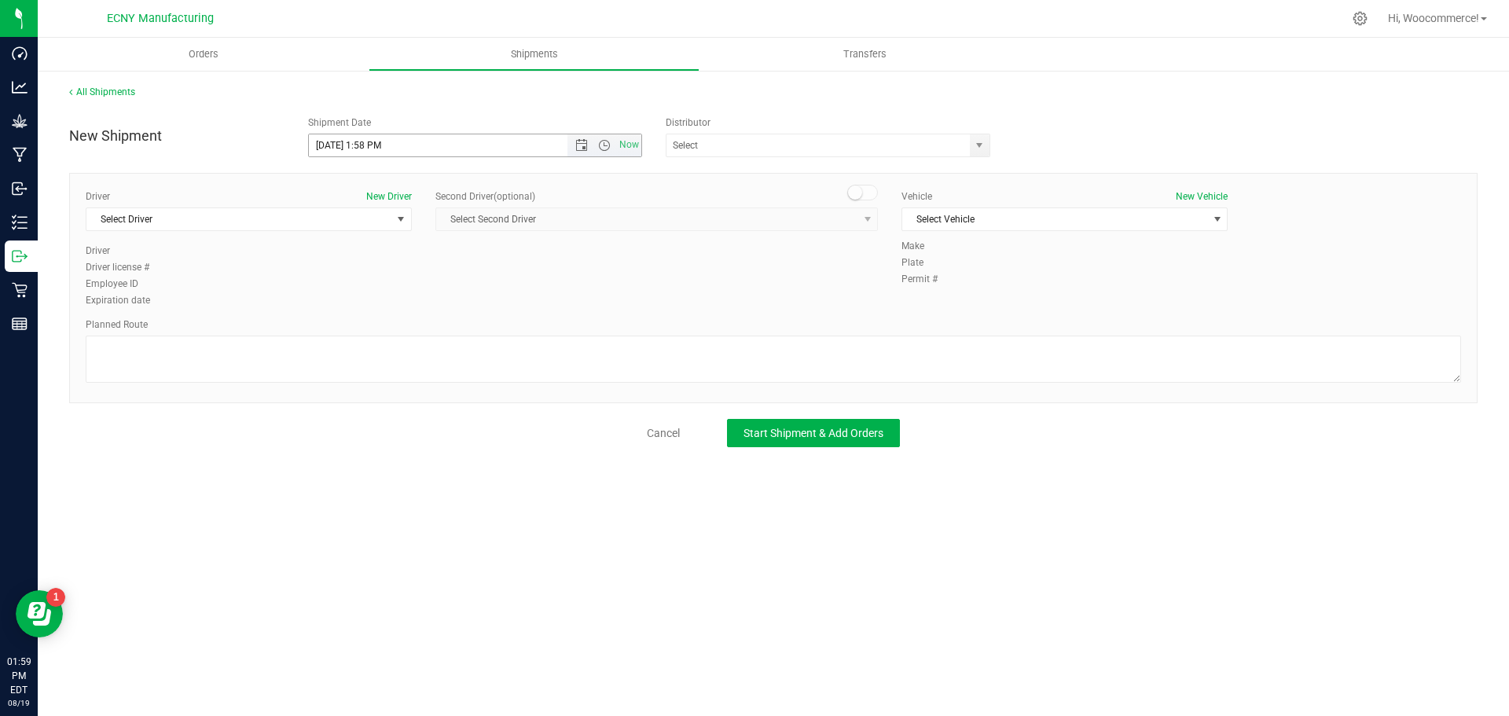
click at [380, 146] on input "8/19/2025 1:58 PM" at bounding box center [452, 145] width 286 height 22
type input "[DATE] 4:00 PM"
click at [289, 223] on span "Select Driver" at bounding box center [238, 219] width 305 height 22
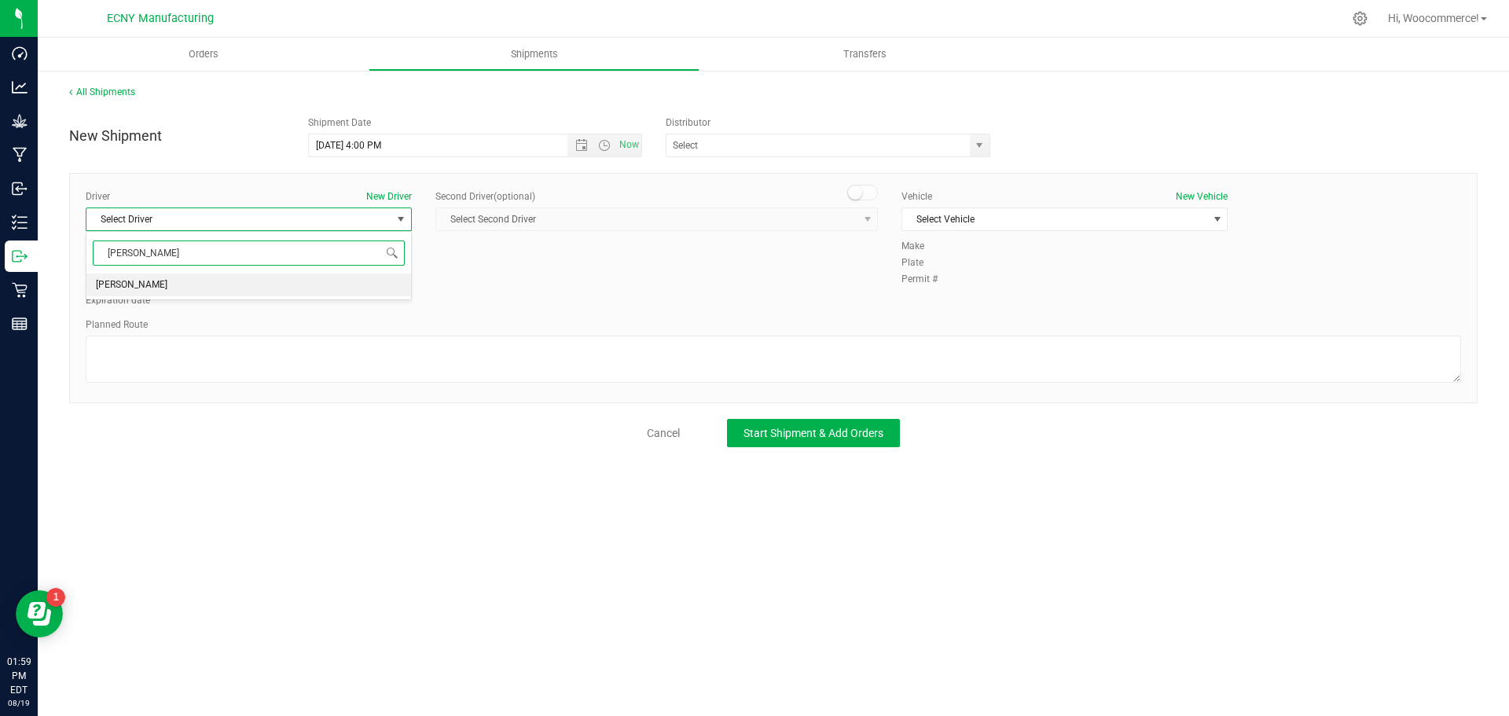
click at [216, 284] on li "Andy Maslin" at bounding box center [248, 285] width 325 height 24
type input "[PERSON_NAME]"
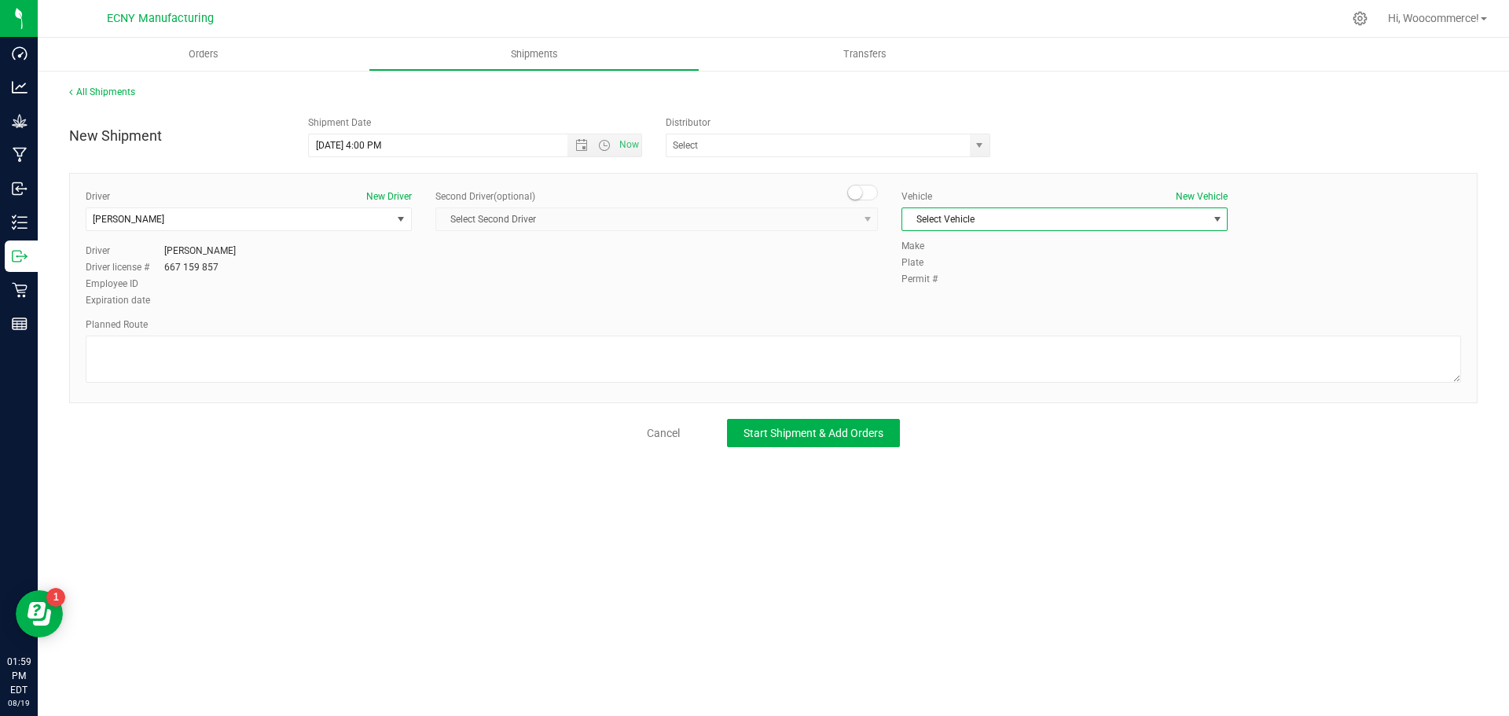
click at [973, 220] on span "Select Vehicle" at bounding box center [1054, 219] width 305 height 22
click at [908, 394] on li "BYG [PERSON_NAME]" at bounding box center [1064, 387] width 325 height 24
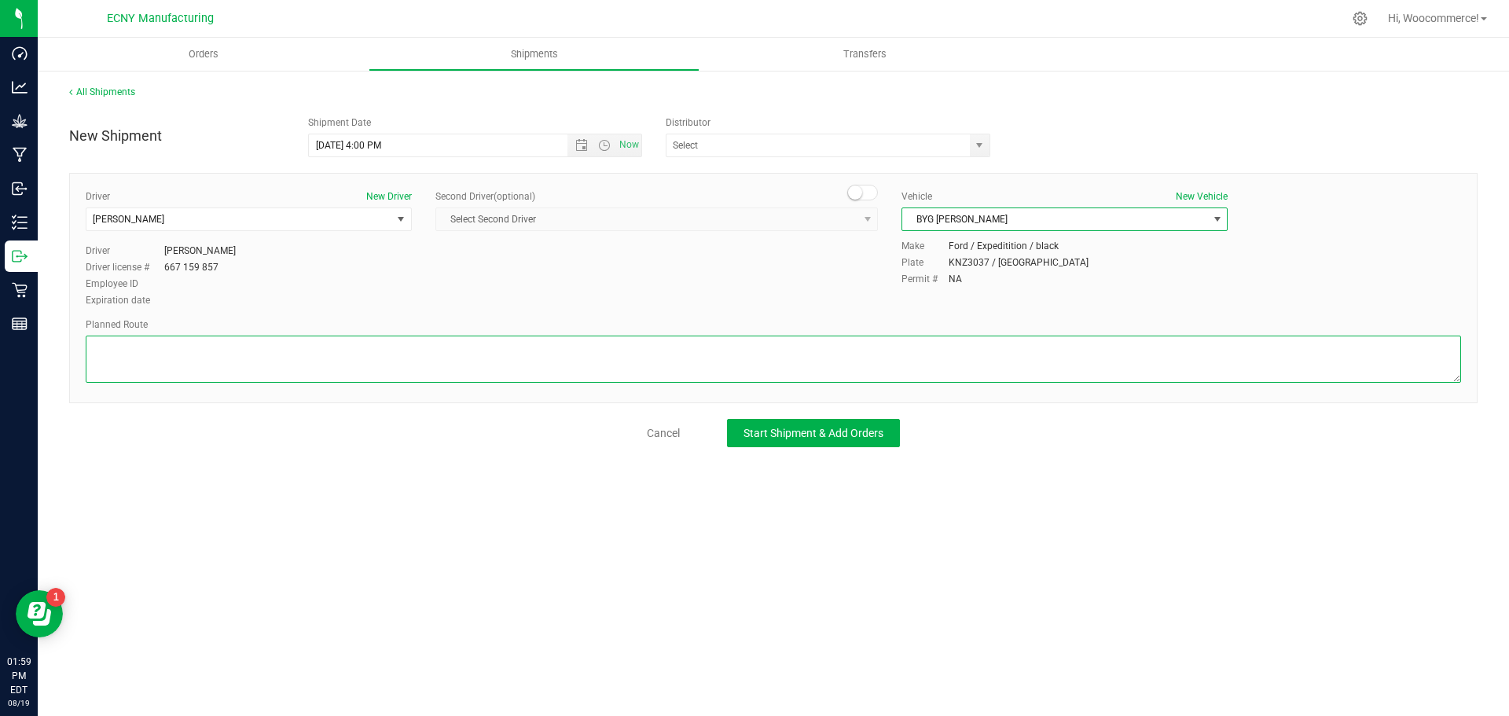
click at [886, 373] on textarea at bounding box center [773, 359] width 1375 height 47
click at [884, 374] on textarea at bounding box center [773, 359] width 1375 height 47
type textarea "GPS"
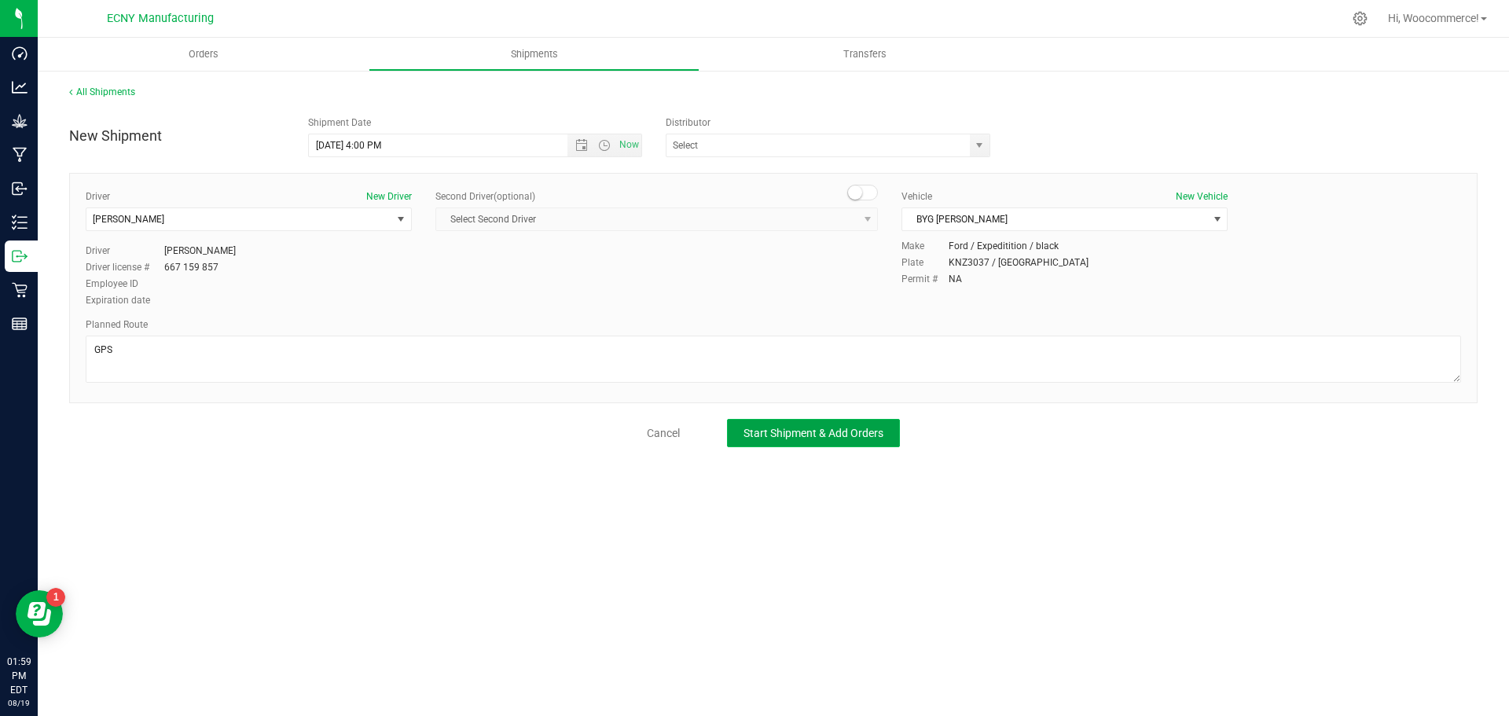
click at [815, 442] on button "Start Shipment & Add Orders" at bounding box center [813, 433] width 173 height 28
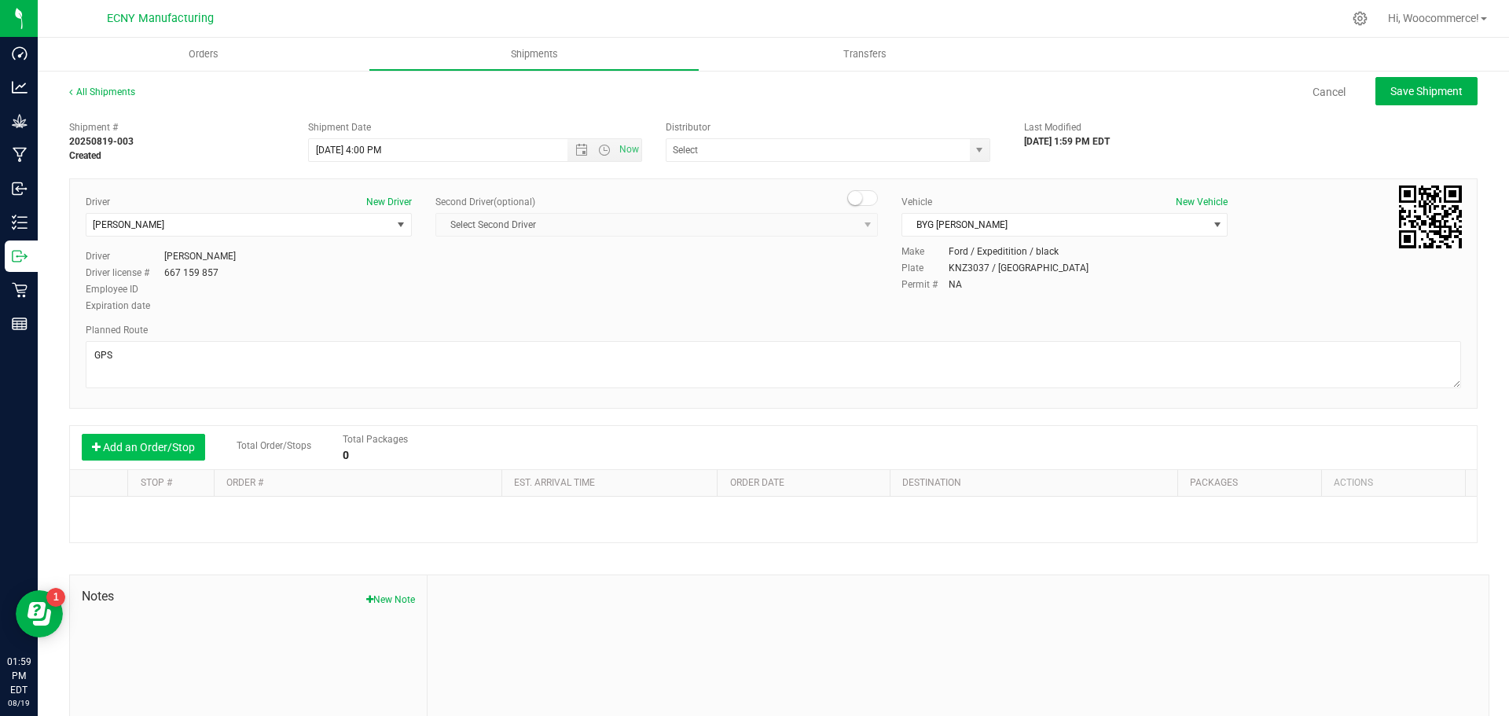
click at [188, 455] on button "Add an Order/Stop" at bounding box center [143, 447] width 123 height 27
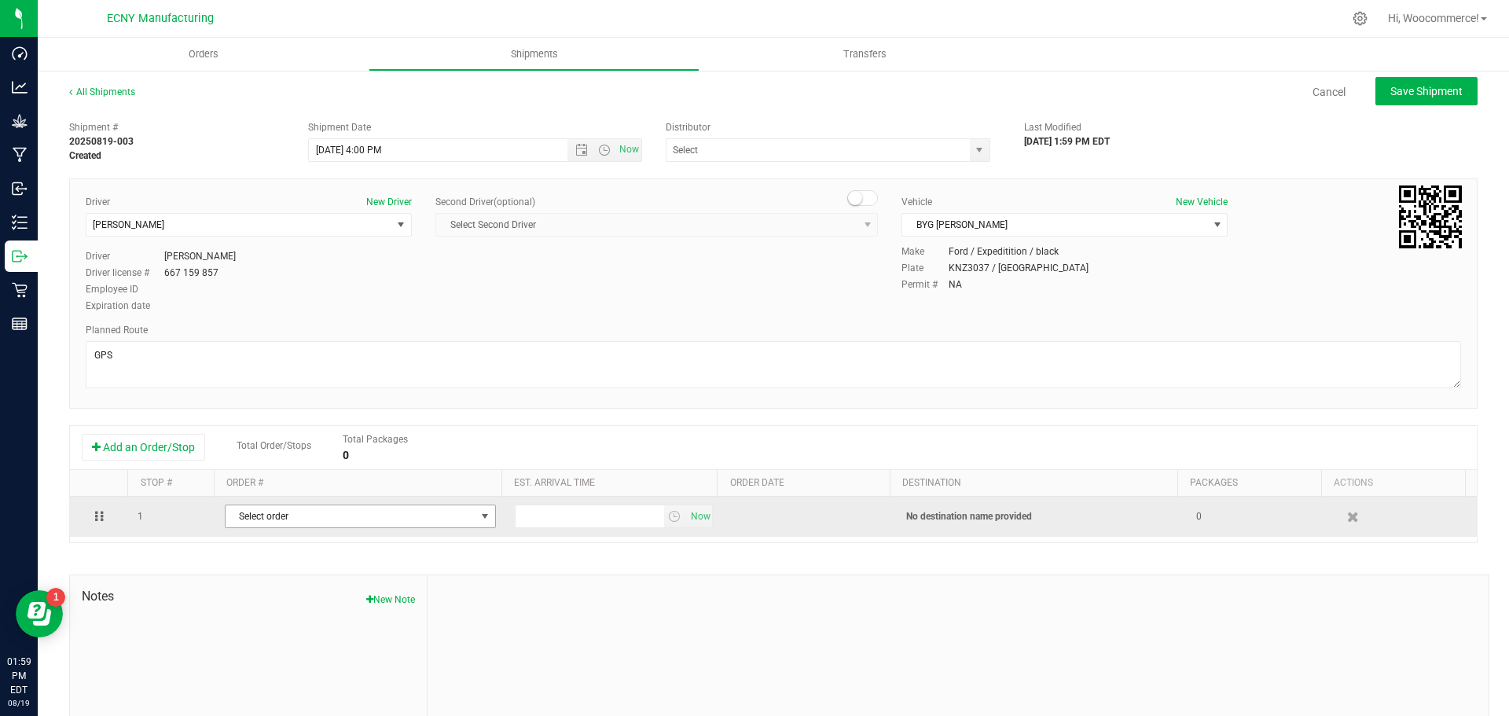
click at [355, 516] on span "Select order" at bounding box center [351, 516] width 250 height 22
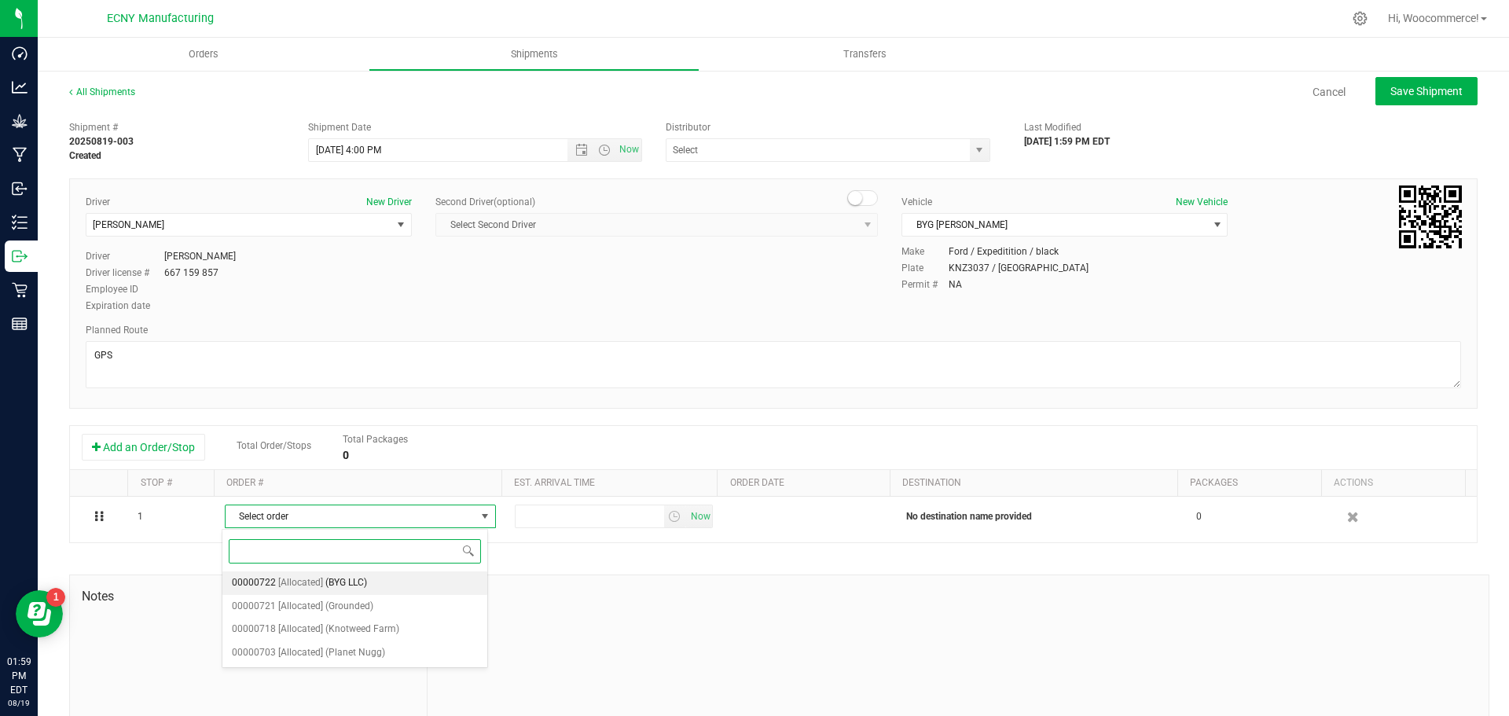
click at [329, 578] on span "(BYG LLC)" at bounding box center [346, 583] width 42 height 20
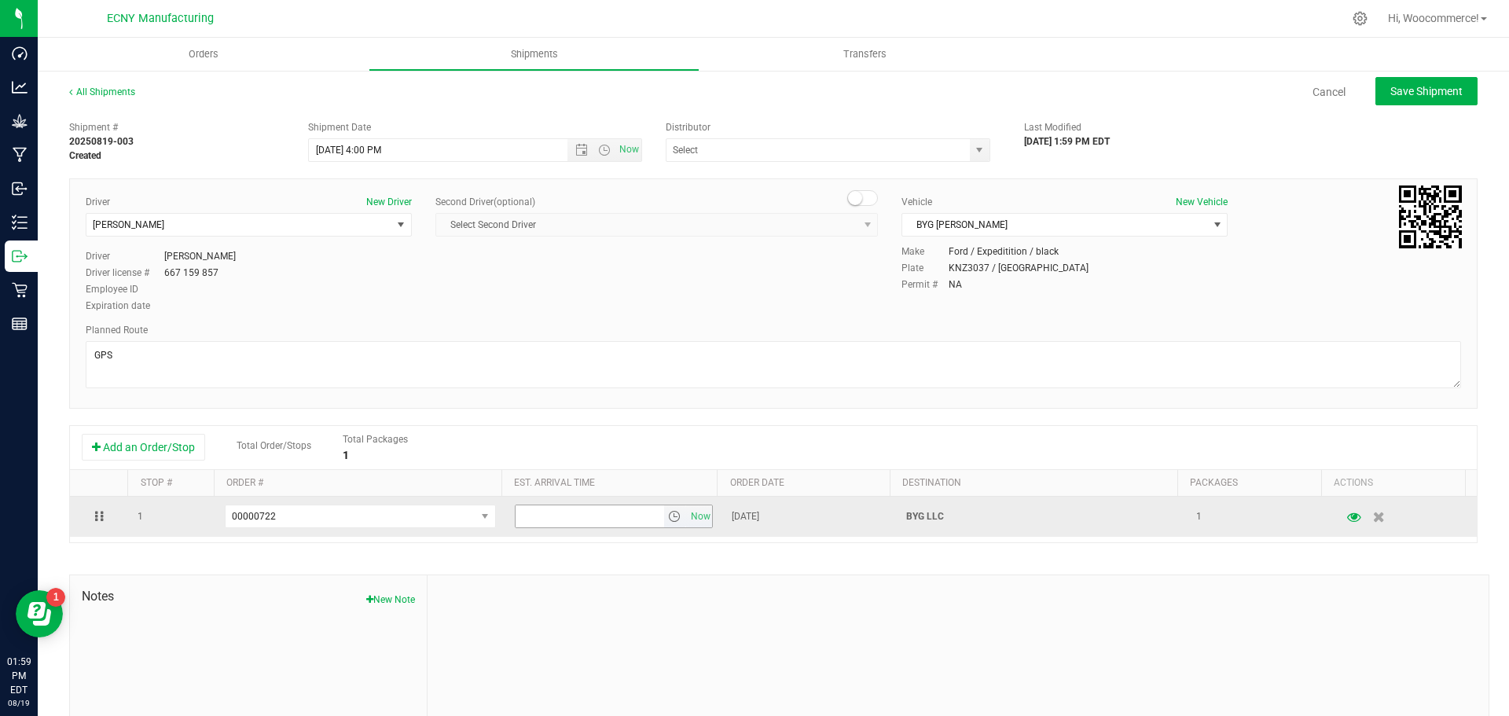
click at [537, 528] on span "Now" at bounding box center [614, 517] width 199 height 24
click at [538, 527] on input "text" at bounding box center [590, 516] width 149 height 22
type input "7:00 PM"
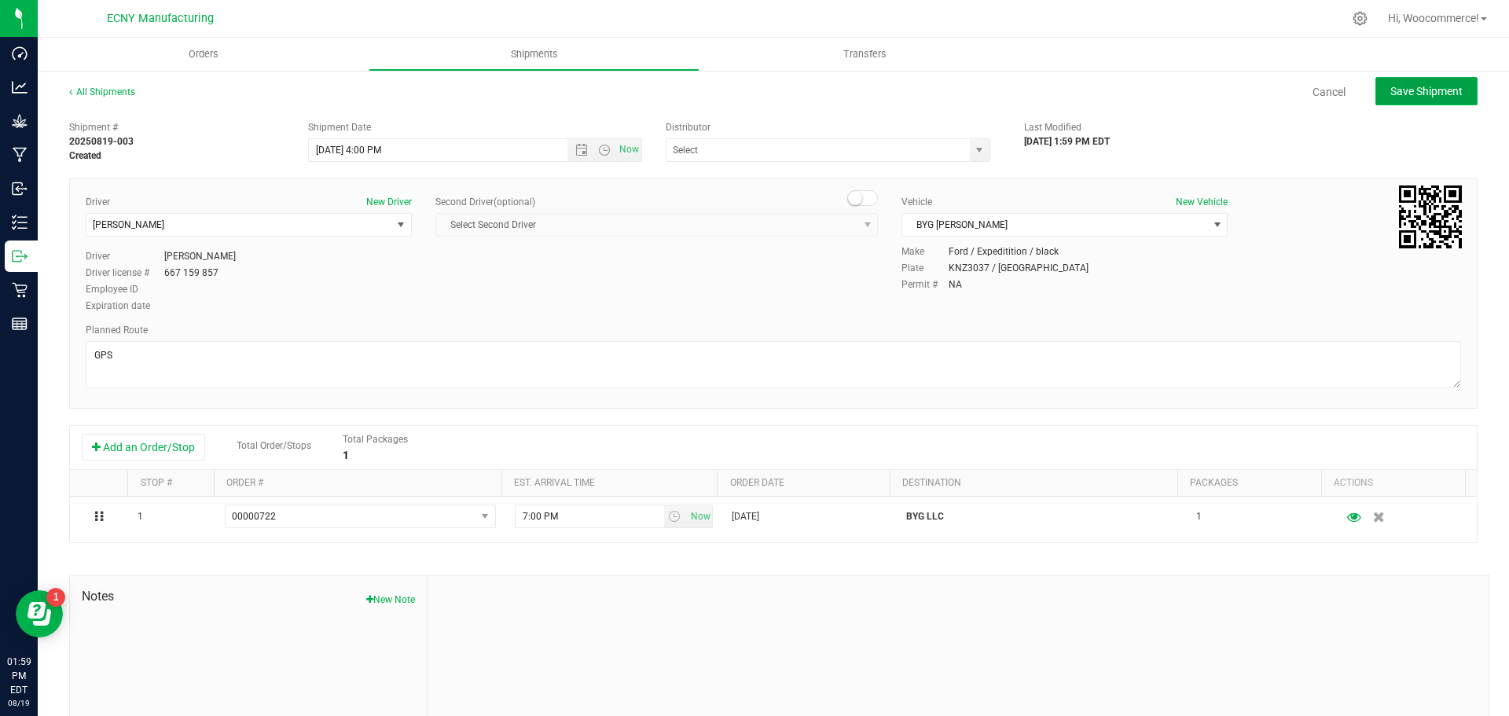
click at [1390, 96] on span "Save Shipment" at bounding box center [1426, 91] width 72 height 13
type input "8/19/2025 8:00 PM"
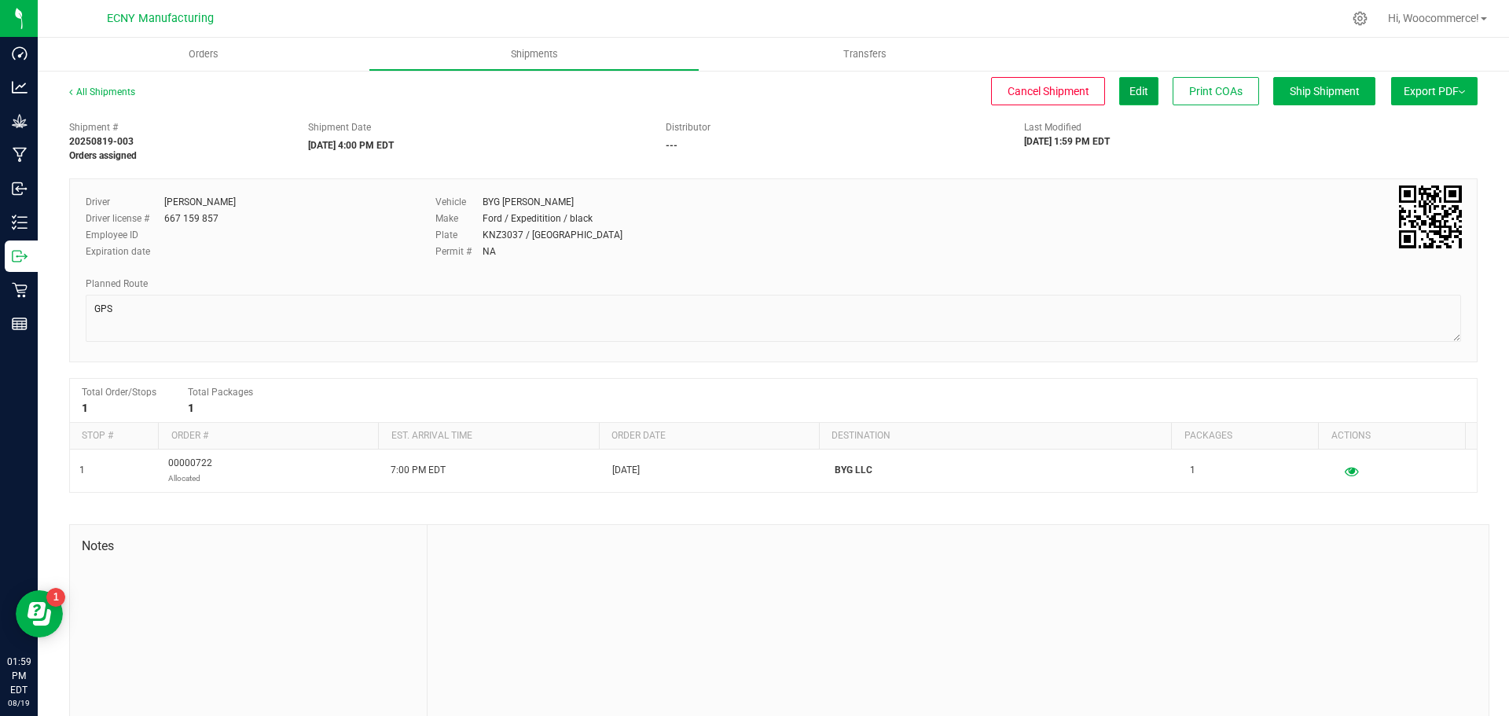
click at [1137, 90] on button "Edit" at bounding box center [1138, 91] width 39 height 28
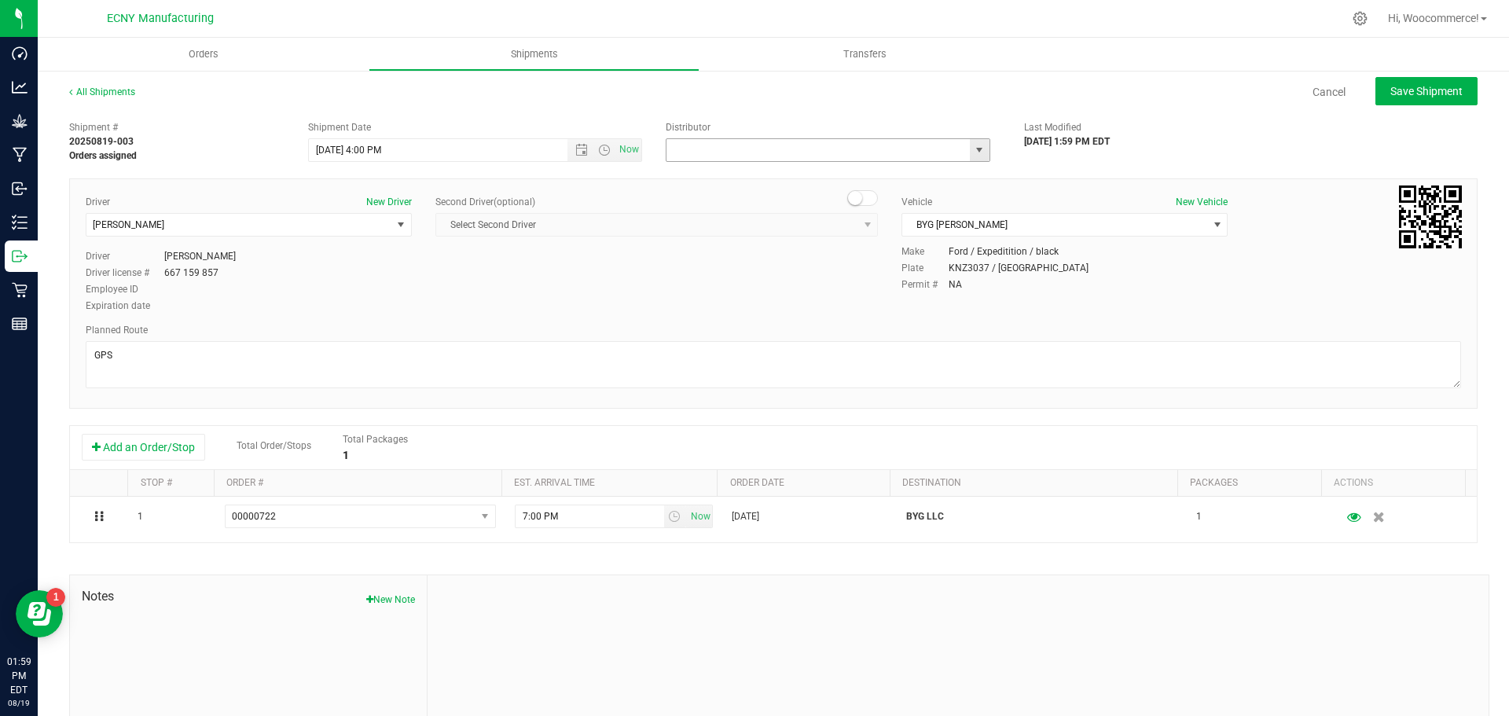
click at [714, 152] on input "text" at bounding box center [813, 150] width 294 height 22
click at [714, 165] on li "ECNY Distribution" at bounding box center [822, 177] width 320 height 24
type input "ECNY Distribution"
click at [1435, 97] on span "Save Shipment" at bounding box center [1426, 91] width 72 height 13
type input "8/19/2025 8:00 PM"
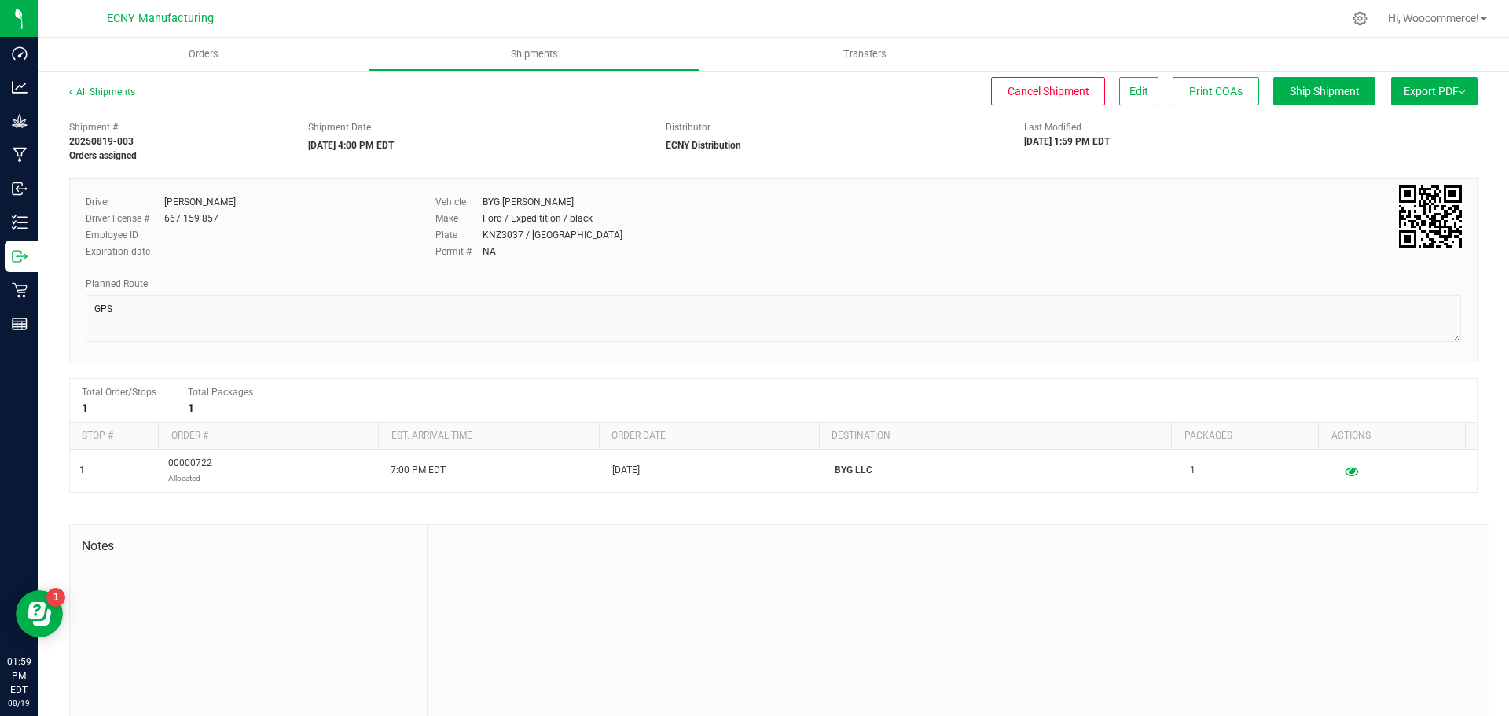
click at [1419, 104] on button "Export PDF" at bounding box center [1434, 91] width 86 height 28
click at [1377, 174] on span "NY Manifest" at bounding box center [1387, 172] width 52 height 11
click at [1361, 172] on span "NY Manifest" at bounding box center [1387, 172] width 52 height 11
